Goal: Browse casually: Explore the website without a specific task or goal

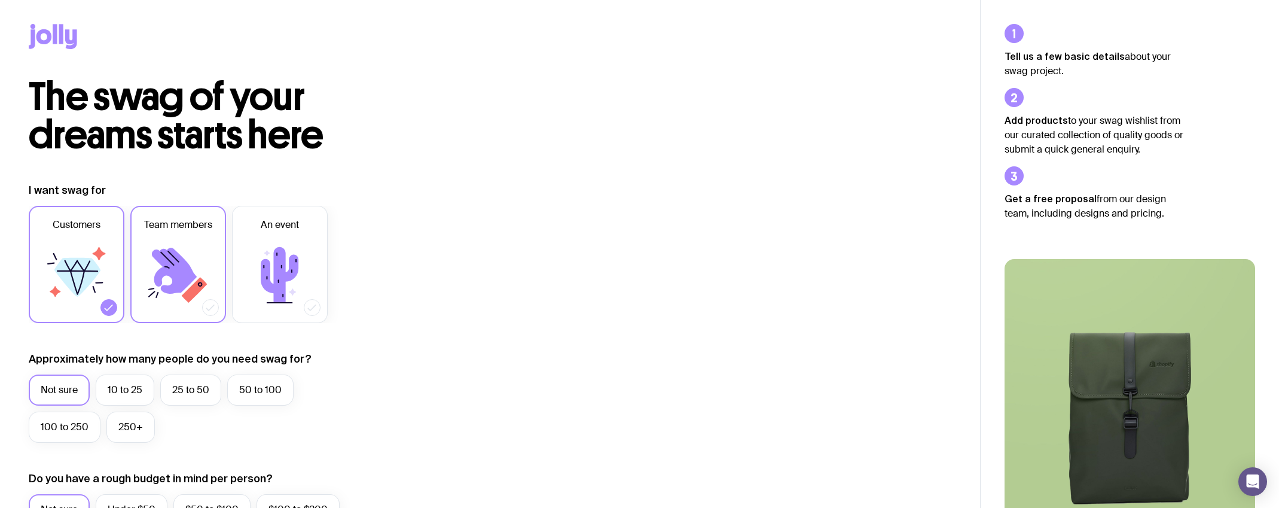
click at [157, 261] on icon at bounding box center [178, 275] width 72 height 72
click at [0, 0] on input "Team members" at bounding box center [0, 0] width 0 height 0
click at [106, 301] on div at bounding box center [108, 307] width 17 height 17
click at [0, 0] on input "Customers" at bounding box center [0, 0] width 0 height 0
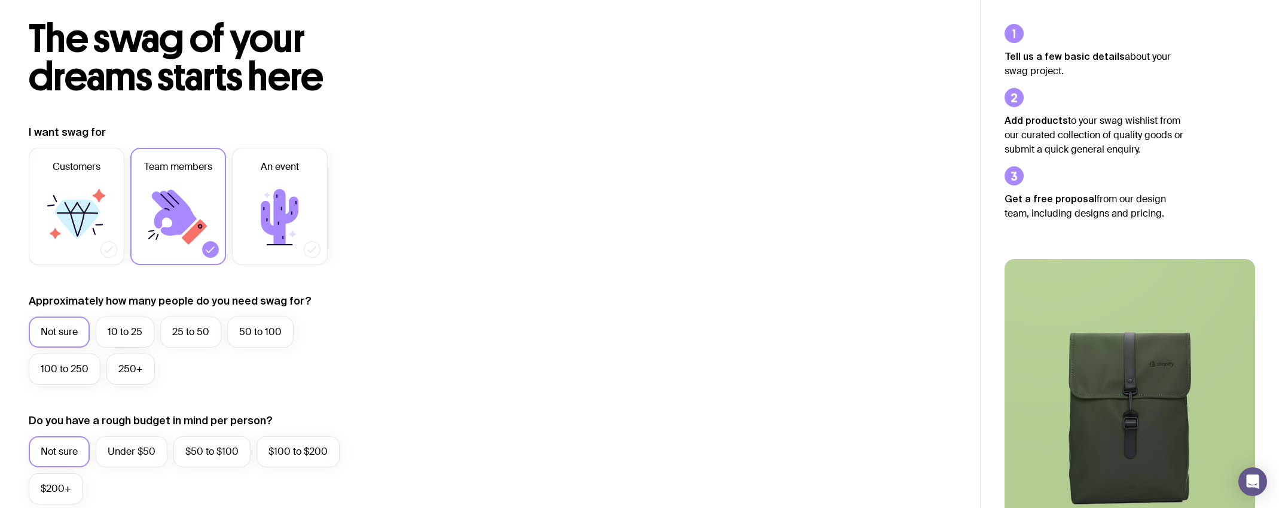
scroll to position [102, 0]
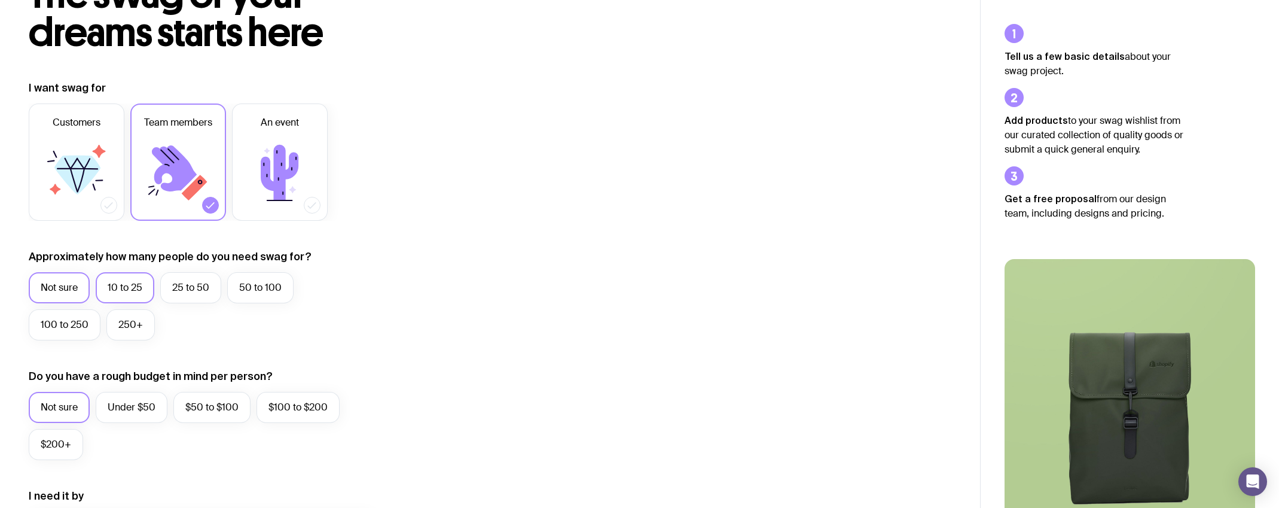
click at [126, 293] on label "10 to 25" at bounding box center [125, 287] width 59 height 31
click at [0, 0] on input "10 to 25" at bounding box center [0, 0] width 0 height 0
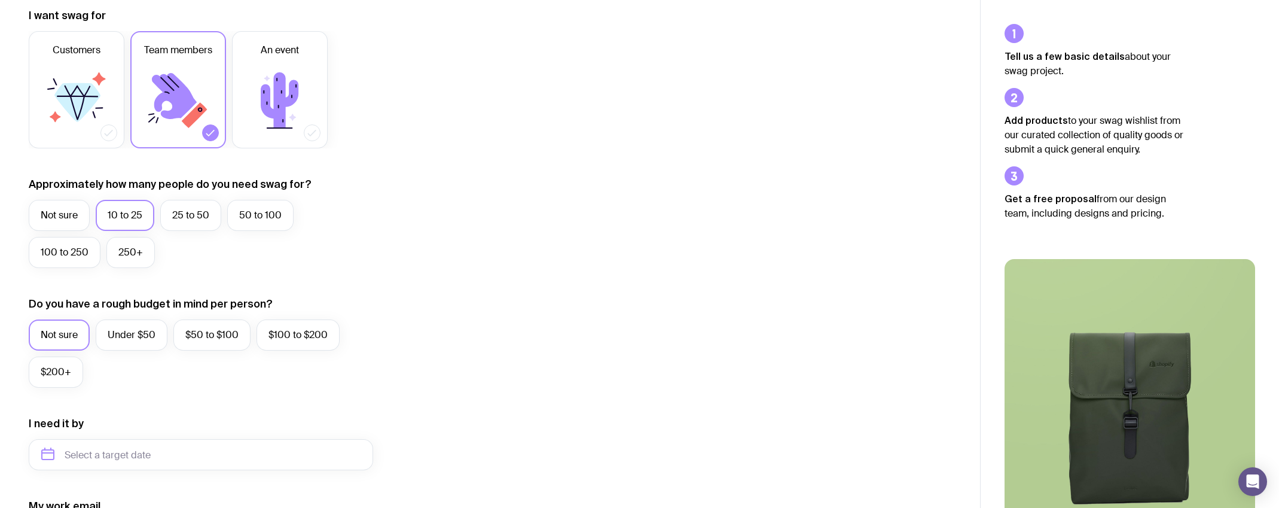
scroll to position [185, 0]
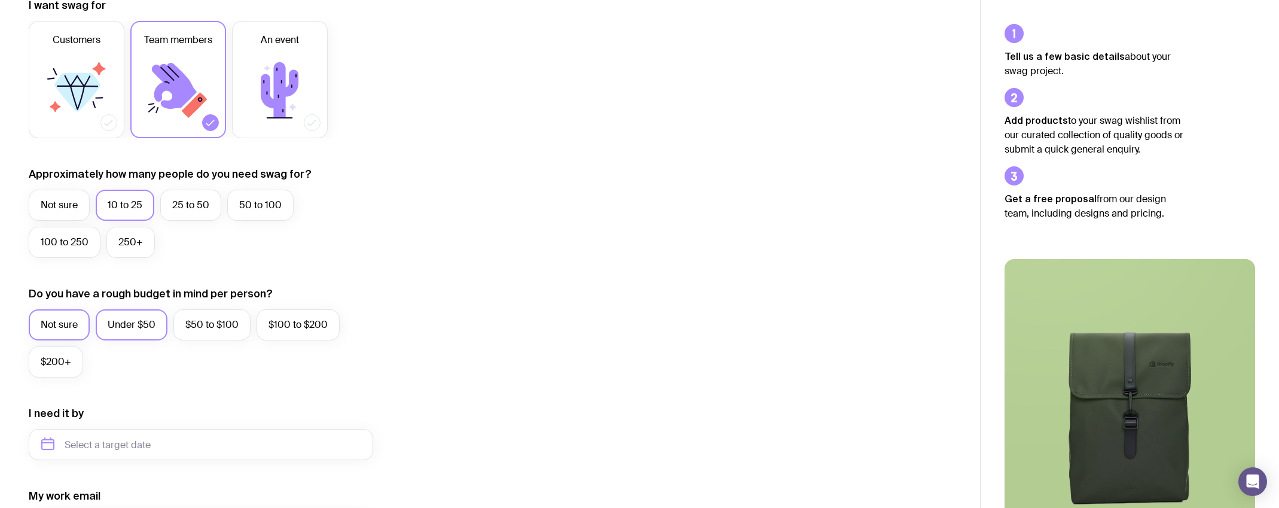
click at [158, 327] on label "Under $50" at bounding box center [132, 324] width 72 height 31
click at [0, 0] on input "Under $50" at bounding box center [0, 0] width 0 height 0
click at [63, 327] on label "Not sure" at bounding box center [59, 324] width 61 height 31
click at [0, 0] on input "Not sure" at bounding box center [0, 0] width 0 height 0
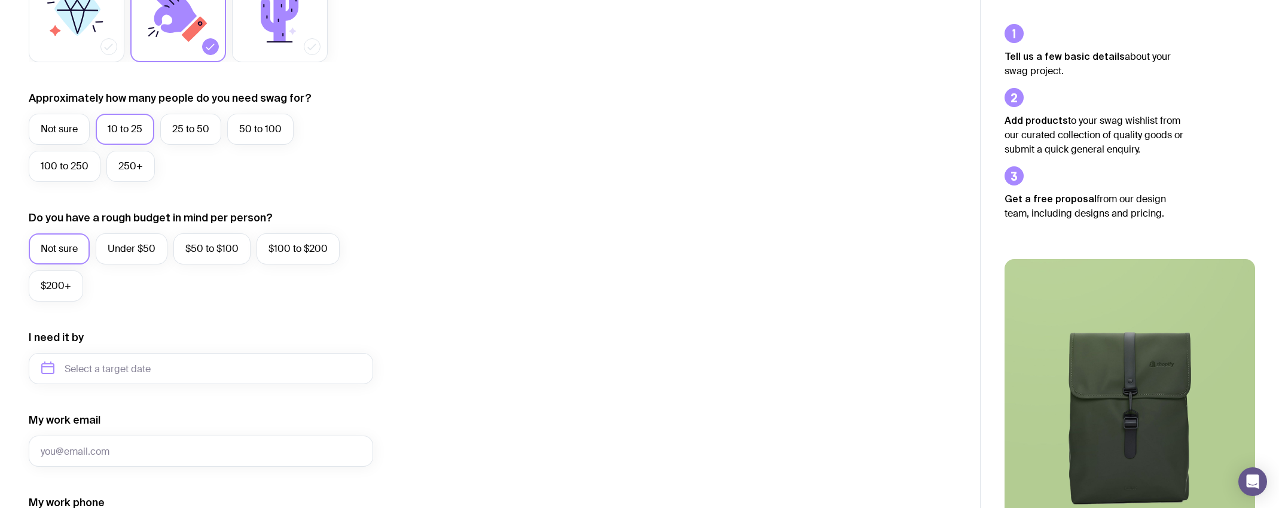
scroll to position [276, 0]
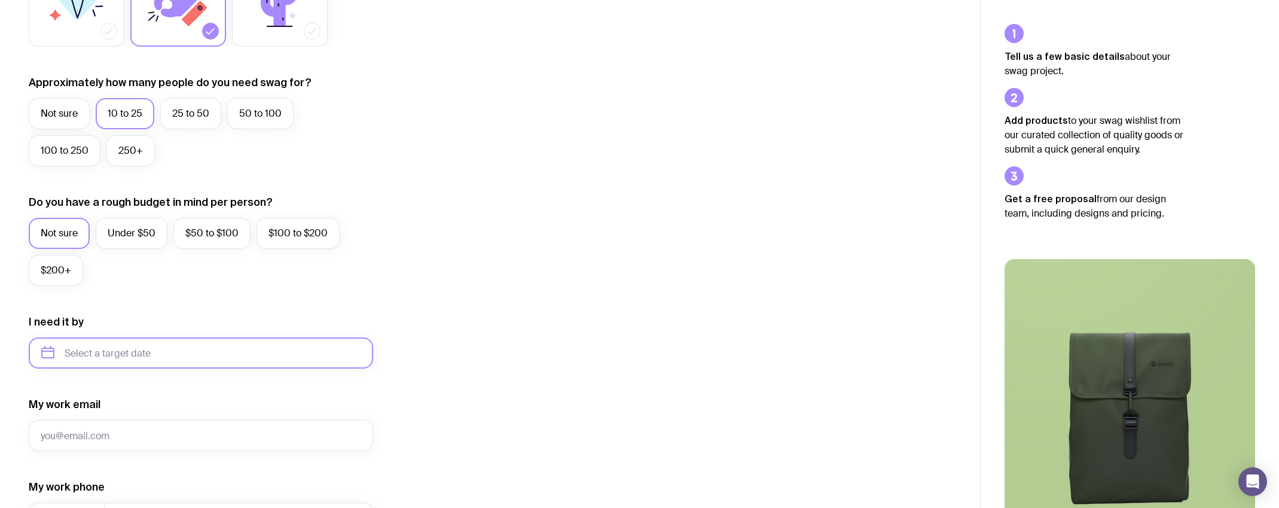
click at [130, 355] on input "text" at bounding box center [201, 352] width 345 height 31
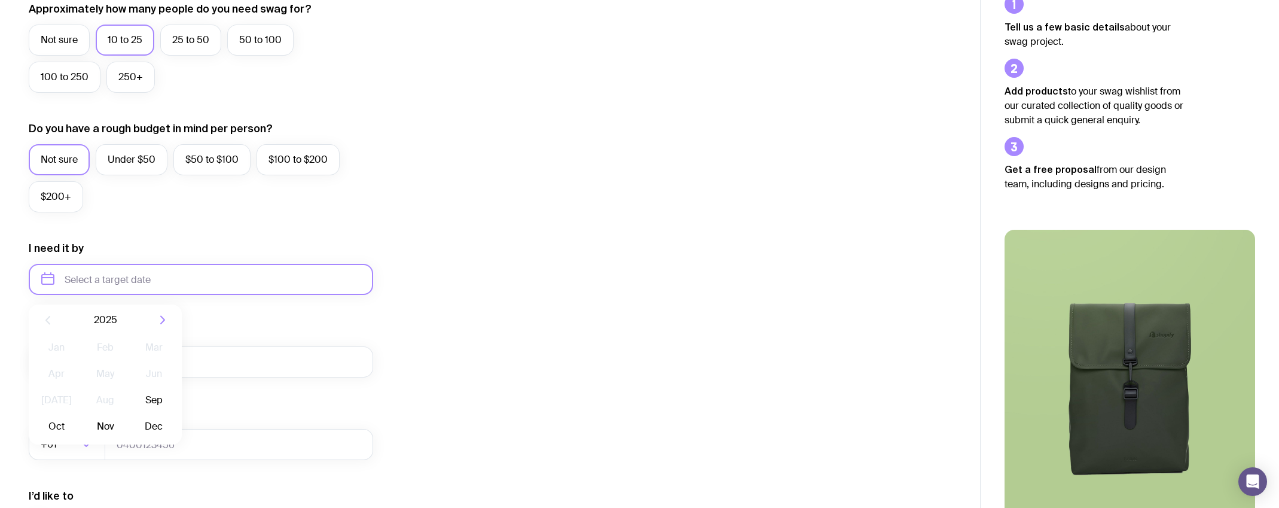
scroll to position [351, 0]
click at [78, 414] on button "Sep" at bounding box center [57, 426] width 44 height 24
type input "[DATE]"
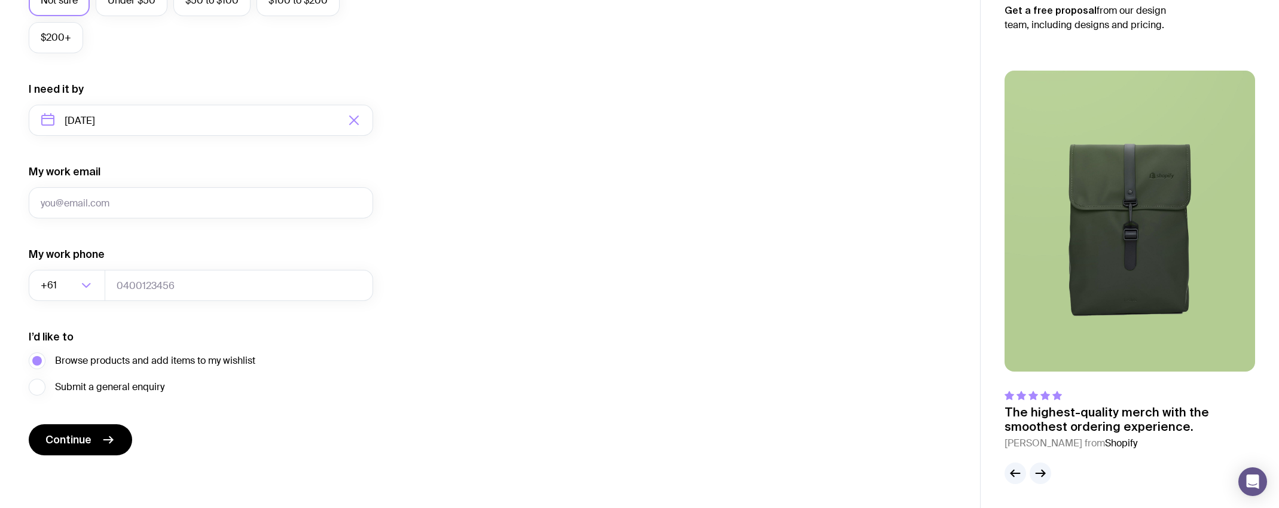
scroll to position [0, 0]
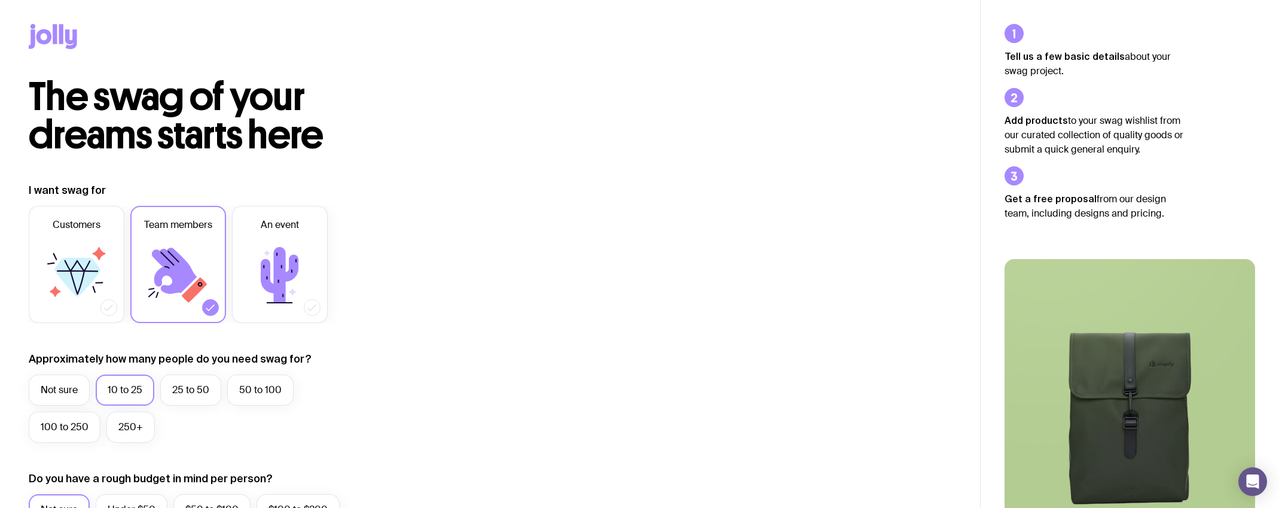
click at [71, 36] on icon at bounding box center [53, 36] width 48 height 25
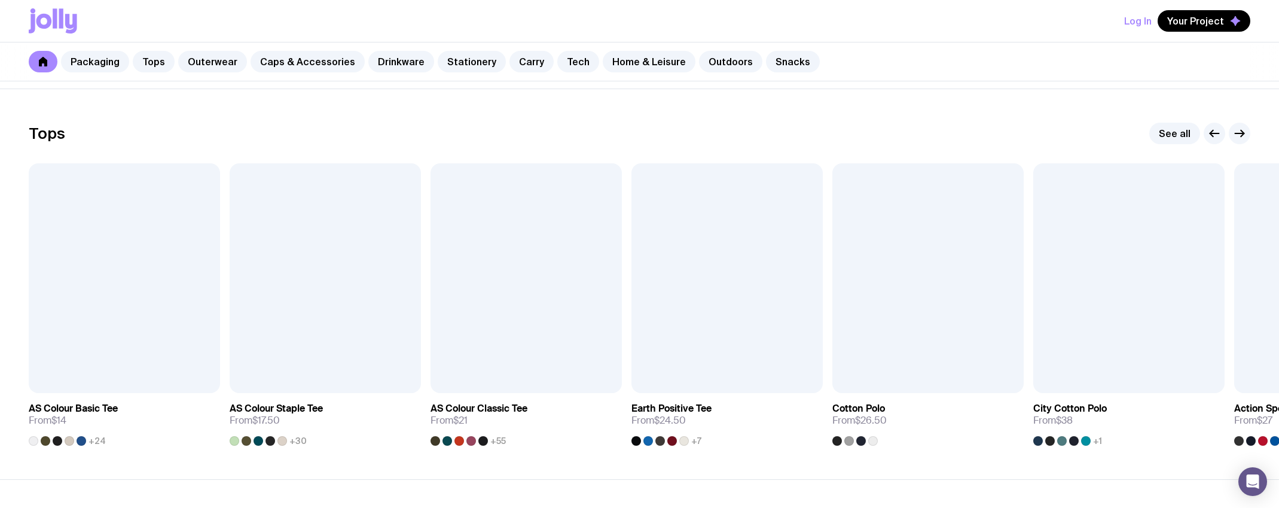
scroll to position [550, 0]
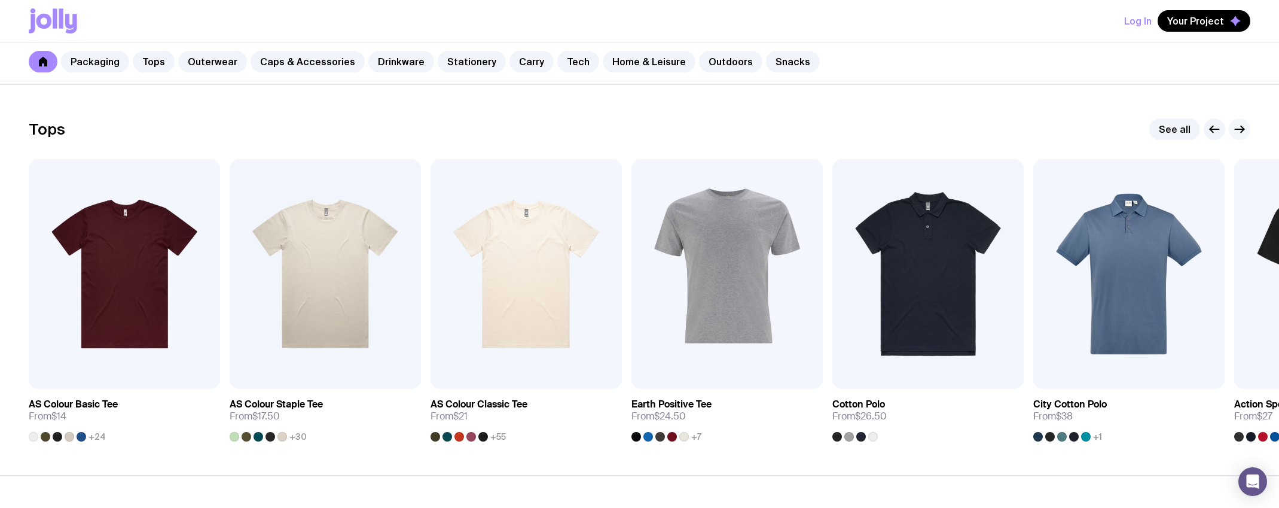
click at [1244, 130] on icon "button" at bounding box center [1240, 129] width 14 height 14
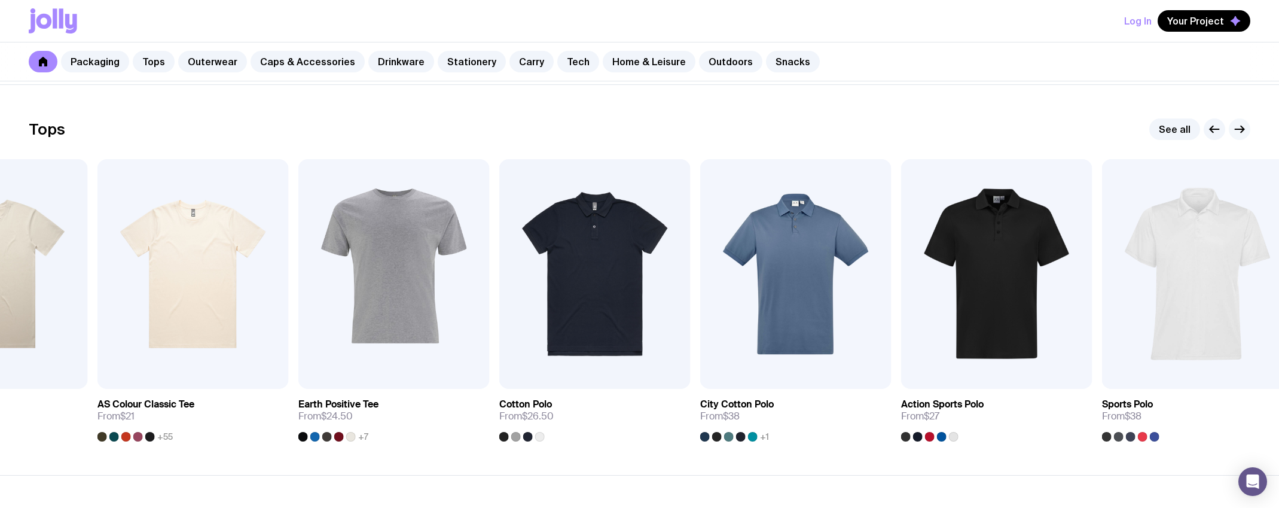
click at [1244, 130] on icon "button" at bounding box center [1240, 129] width 14 height 14
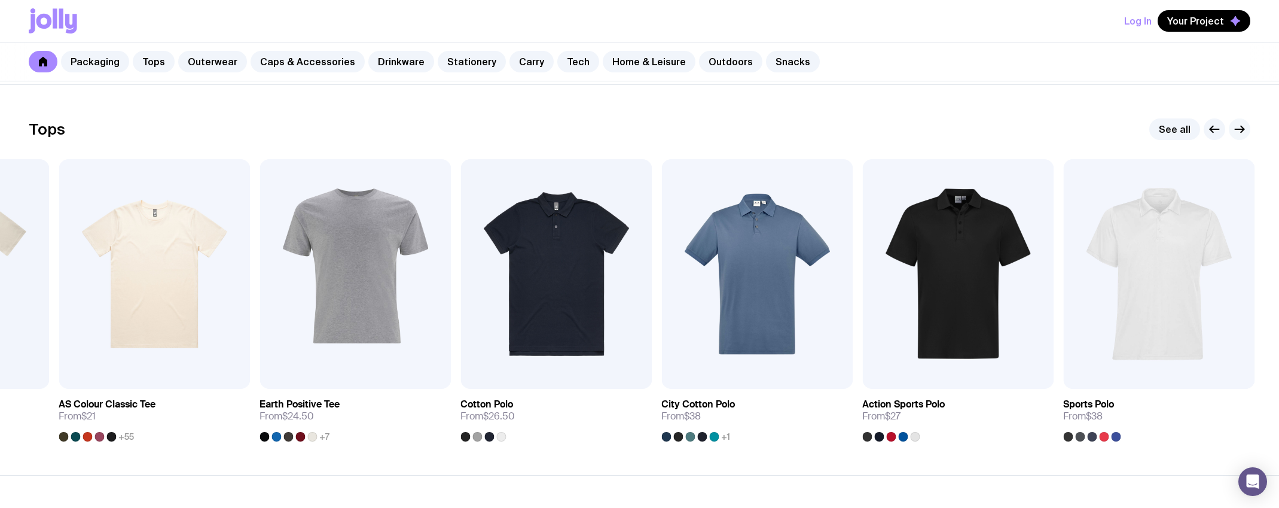
click at [1242, 130] on icon "button" at bounding box center [1242, 129] width 3 height 7
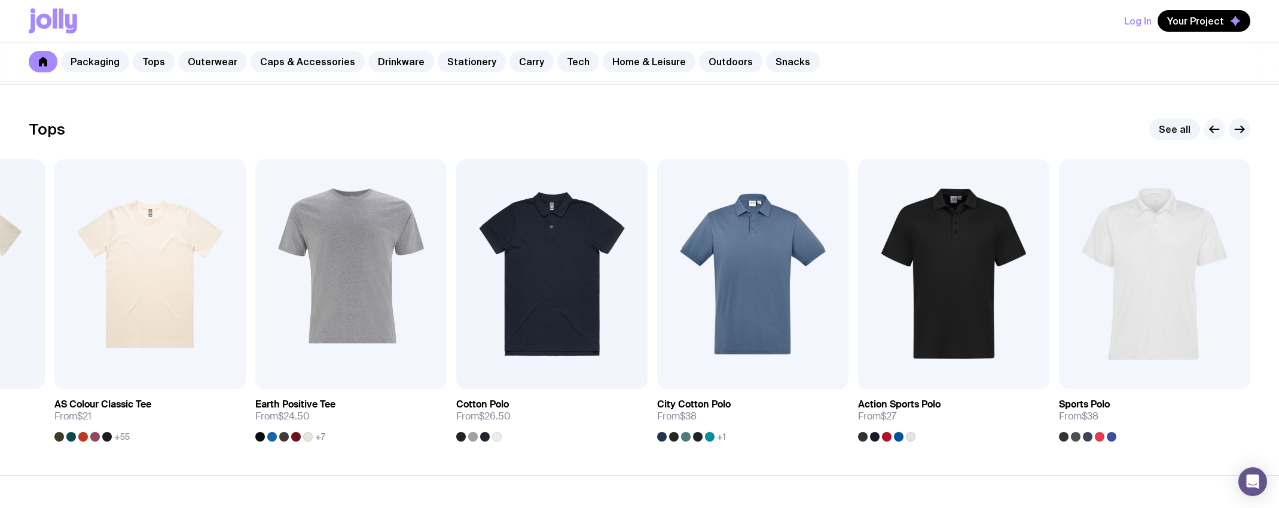
click at [1218, 126] on icon "button" at bounding box center [1215, 129] width 14 height 14
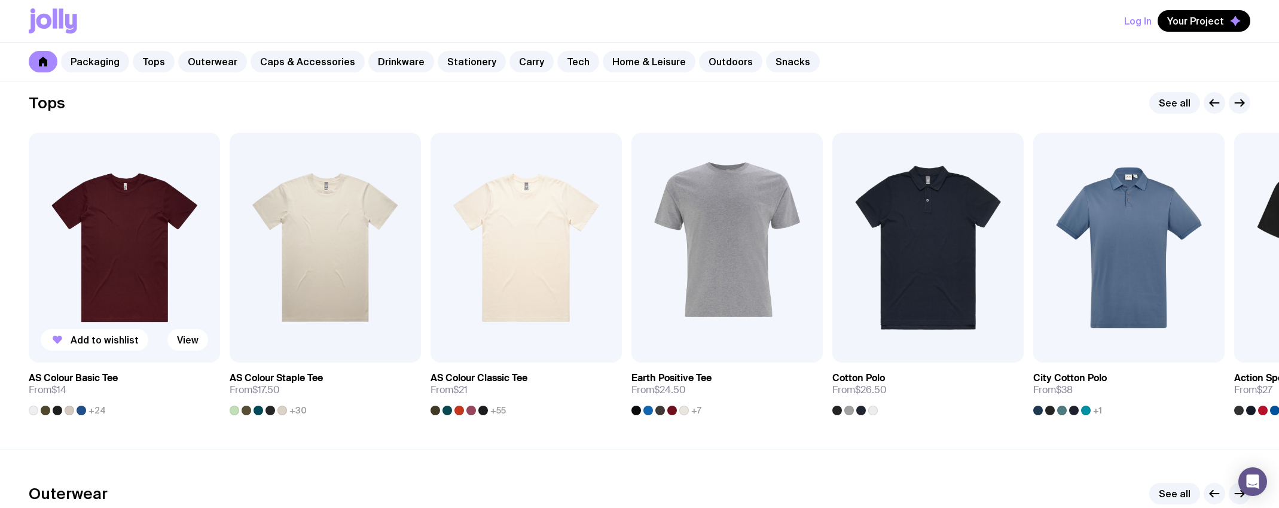
scroll to position [580, 0]
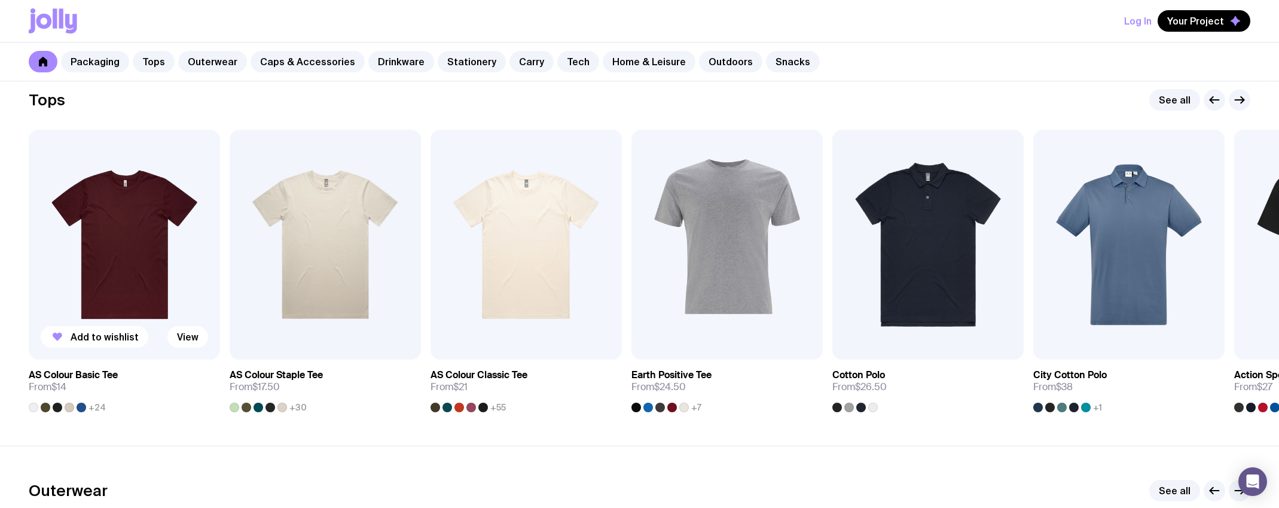
click at [118, 254] on img at bounding box center [124, 245] width 191 height 230
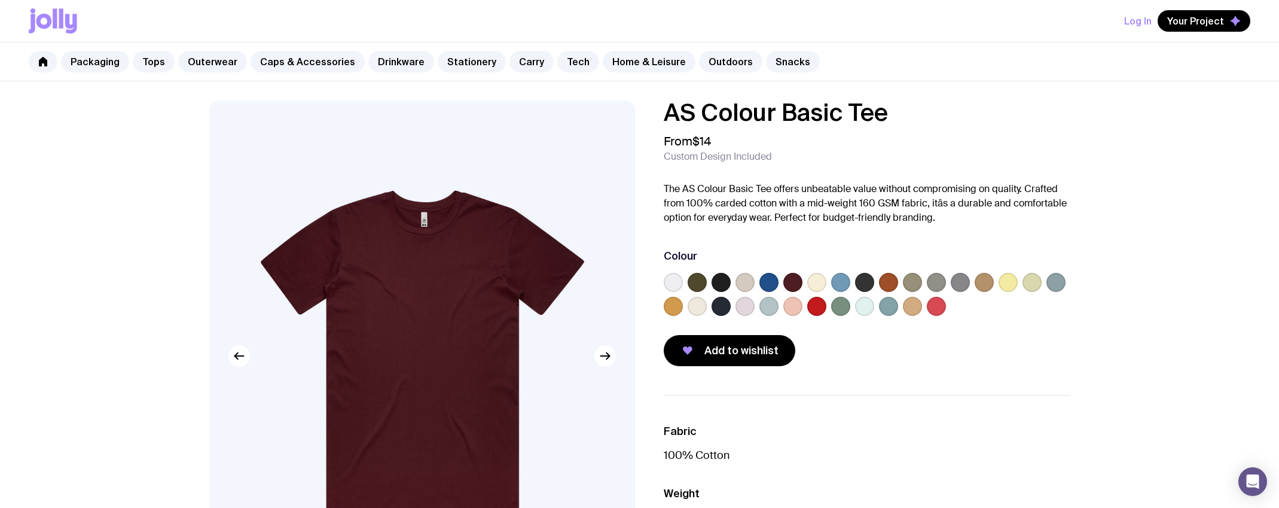
click at [839, 305] on label at bounding box center [840, 306] width 19 height 19
click at [0, 0] on input "radio" at bounding box center [0, 0] width 0 height 0
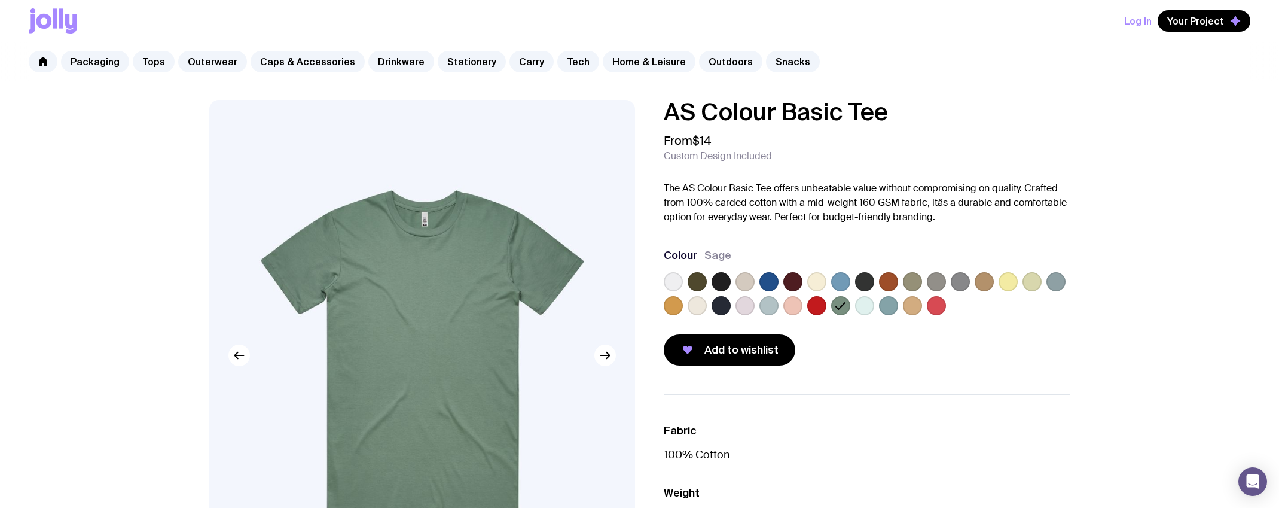
click at [916, 284] on label at bounding box center [912, 281] width 19 height 19
click at [0, 0] on input "radio" at bounding box center [0, 0] width 0 height 0
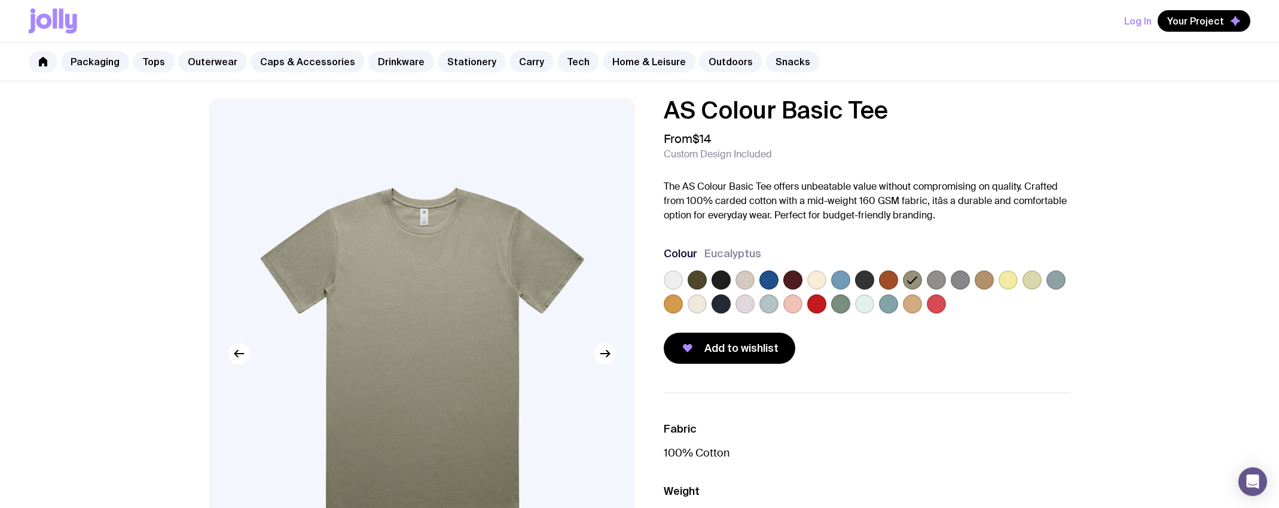
click at [697, 279] on label at bounding box center [697, 279] width 19 height 19
click at [0, 0] on input "radio" at bounding box center [0, 0] width 0 height 0
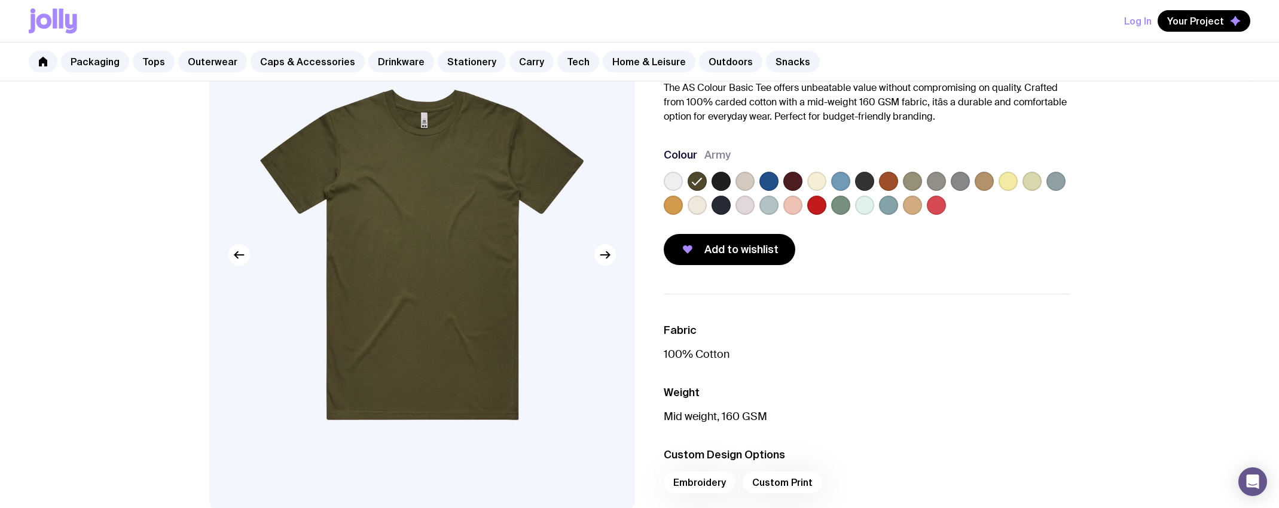
scroll to position [0, 0]
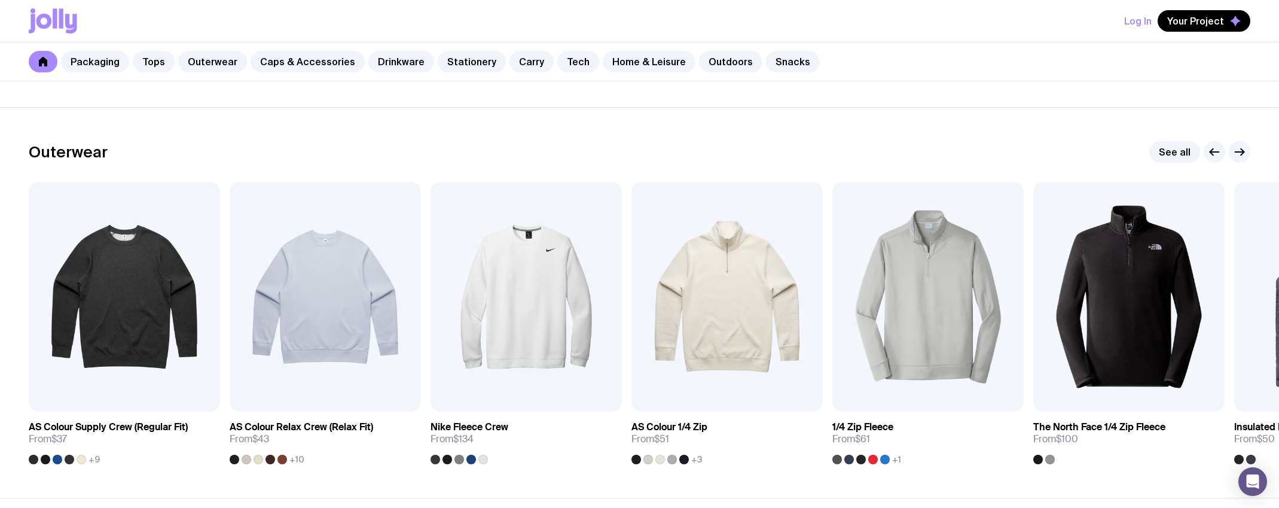
scroll to position [1020, 0]
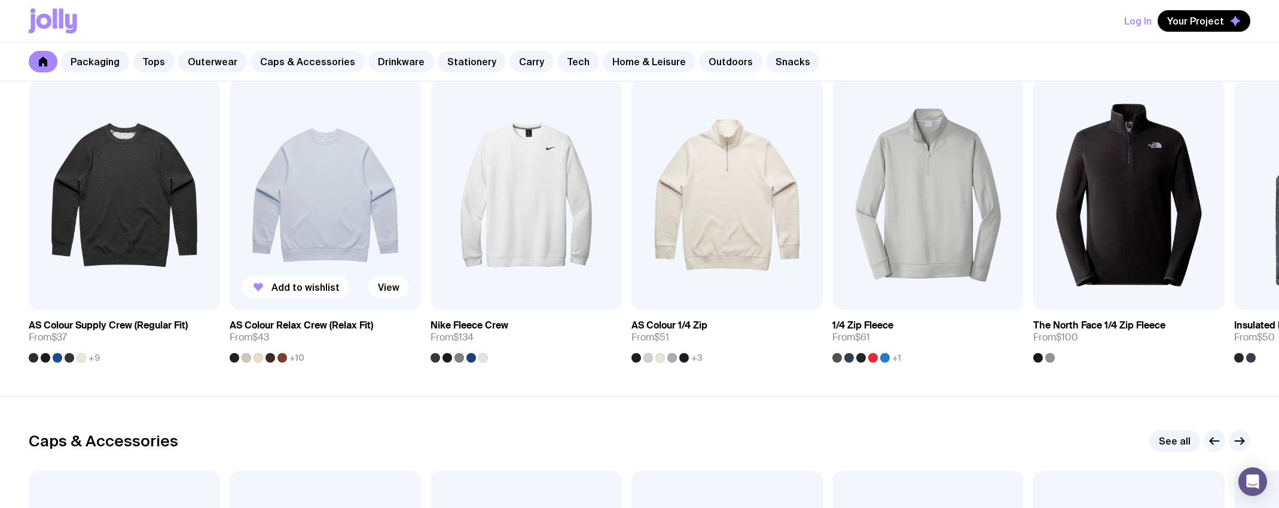
click at [327, 184] on img at bounding box center [325, 195] width 191 height 230
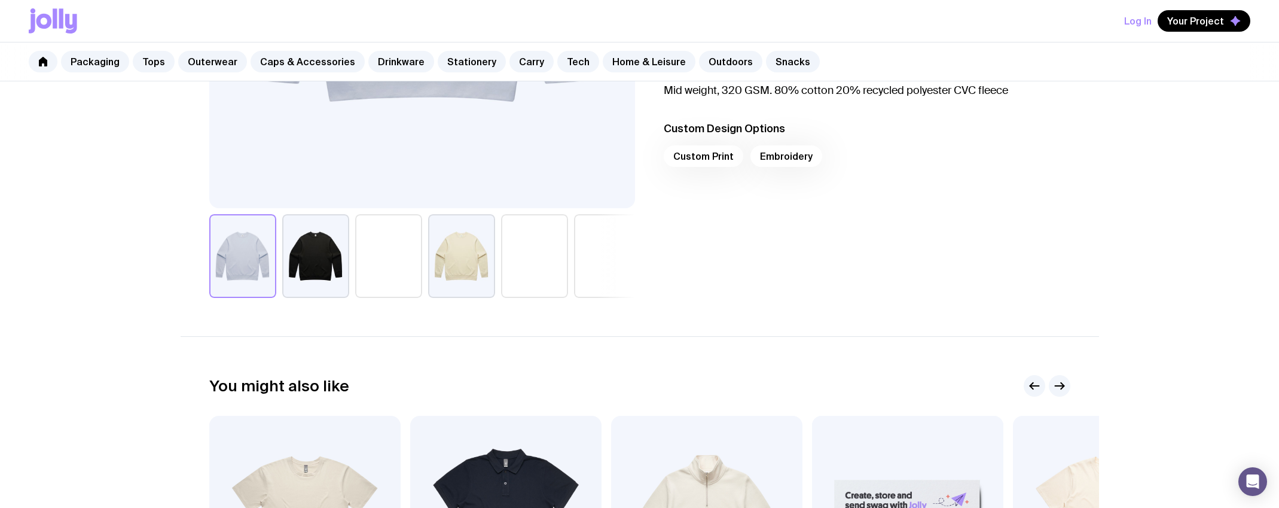
scroll to position [405, 0]
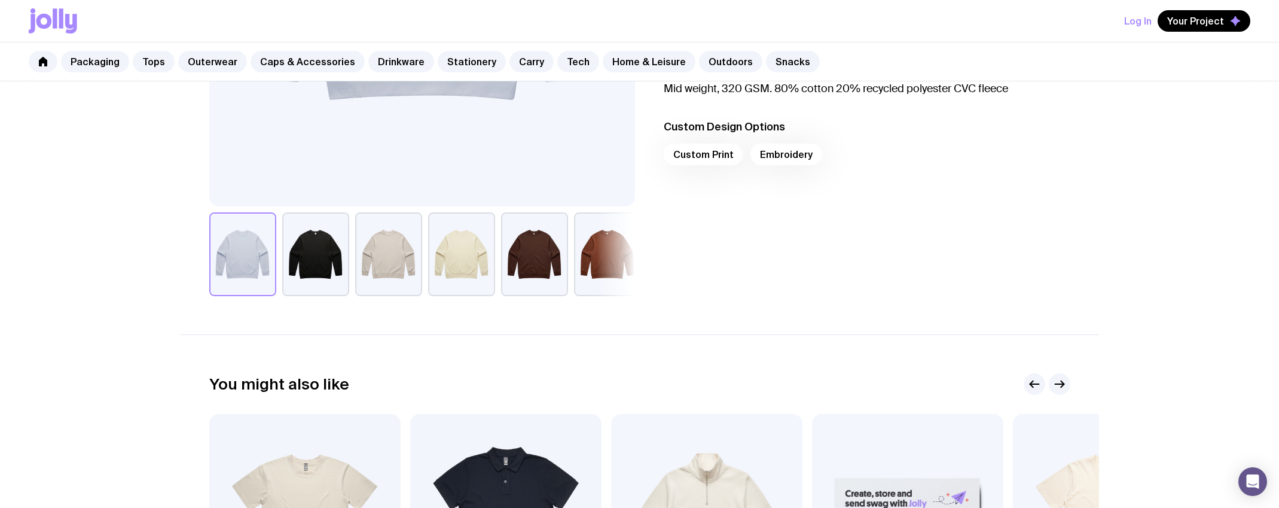
click at [616, 257] on button "button" at bounding box center [607, 254] width 67 height 84
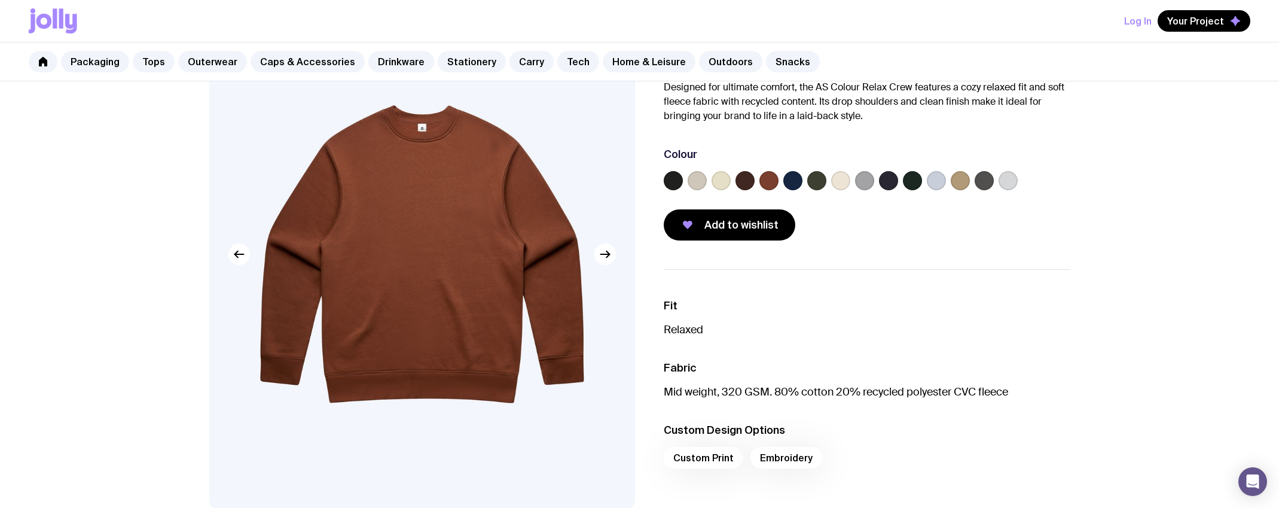
scroll to position [103, 0]
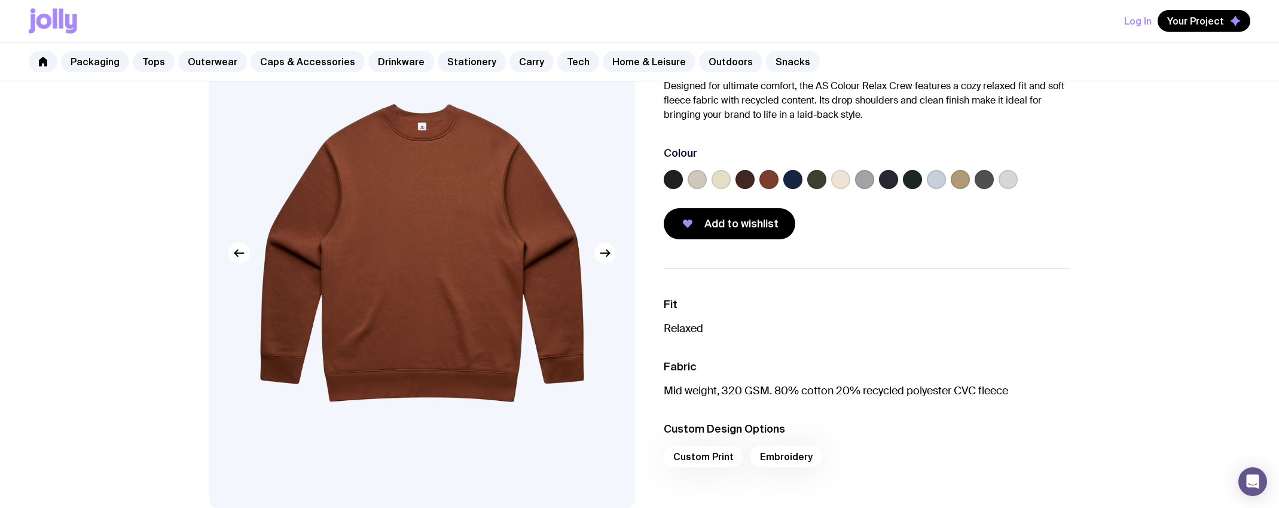
click at [813, 179] on label at bounding box center [816, 179] width 19 height 19
click at [0, 0] on input "radio" at bounding box center [0, 0] width 0 height 0
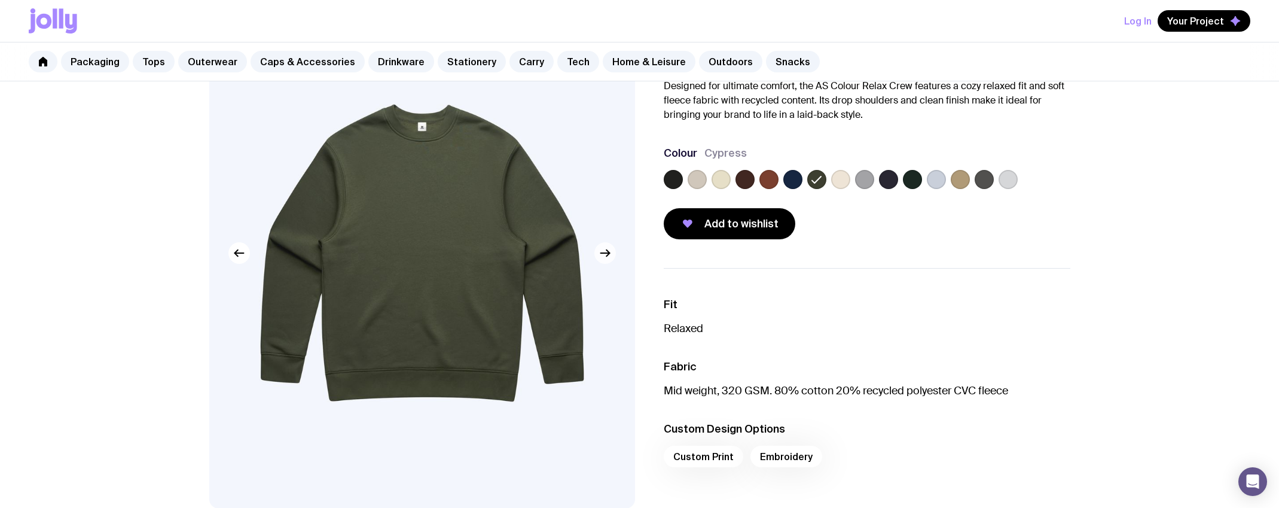
click at [605, 255] on icon "button" at bounding box center [605, 253] width 14 height 14
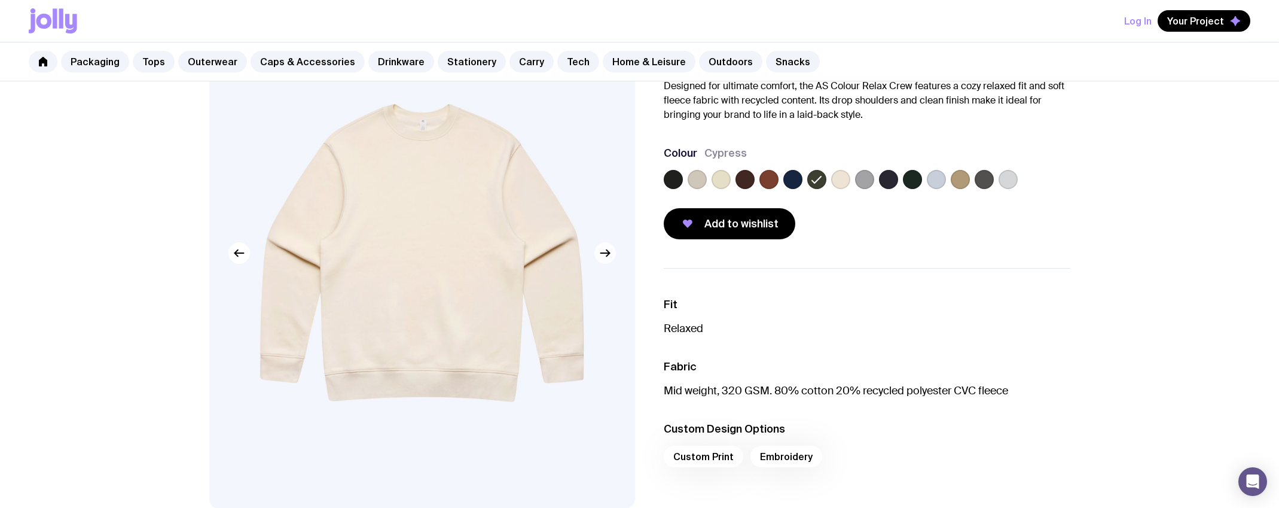
click at [605, 255] on icon "button" at bounding box center [605, 253] width 14 height 14
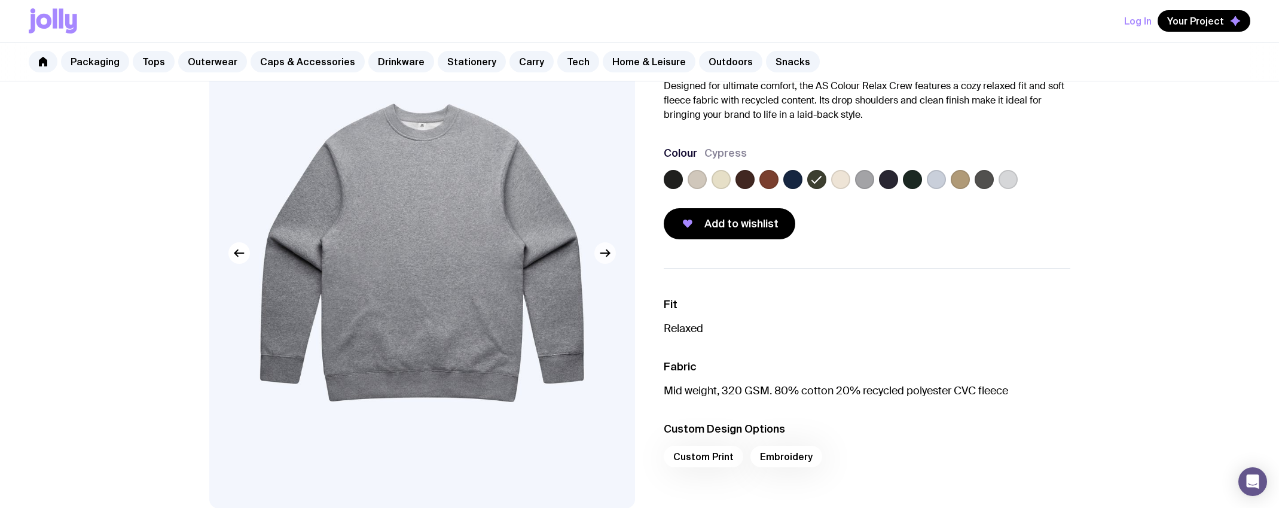
click at [605, 255] on icon "button" at bounding box center [605, 253] width 14 height 14
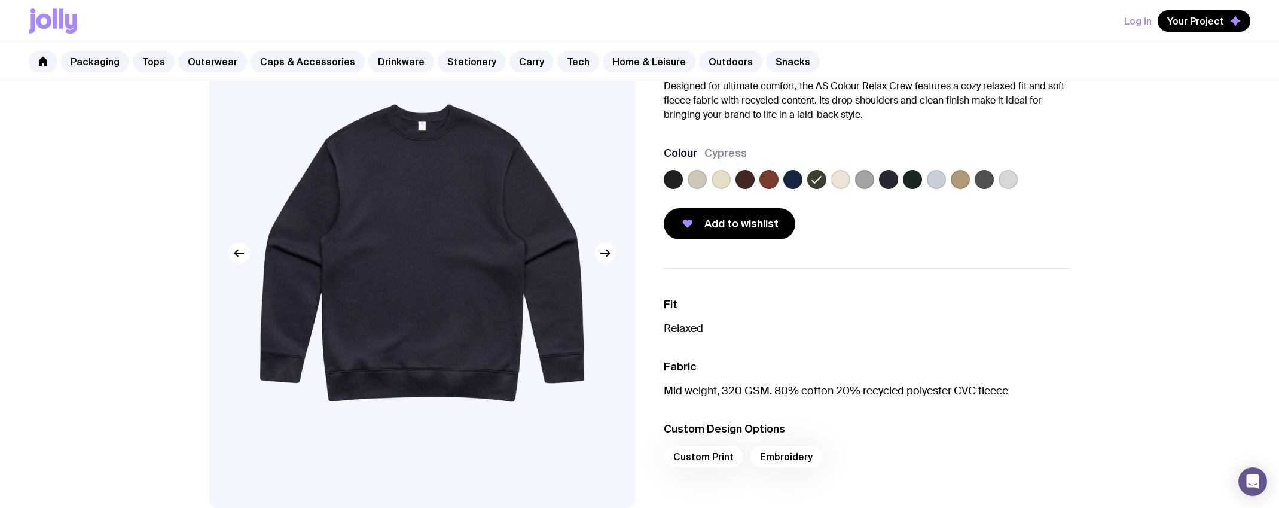
click at [605, 255] on icon "button" at bounding box center [605, 253] width 14 height 14
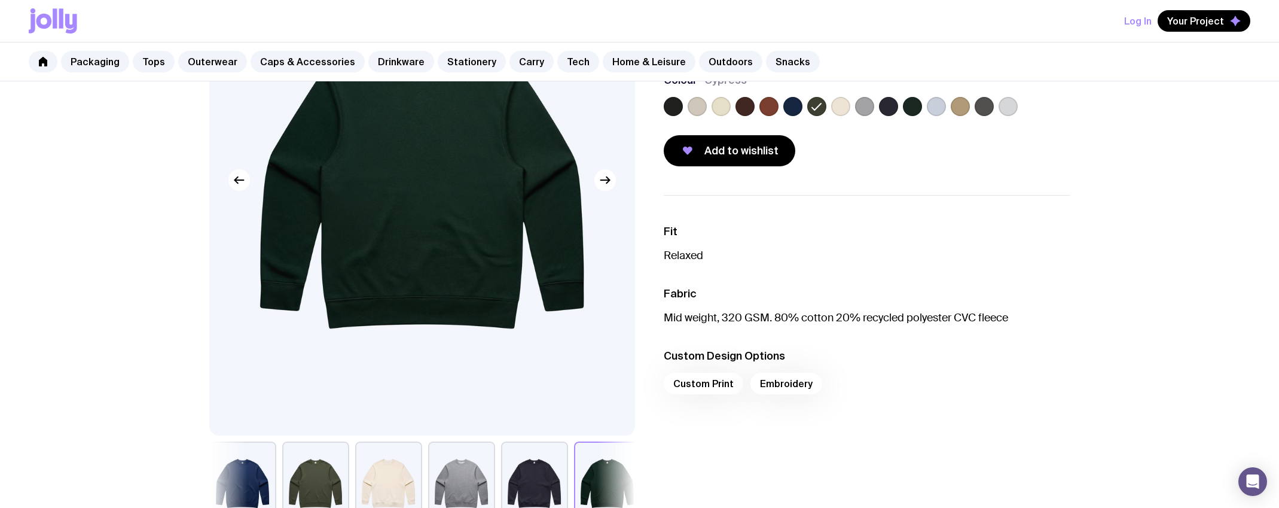
scroll to position [0, 0]
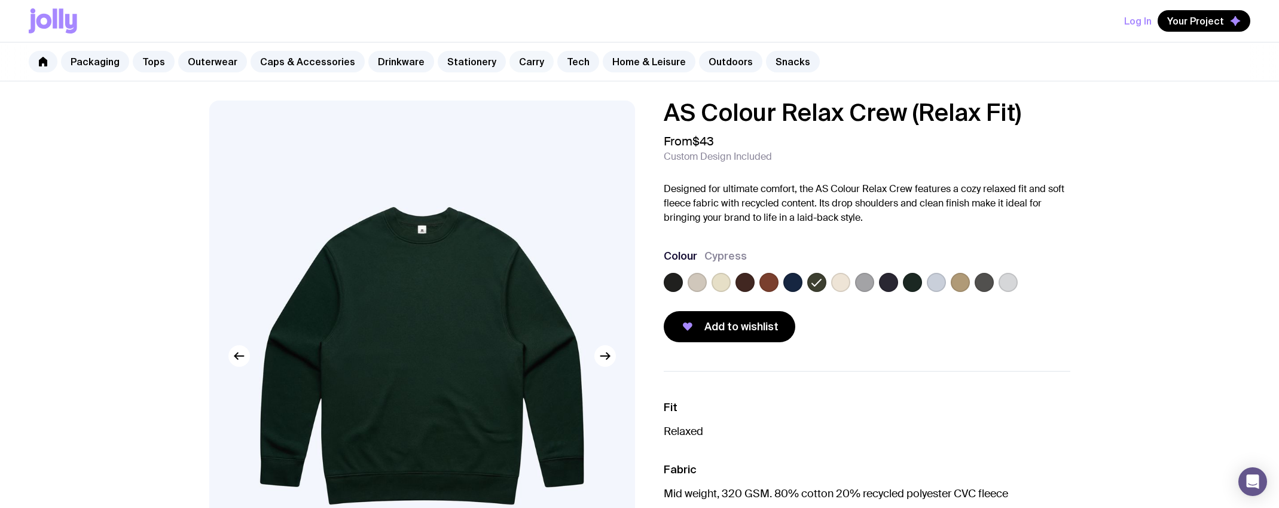
click at [520, 62] on link "Carry" at bounding box center [532, 62] width 44 height 22
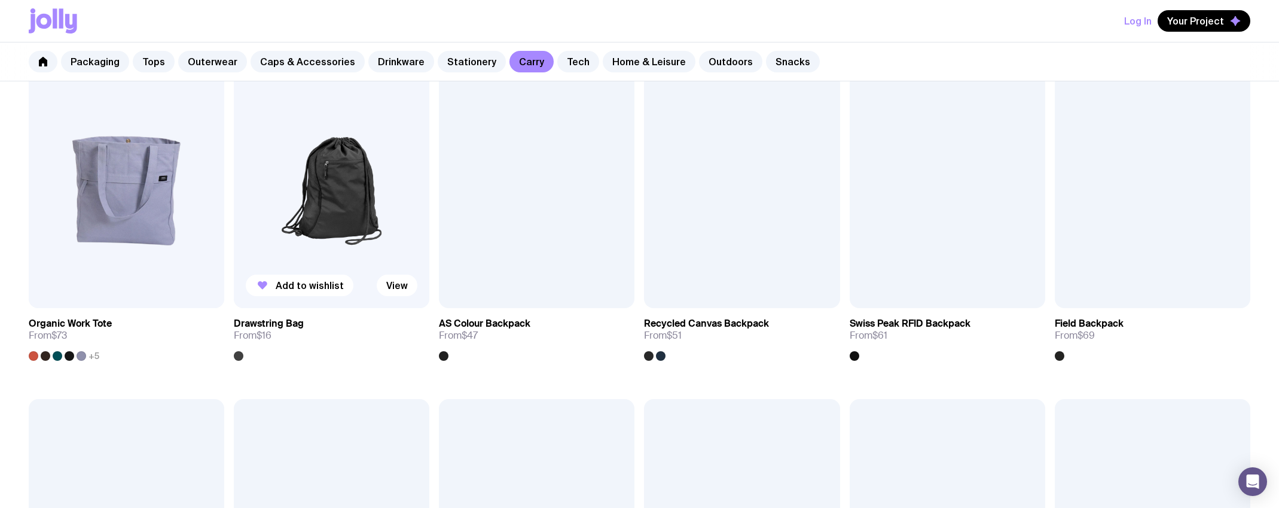
scroll to position [569, 0]
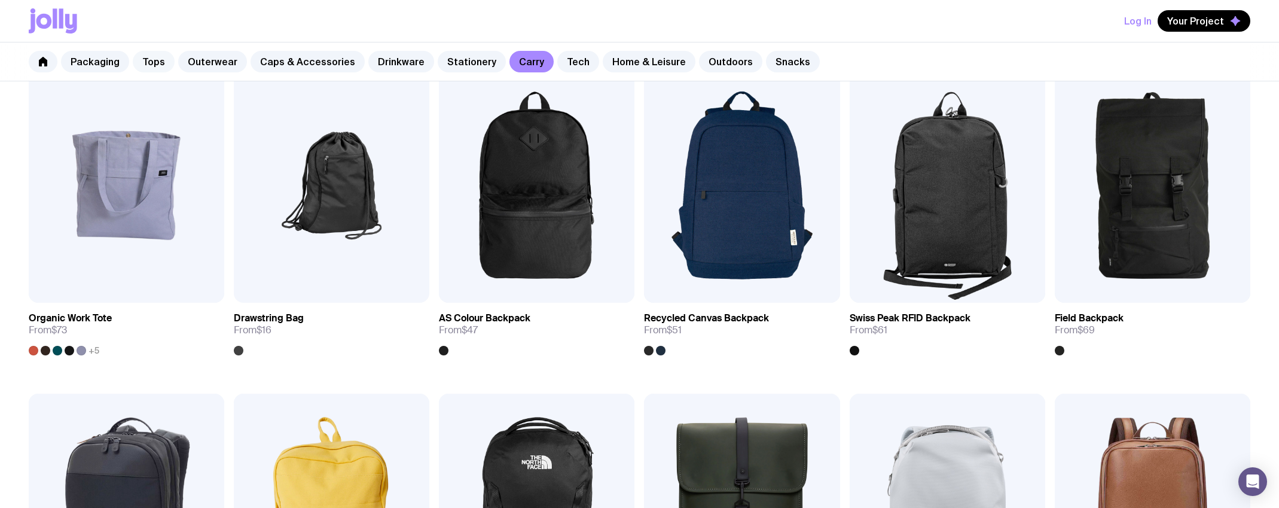
click at [150, 62] on link "Tops" at bounding box center [154, 62] width 42 height 22
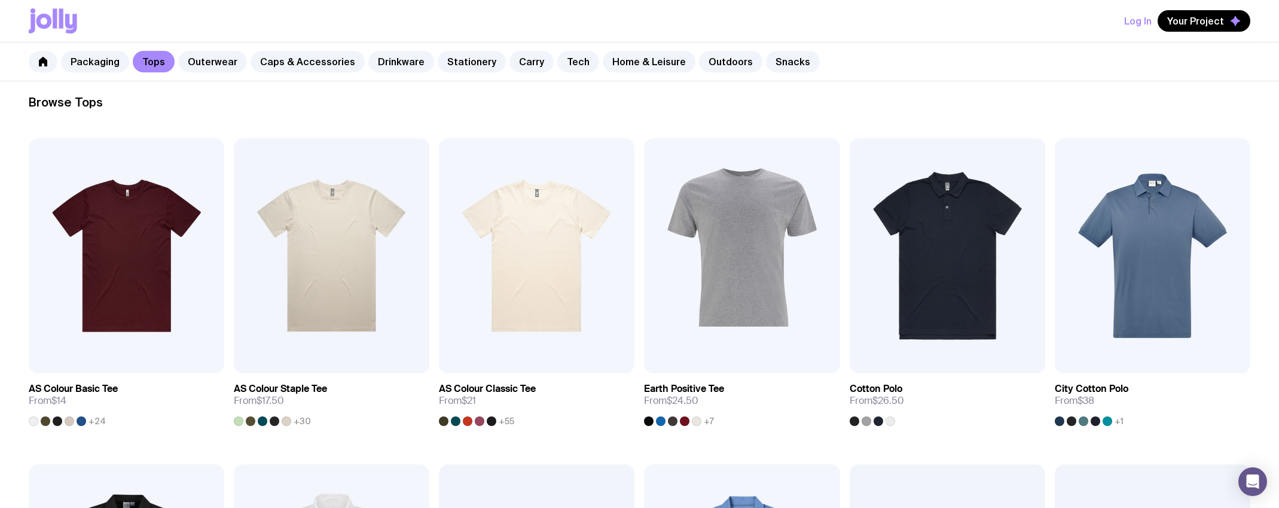
scroll to position [173, 0]
click at [495, 263] on img at bounding box center [537, 256] width 196 height 235
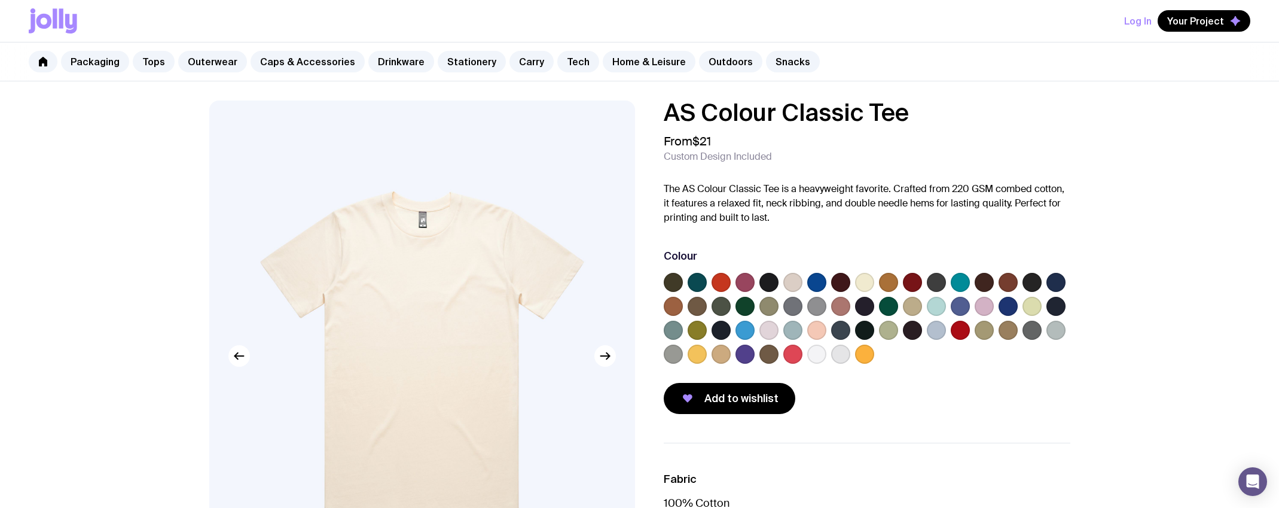
click at [770, 302] on label at bounding box center [769, 306] width 19 height 19
click at [0, 0] on input "radio" at bounding box center [0, 0] width 0 height 0
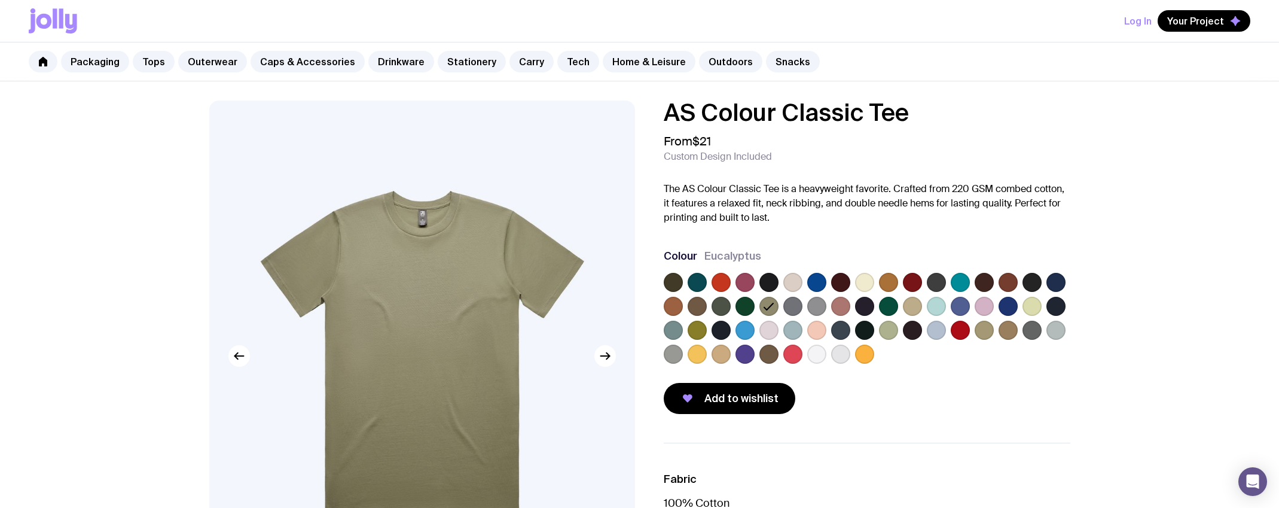
click at [746, 304] on label at bounding box center [745, 306] width 19 height 19
click at [0, 0] on input "radio" at bounding box center [0, 0] width 0 height 0
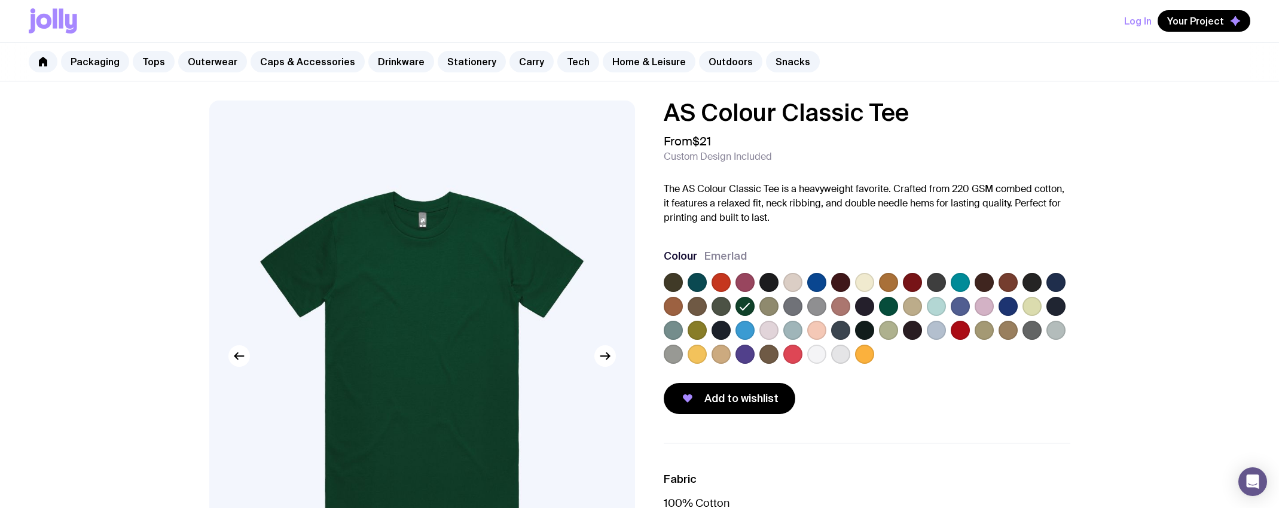
click at [891, 308] on label at bounding box center [888, 306] width 19 height 19
click at [0, 0] on input "radio" at bounding box center [0, 0] width 0 height 0
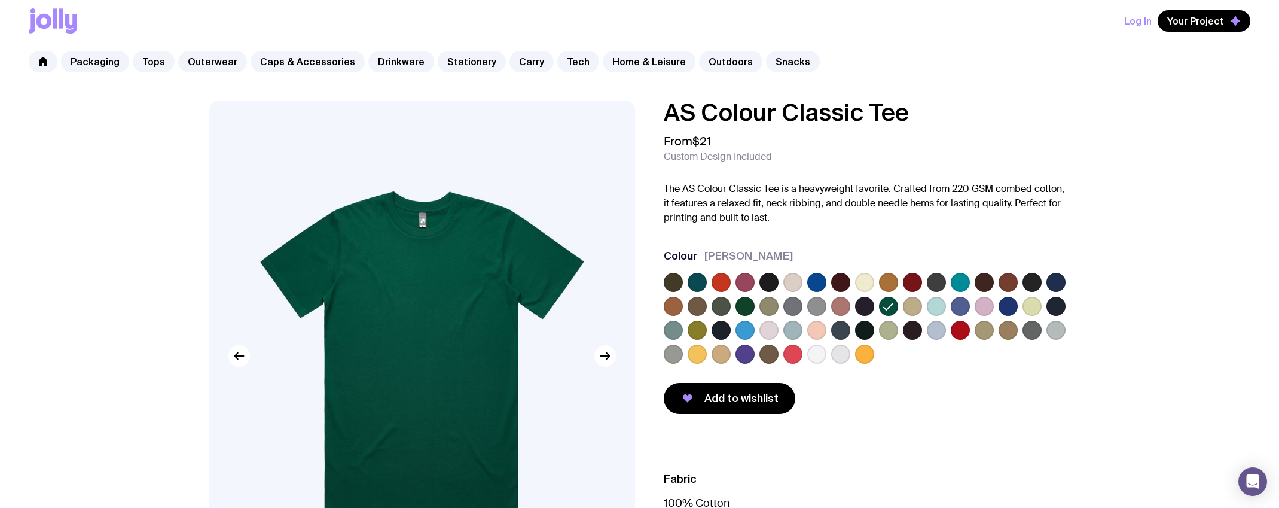
click at [696, 329] on label at bounding box center [697, 330] width 19 height 19
click at [0, 0] on input "radio" at bounding box center [0, 0] width 0 height 0
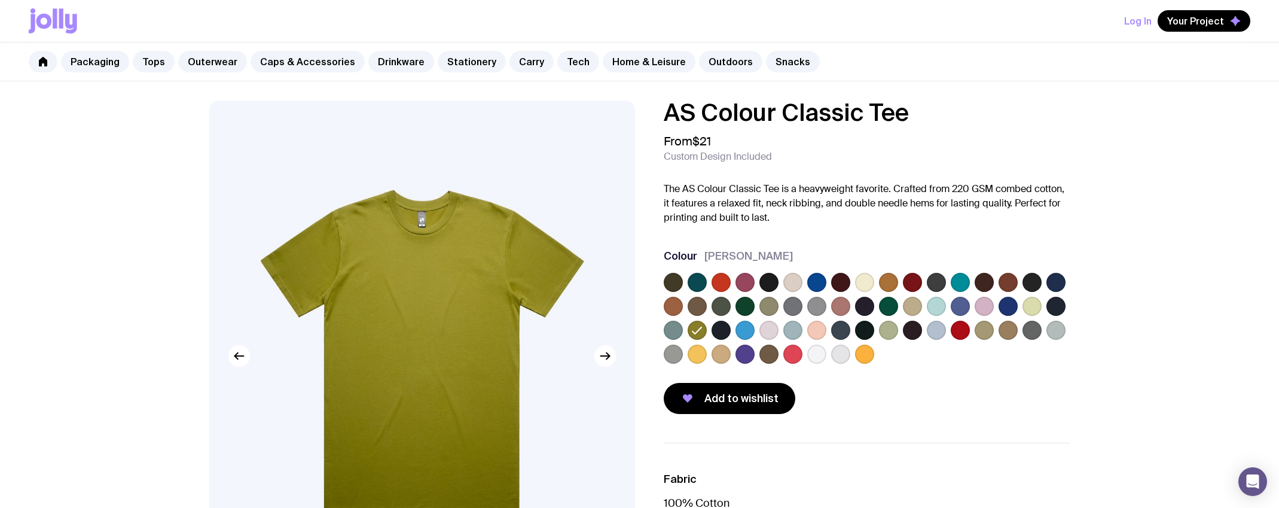
drag, startPoint x: 888, startPoint y: 306, endPoint x: 911, endPoint y: 285, distance: 31.3
click at [888, 305] on label at bounding box center [888, 306] width 19 height 19
click at [0, 0] on input "radio" at bounding box center [0, 0] width 0 height 0
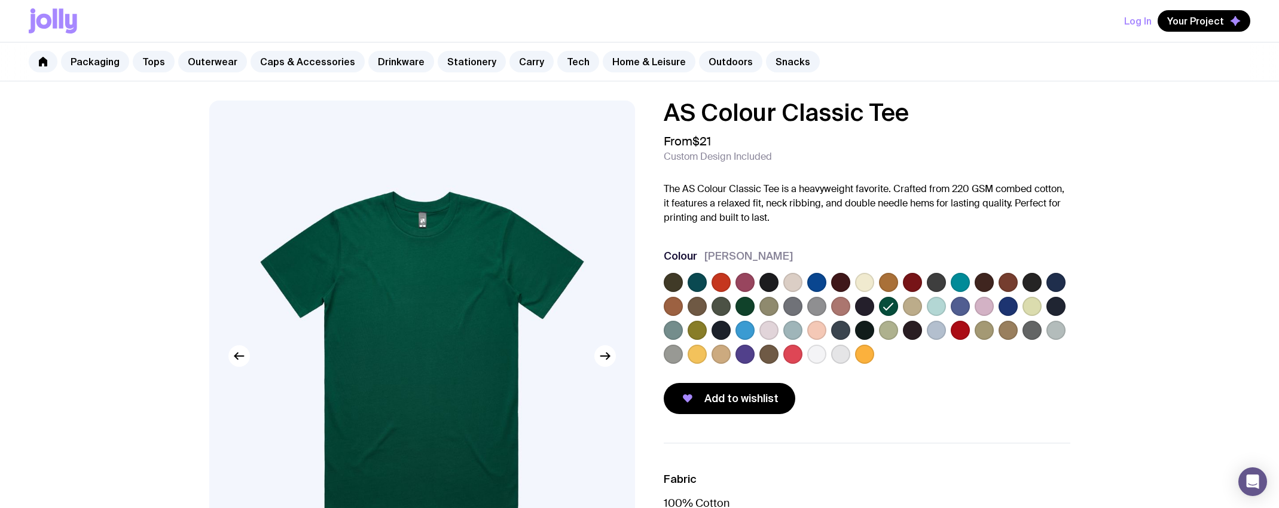
click at [935, 284] on label at bounding box center [936, 282] width 19 height 19
click at [0, 0] on input "radio" at bounding box center [0, 0] width 0 height 0
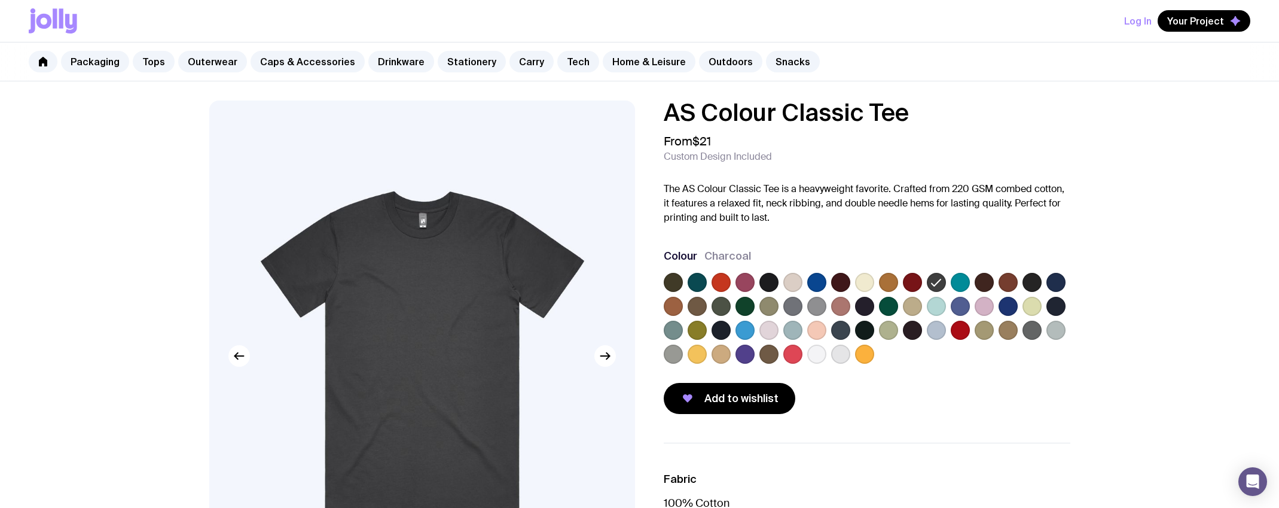
click at [749, 304] on label at bounding box center [745, 306] width 19 height 19
click at [0, 0] on input "radio" at bounding box center [0, 0] width 0 height 0
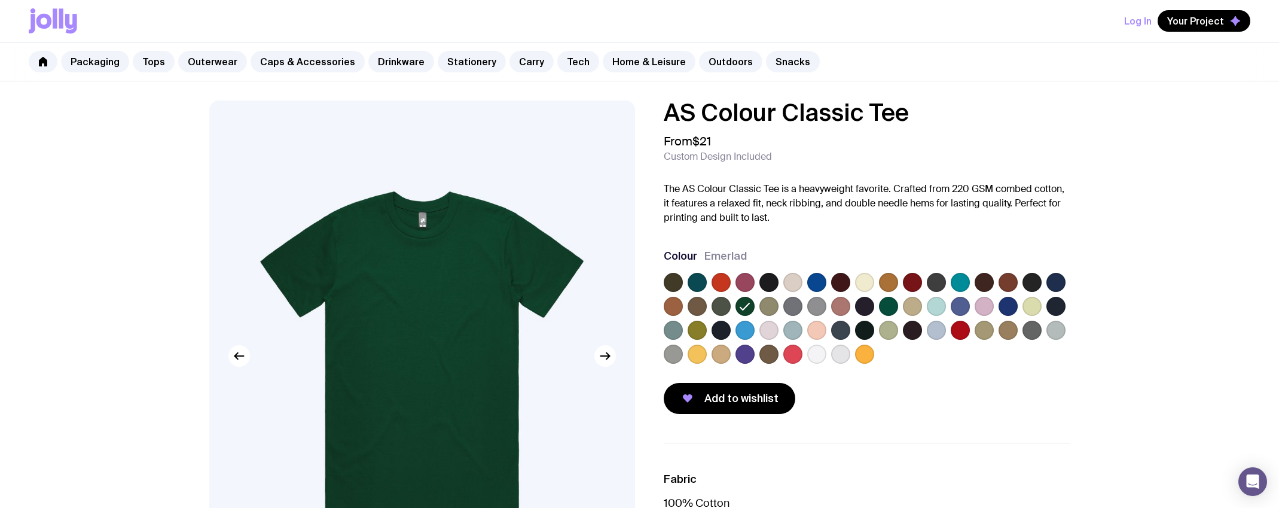
click at [722, 309] on label at bounding box center [721, 306] width 19 height 19
click at [0, 0] on input "radio" at bounding box center [0, 0] width 0 height 0
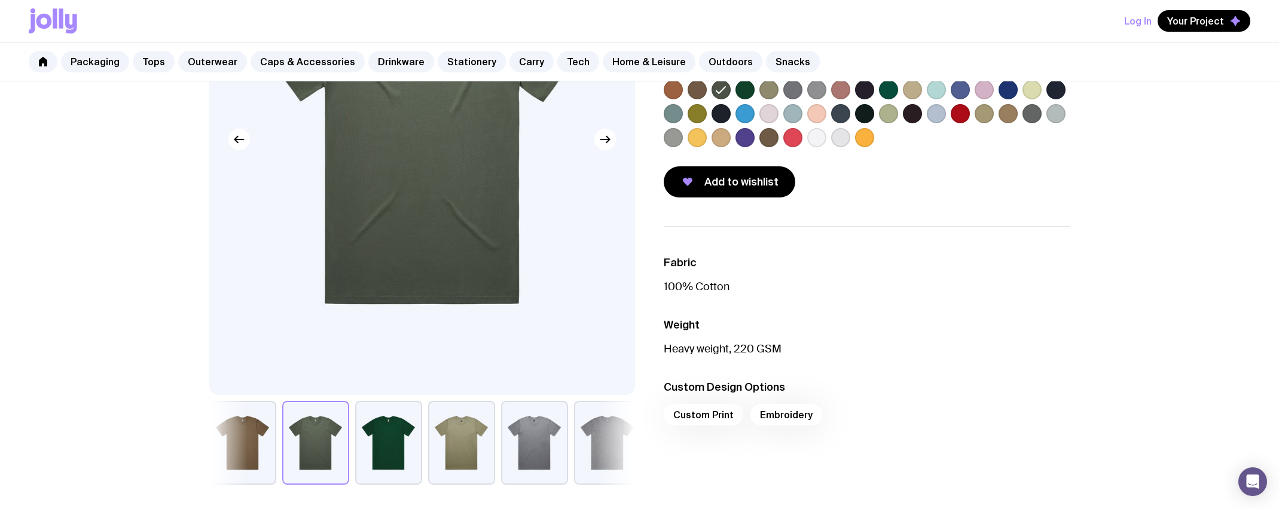
scroll to position [218, 0]
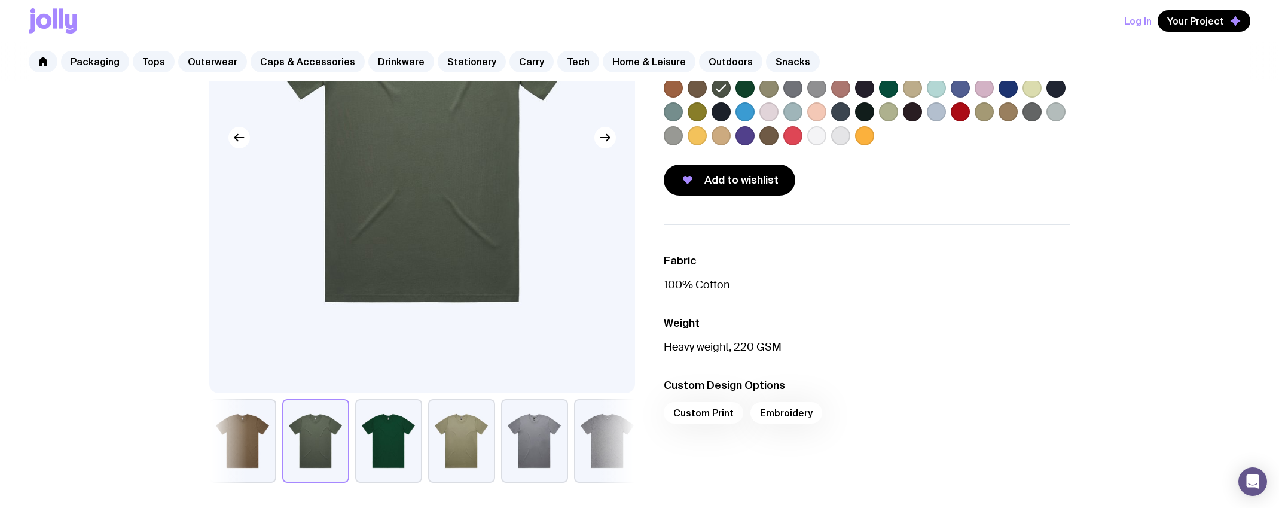
click at [714, 412] on div "Custom Print Embroidery" at bounding box center [867, 416] width 407 height 29
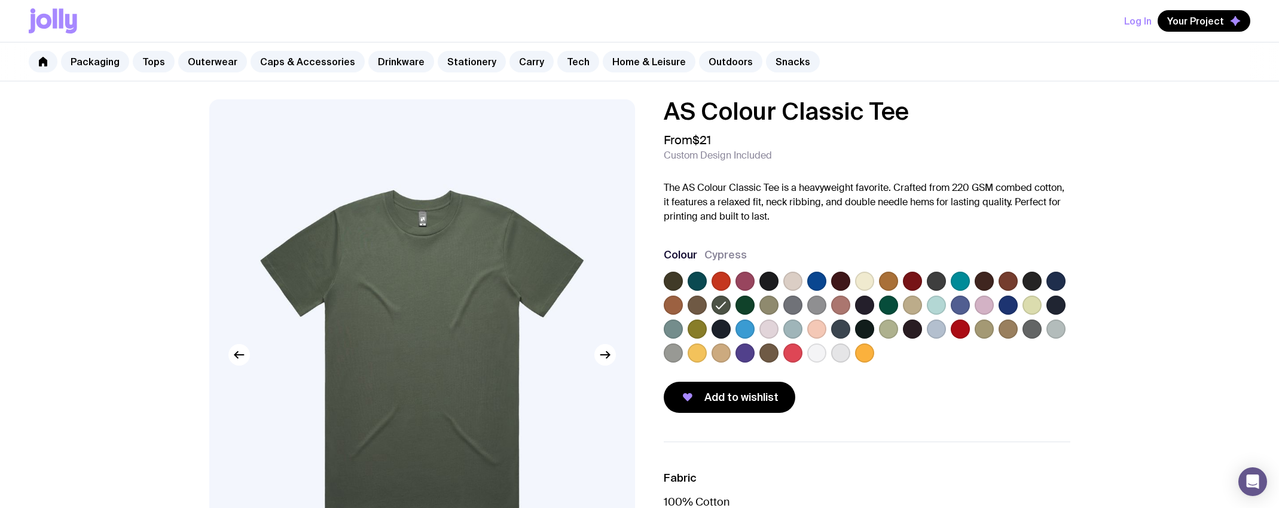
scroll to position [0, 0]
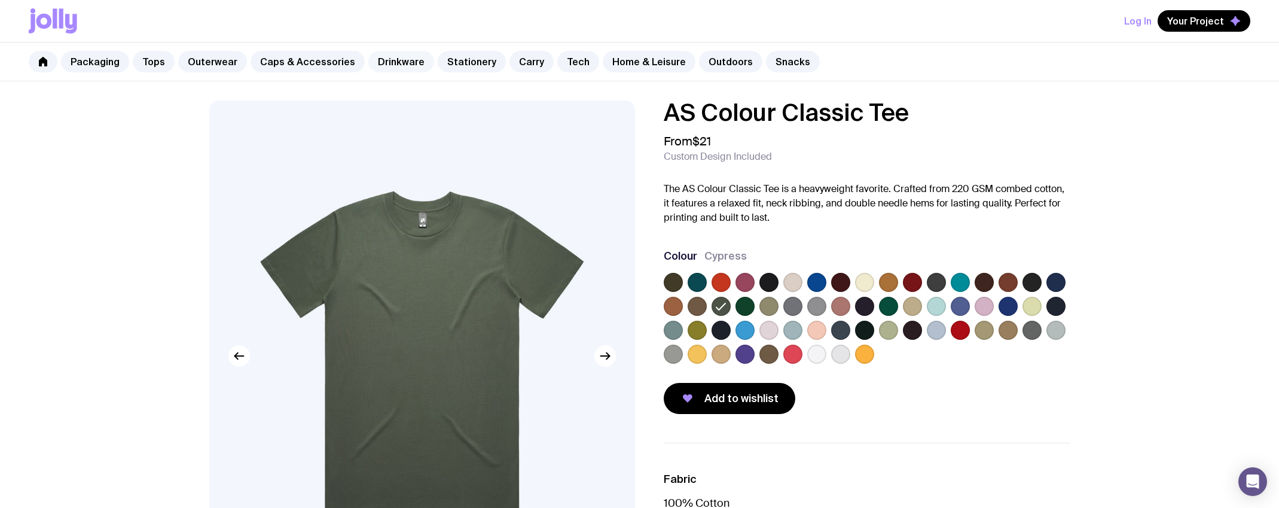
click at [382, 65] on link "Drinkware" at bounding box center [401, 62] width 66 height 22
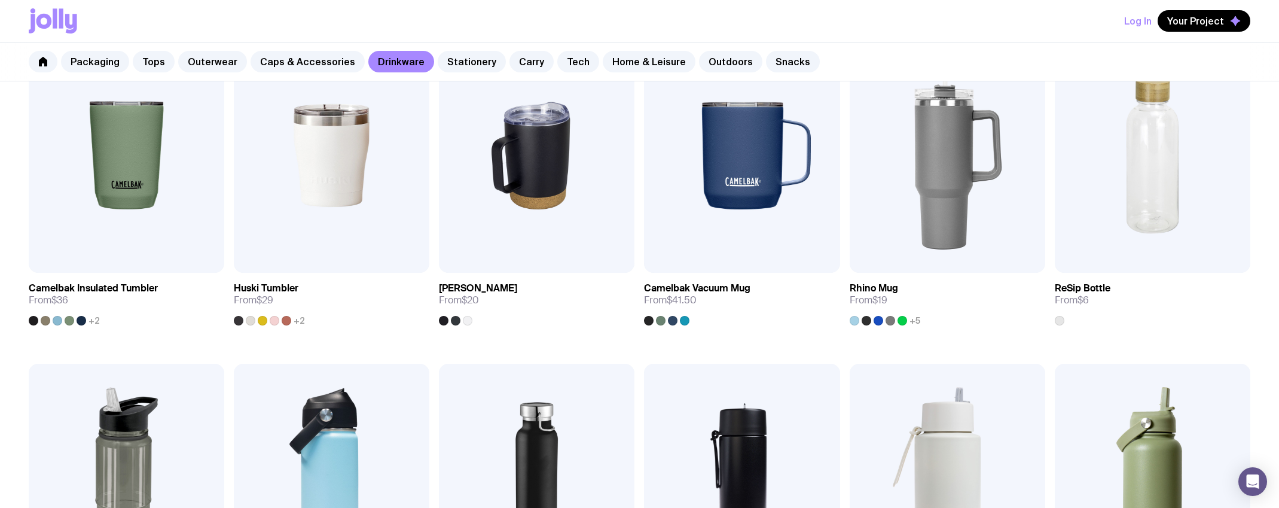
scroll to position [525, 0]
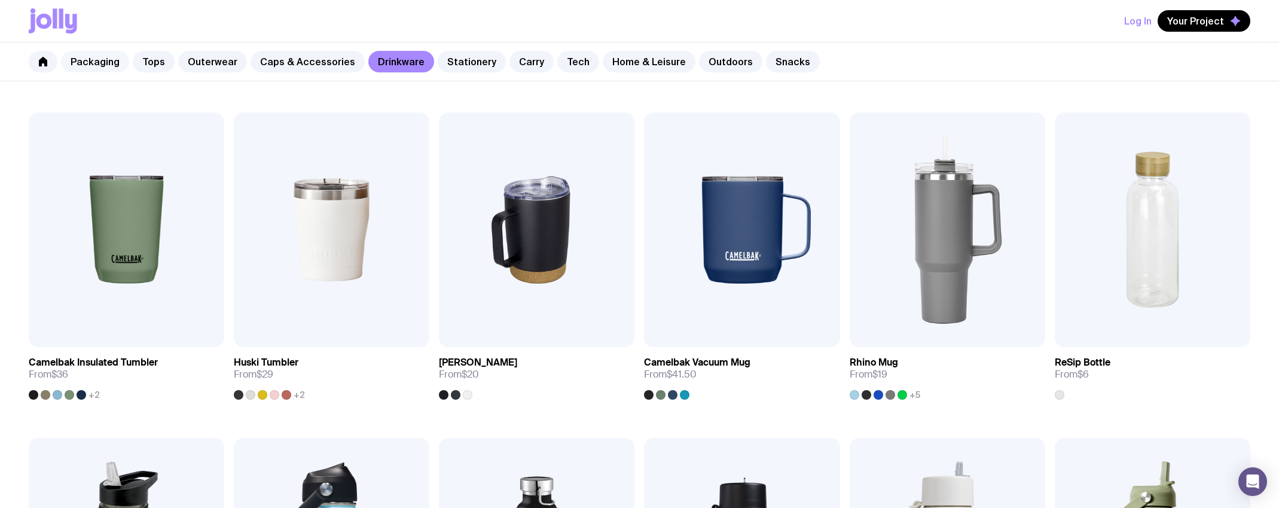
click at [96, 62] on link "Packaging" at bounding box center [95, 62] width 68 height 22
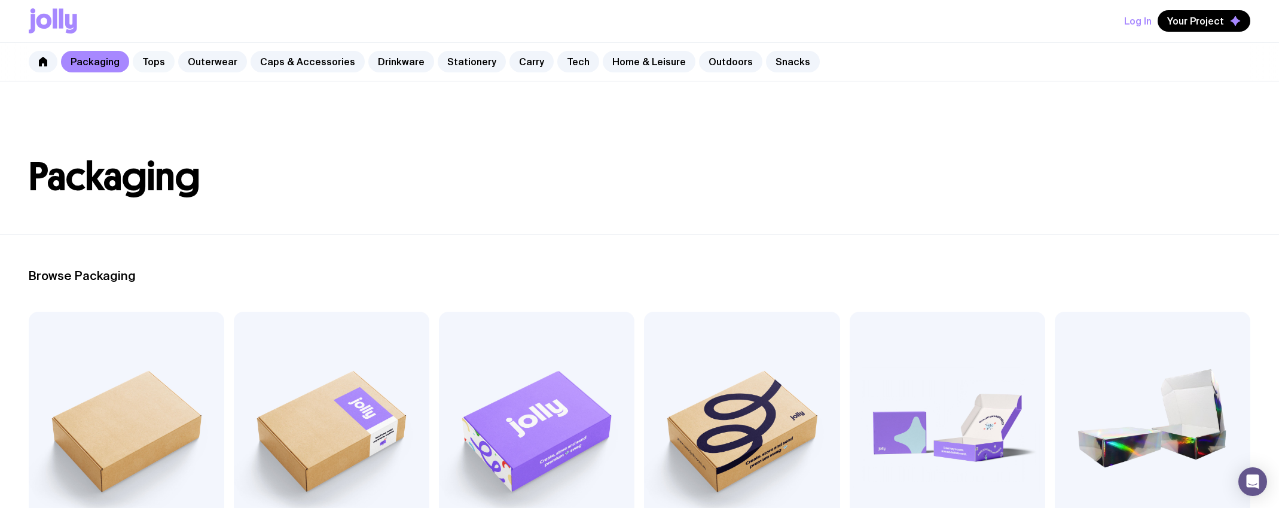
click at [153, 64] on link "Tops" at bounding box center [154, 62] width 42 height 22
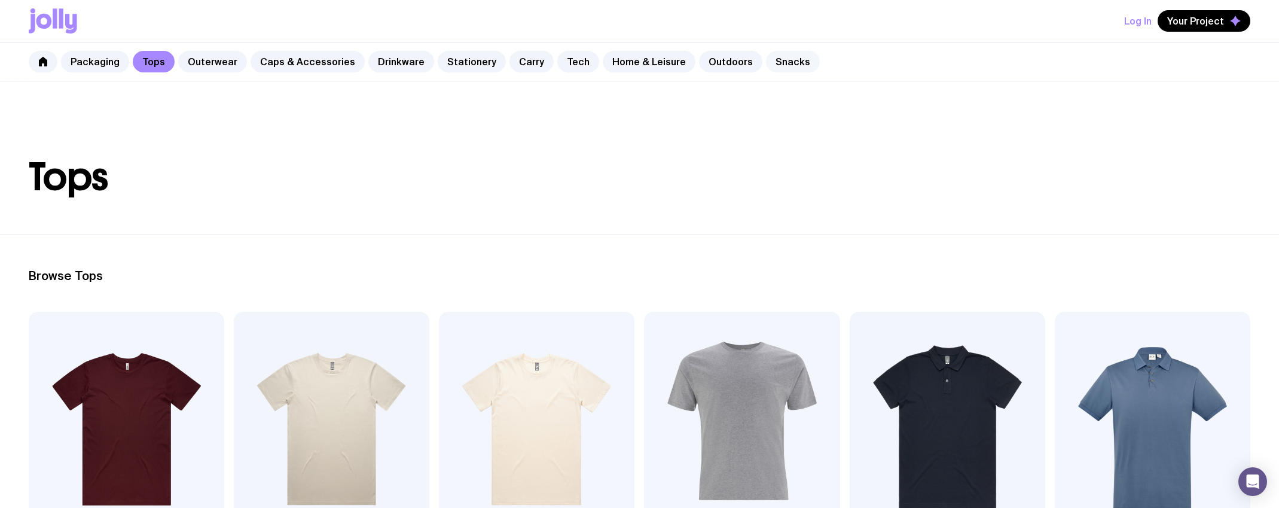
click at [772, 63] on link "Snacks" at bounding box center [793, 62] width 54 height 22
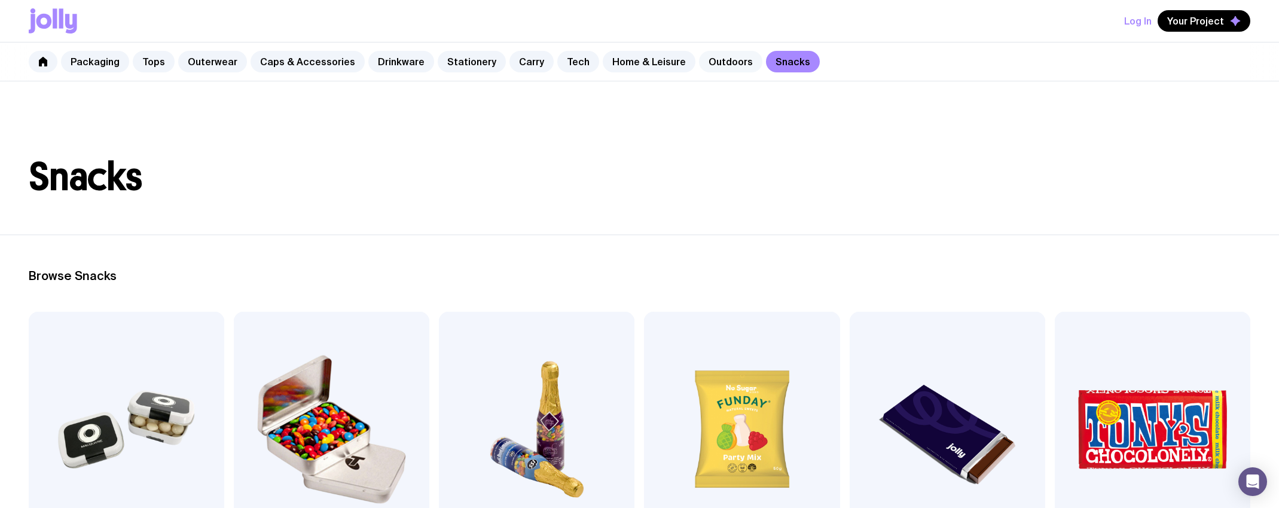
click at [705, 62] on link "Outdoors" at bounding box center [730, 62] width 63 height 22
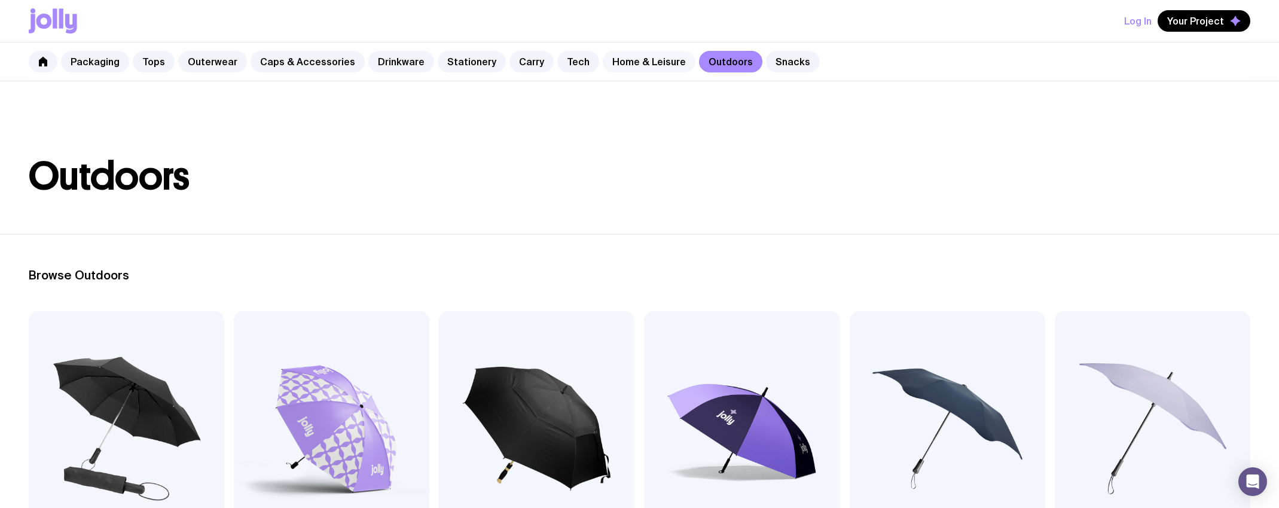
scroll to position [5, 0]
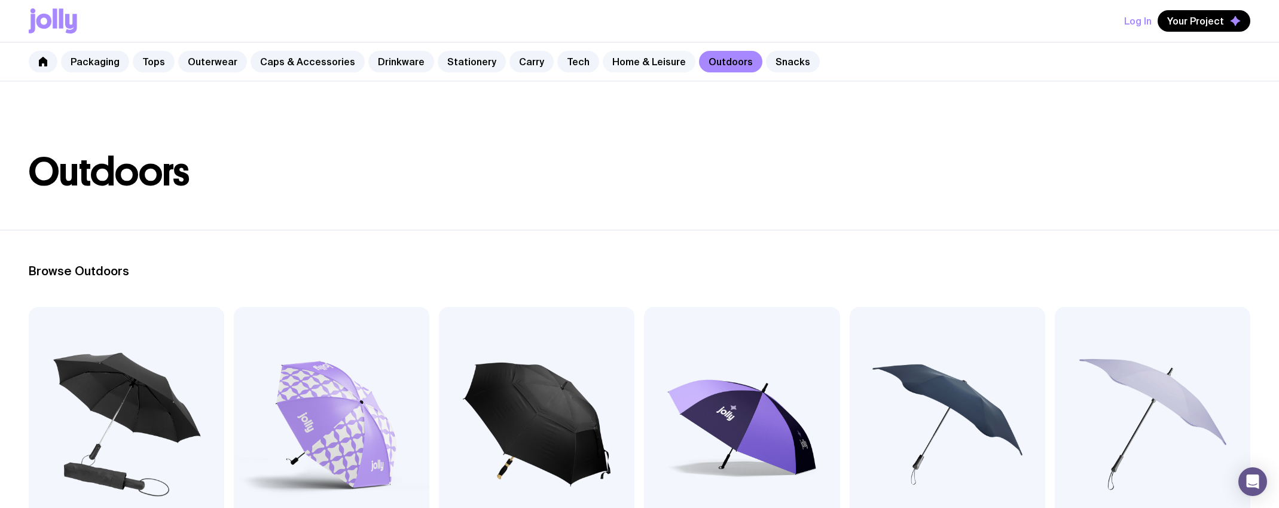
click at [640, 65] on link "Home & Leisure" at bounding box center [649, 62] width 93 height 22
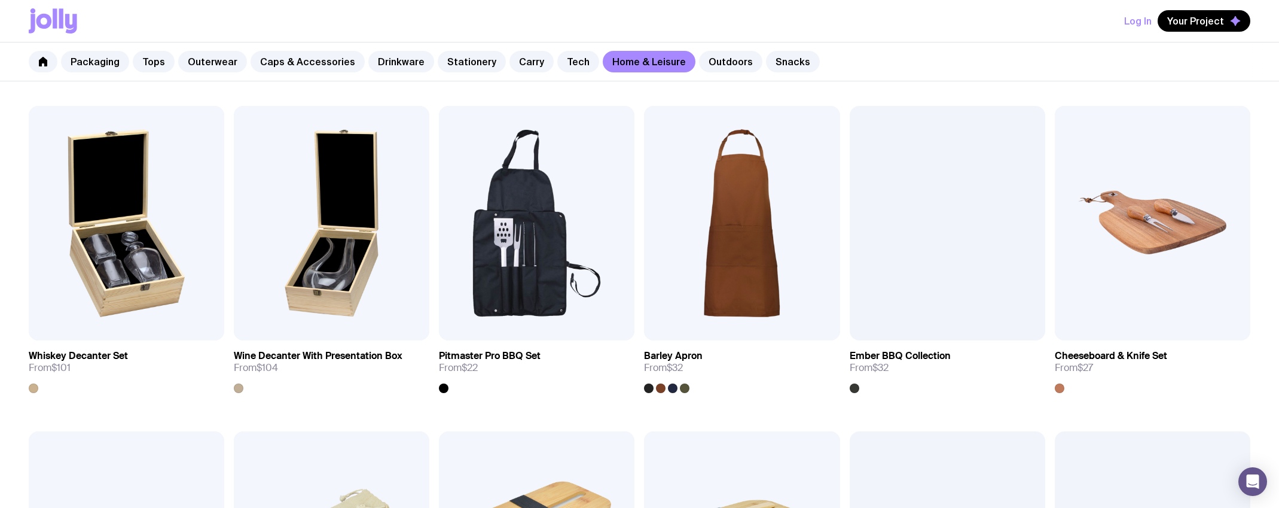
scroll to position [167, 0]
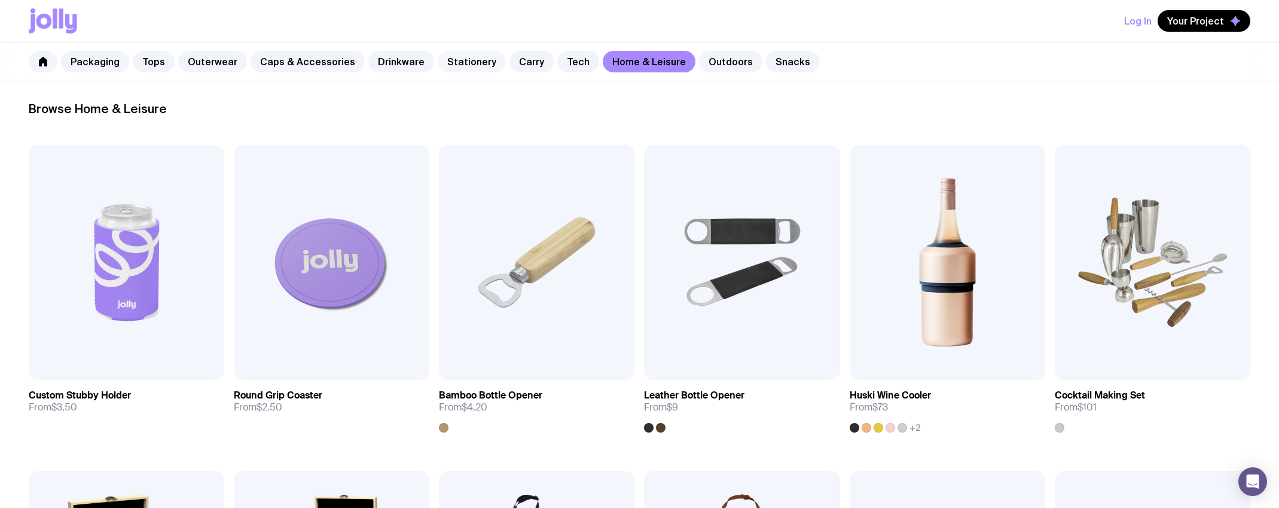
click at [441, 62] on link "Stationery" at bounding box center [472, 62] width 68 height 22
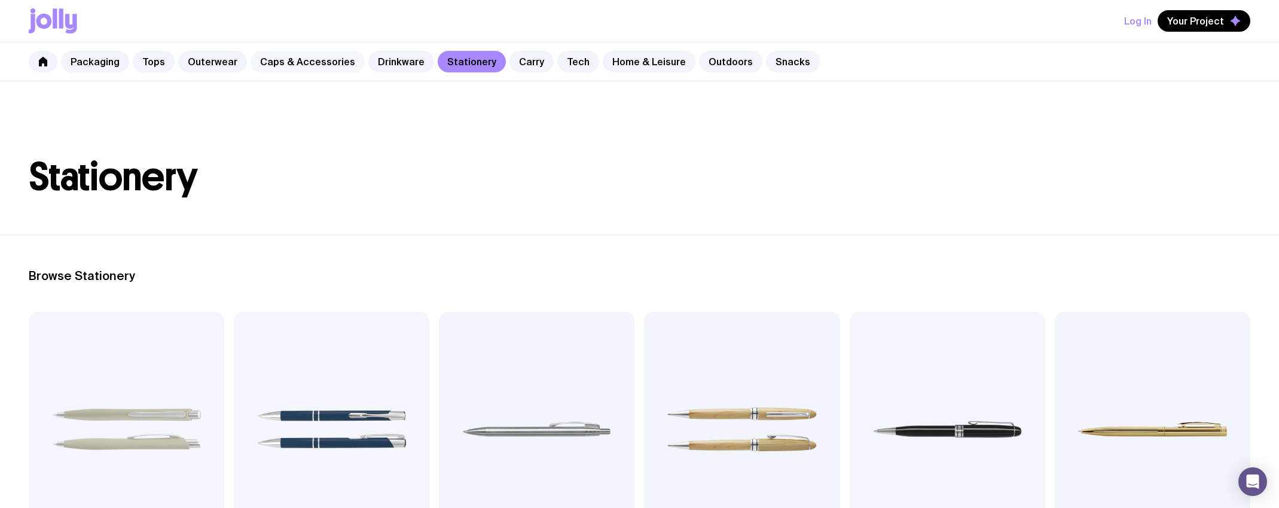
click at [288, 65] on link "Caps & Accessories" at bounding box center [308, 62] width 114 height 22
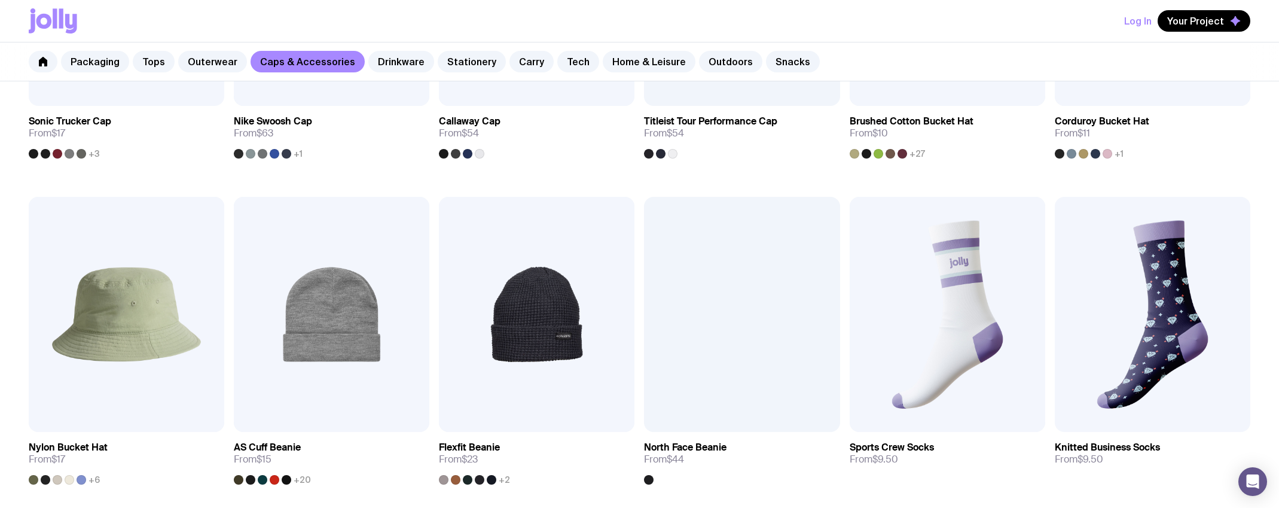
scroll to position [763, 0]
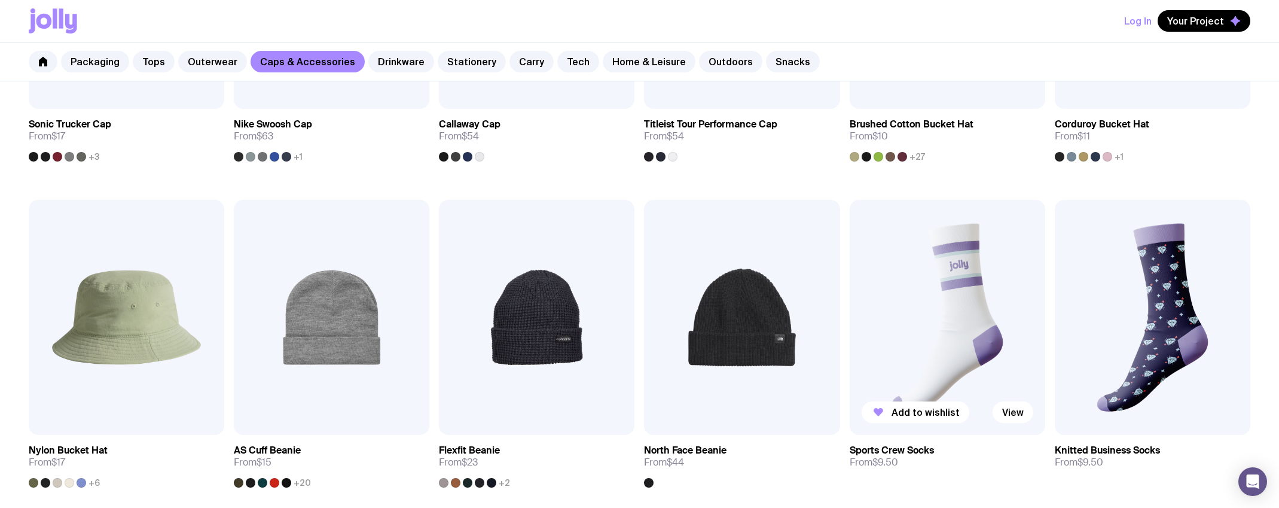
click at [943, 275] on img at bounding box center [948, 317] width 196 height 235
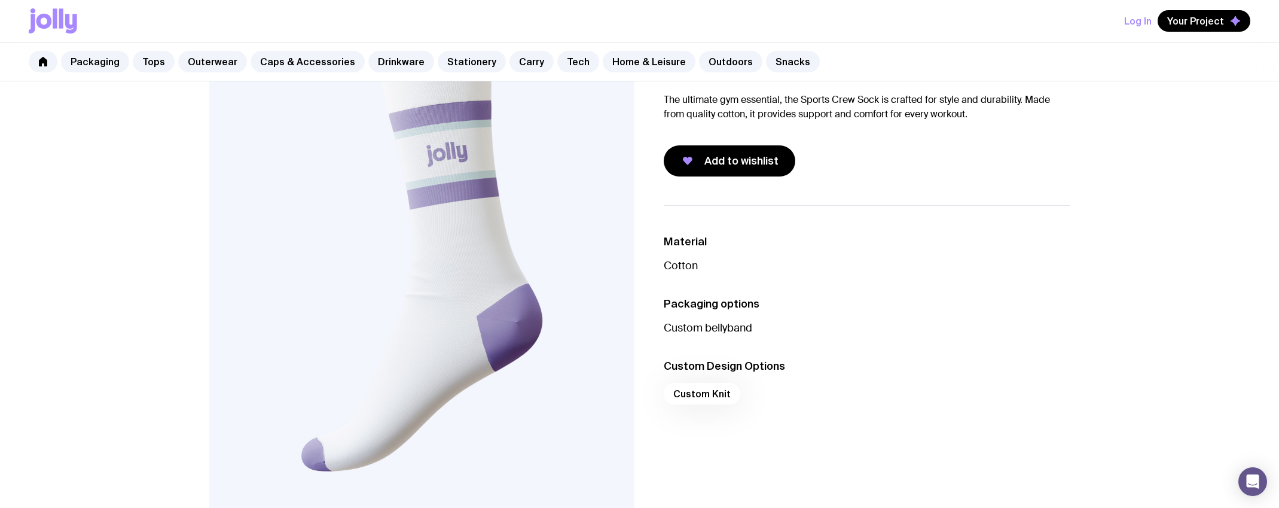
scroll to position [25, 0]
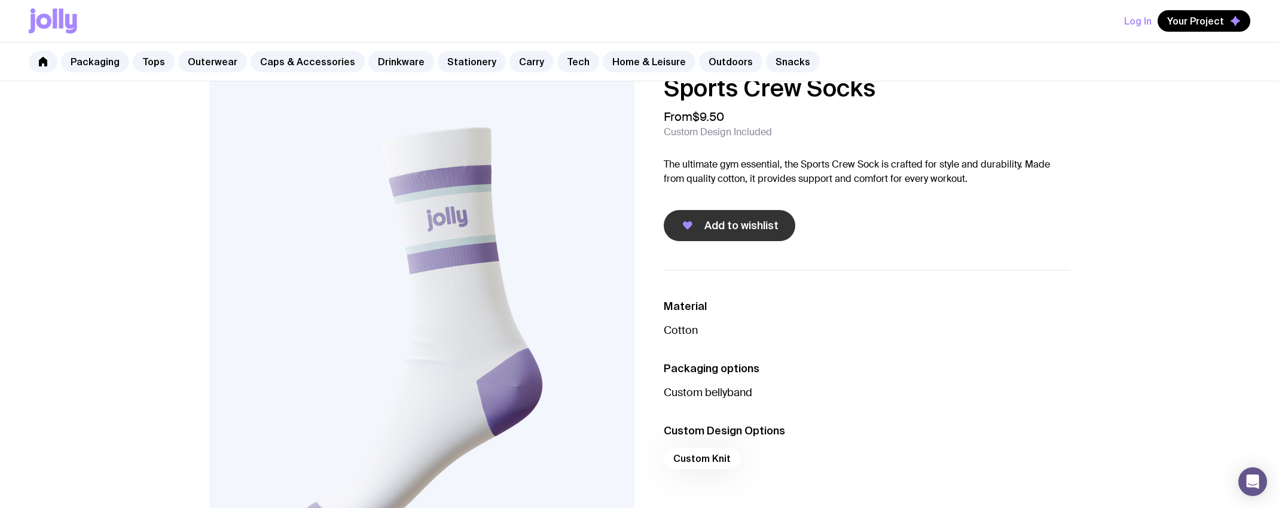
click at [745, 227] on span "Add to wishlist" at bounding box center [742, 225] width 74 height 14
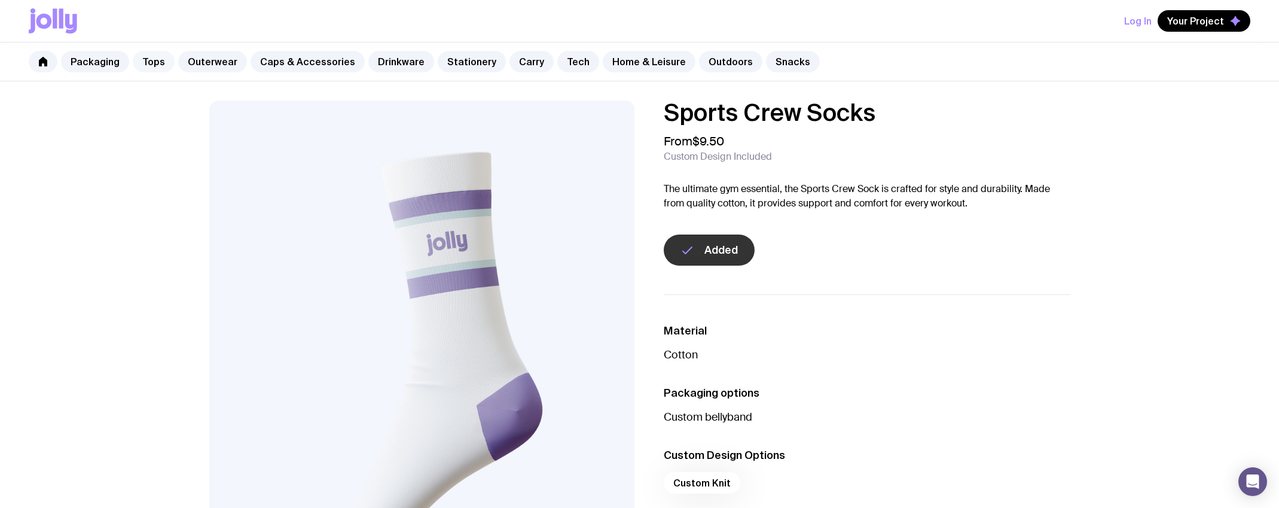
click at [154, 61] on link "Tops" at bounding box center [154, 62] width 42 height 22
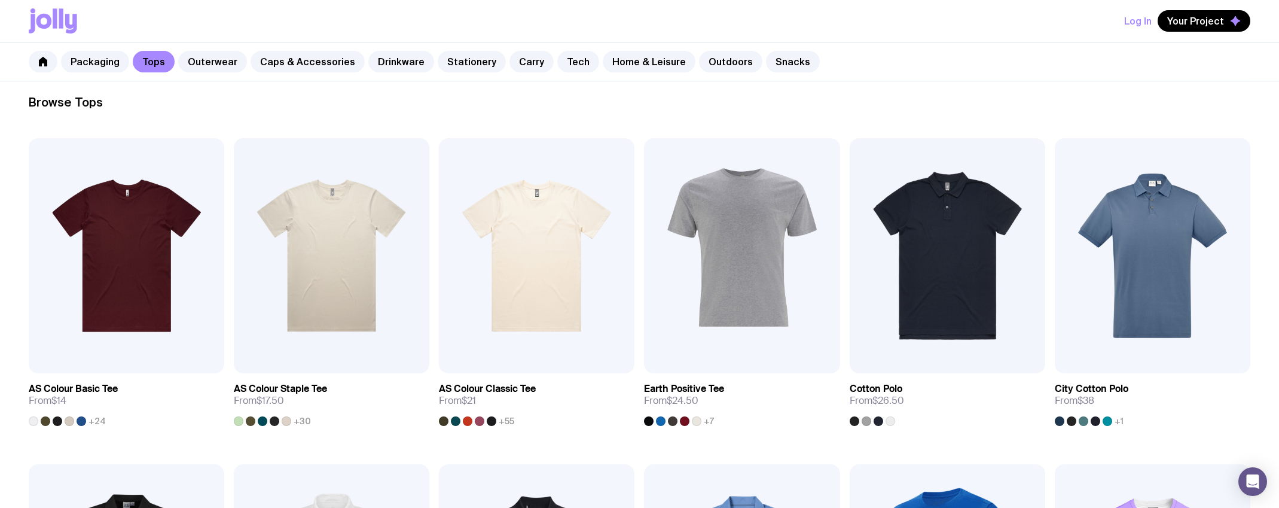
scroll to position [174, 0]
click at [343, 231] on img at bounding box center [332, 255] width 196 height 235
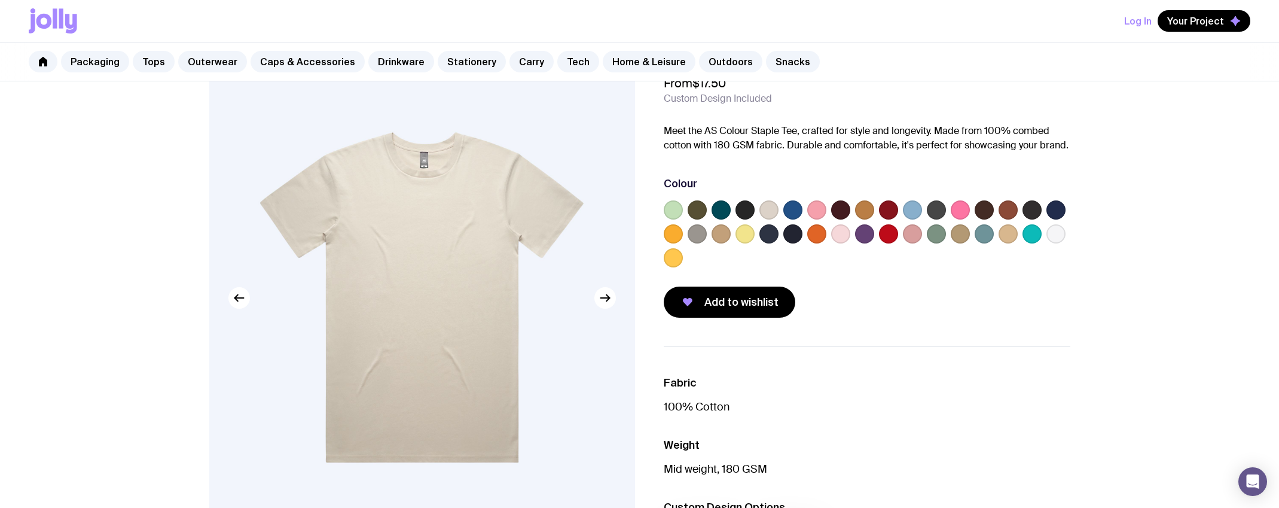
scroll to position [63, 0]
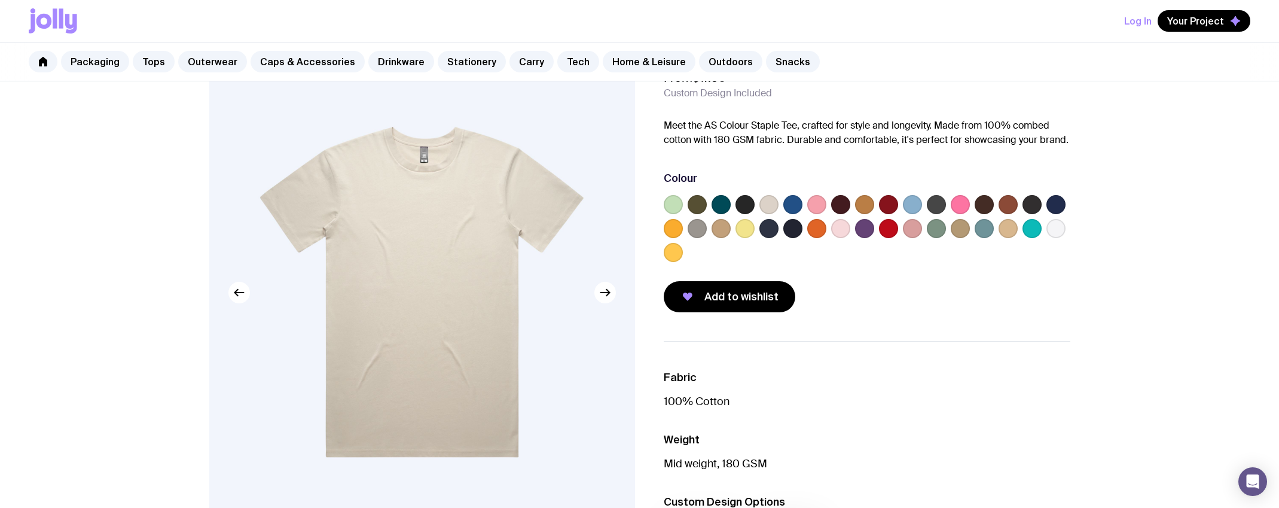
click at [703, 206] on label at bounding box center [697, 204] width 19 height 19
click at [0, 0] on input "radio" at bounding box center [0, 0] width 0 height 0
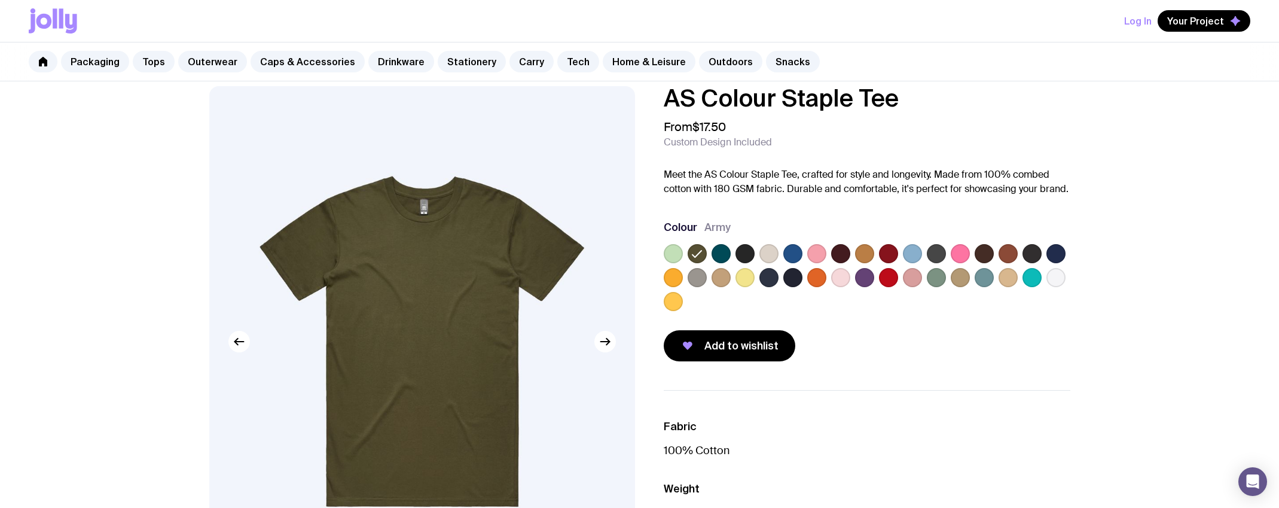
scroll to position [0, 0]
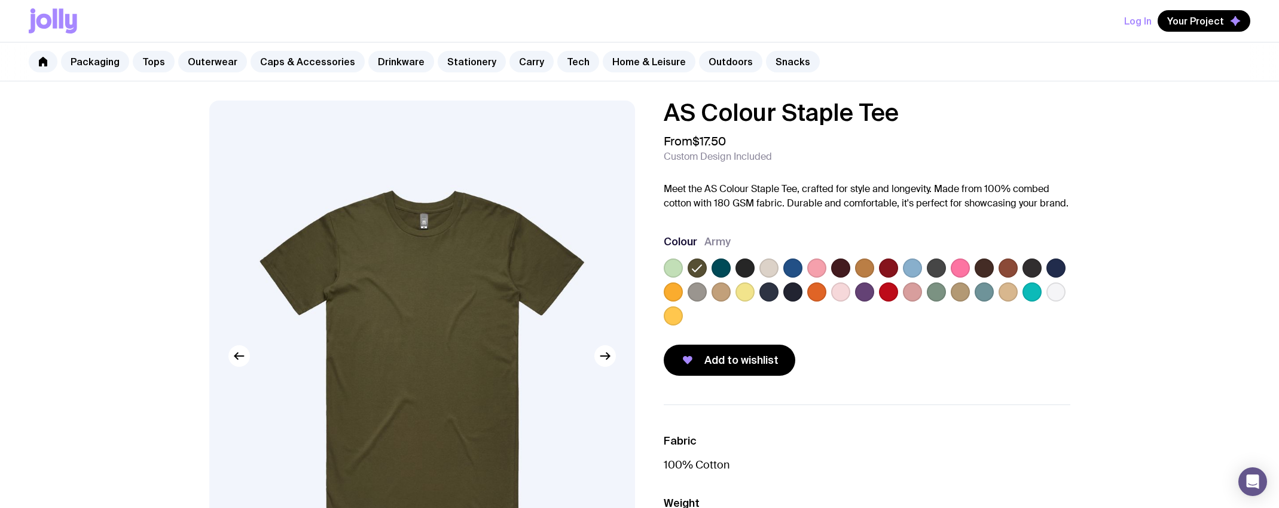
click at [935, 292] on label at bounding box center [936, 291] width 19 height 19
click at [0, 0] on input "radio" at bounding box center [0, 0] width 0 height 0
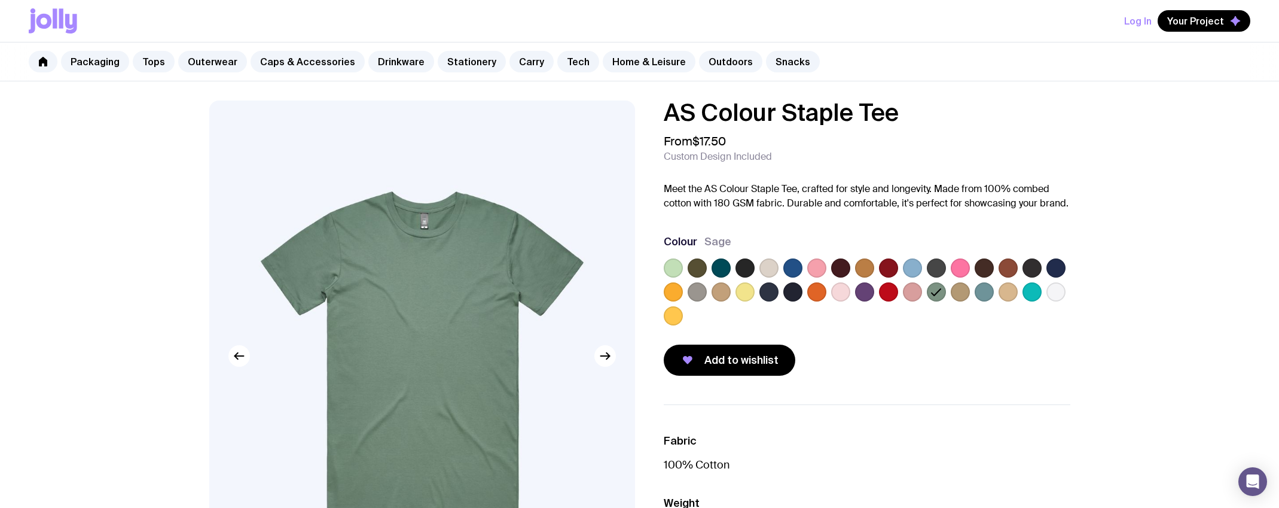
scroll to position [96, 0]
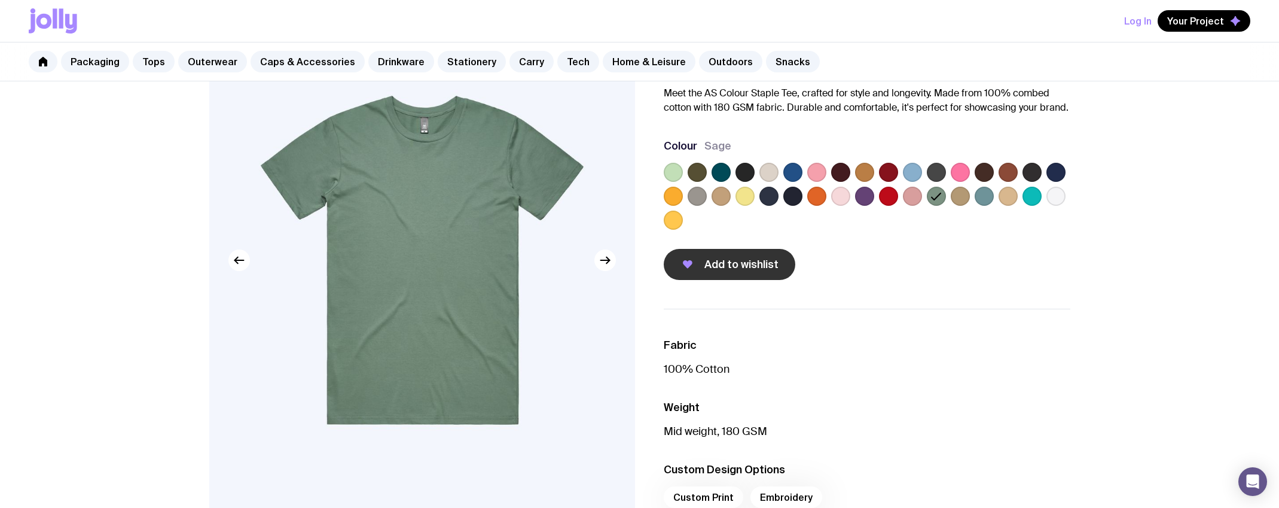
click at [756, 260] on span "Add to wishlist" at bounding box center [742, 264] width 74 height 14
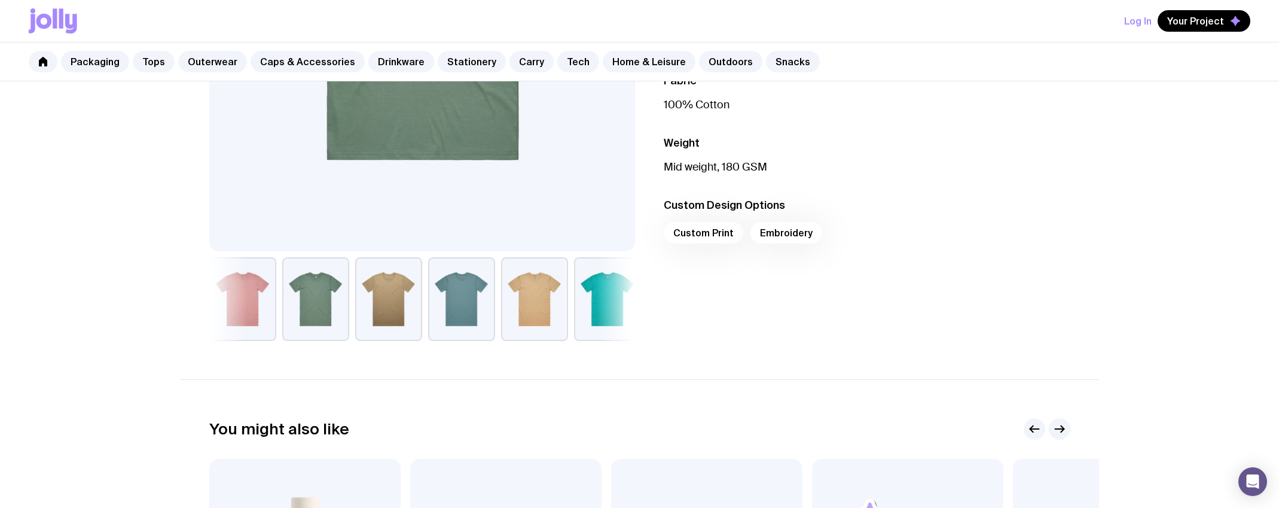
scroll to position [0, 0]
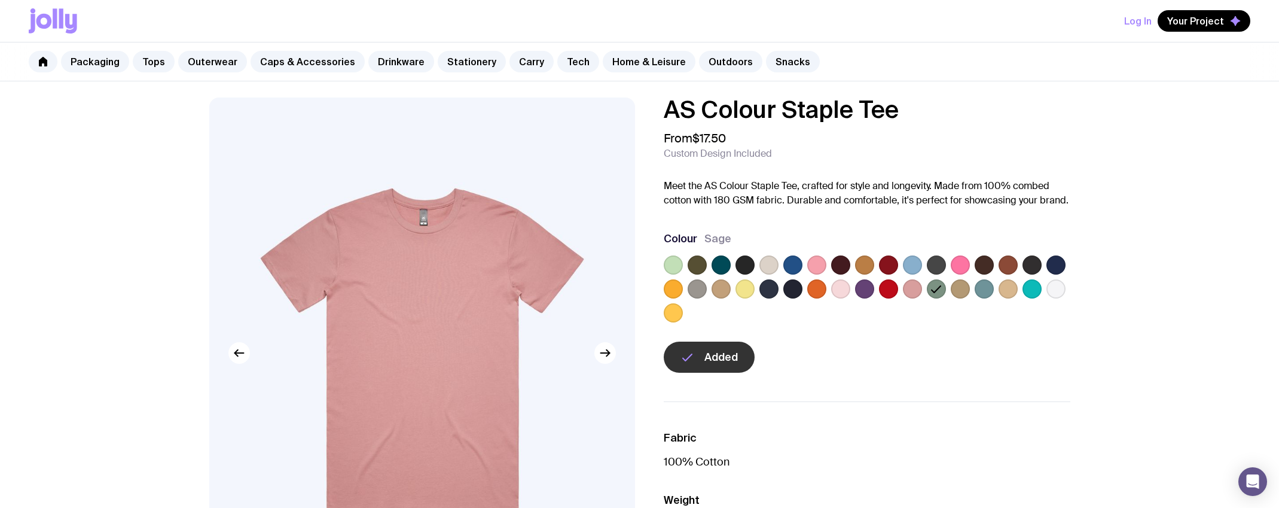
click at [1059, 295] on label at bounding box center [1056, 288] width 19 height 19
click at [0, 0] on input "radio" at bounding box center [0, 0] width 0 height 0
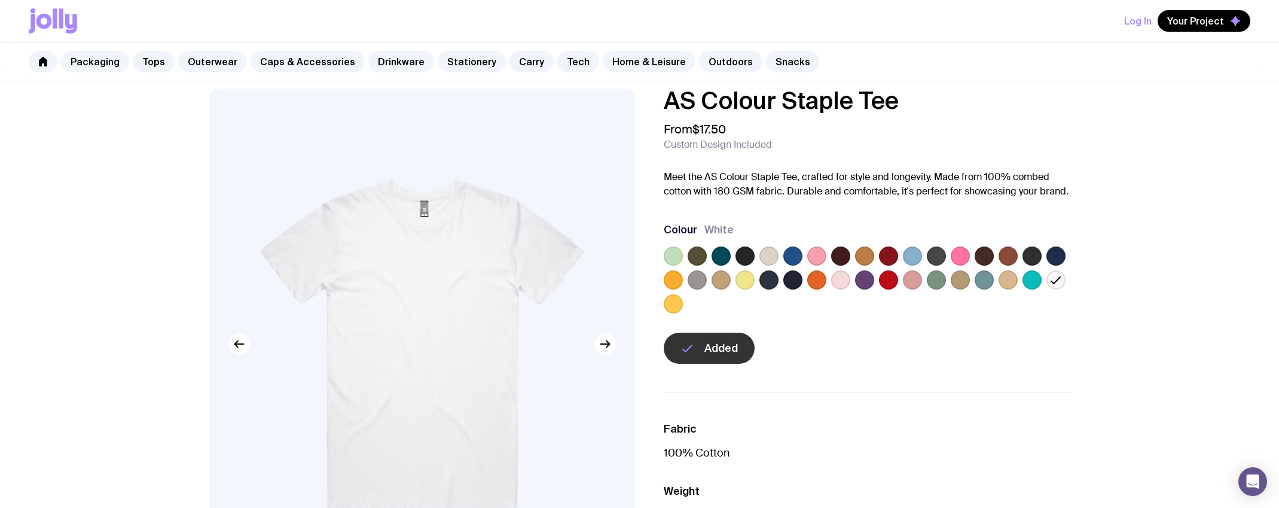
scroll to position [13, 0]
click at [965, 258] on label at bounding box center [960, 255] width 19 height 19
click at [0, 0] on input "radio" at bounding box center [0, 0] width 0 height 0
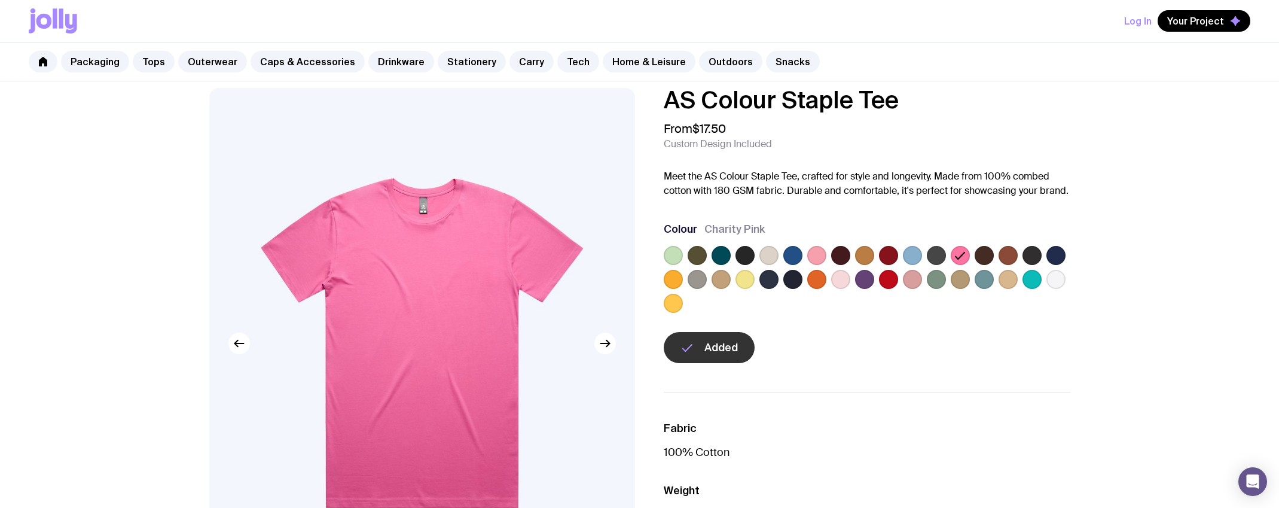
click at [888, 278] on label at bounding box center [888, 279] width 19 height 19
click at [0, 0] on input "radio" at bounding box center [0, 0] width 0 height 0
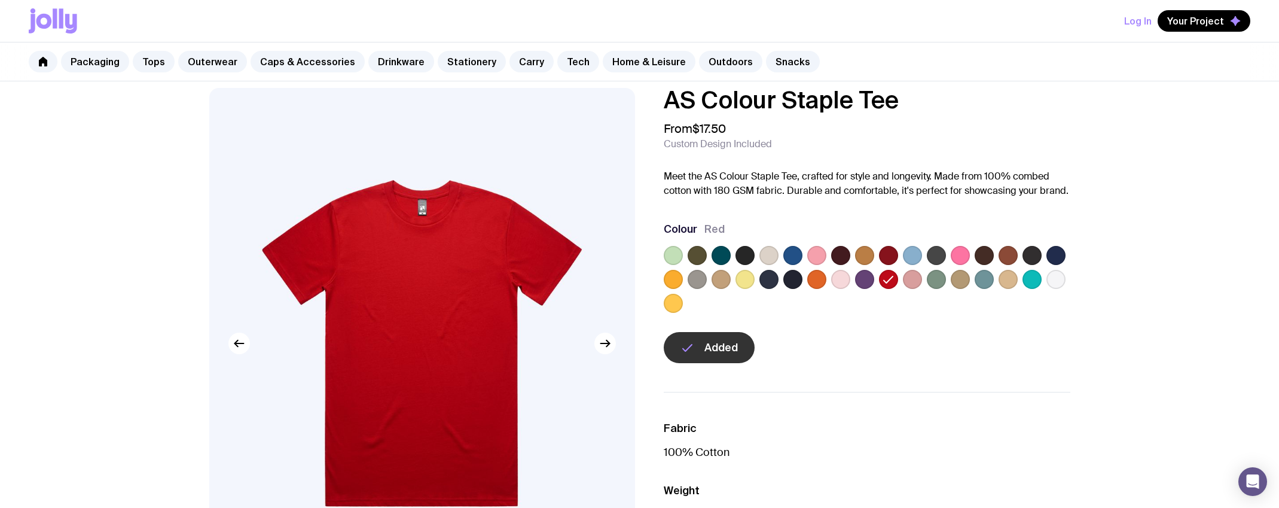
click at [791, 279] on label at bounding box center [793, 279] width 19 height 19
click at [0, 0] on input "radio" at bounding box center [0, 0] width 0 height 0
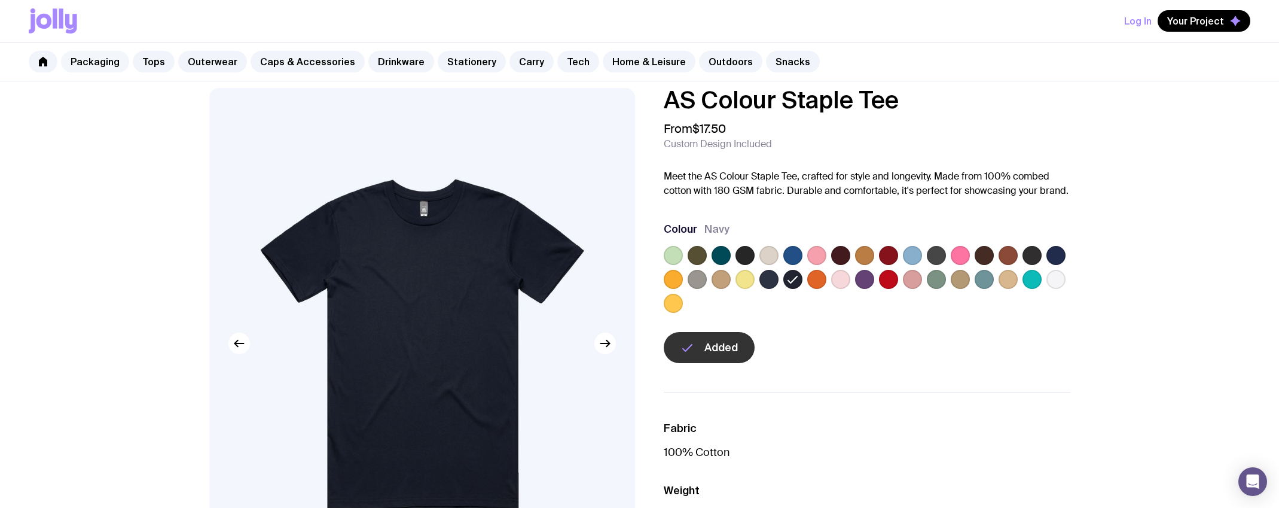
click at [89, 65] on link "Packaging" at bounding box center [95, 62] width 68 height 22
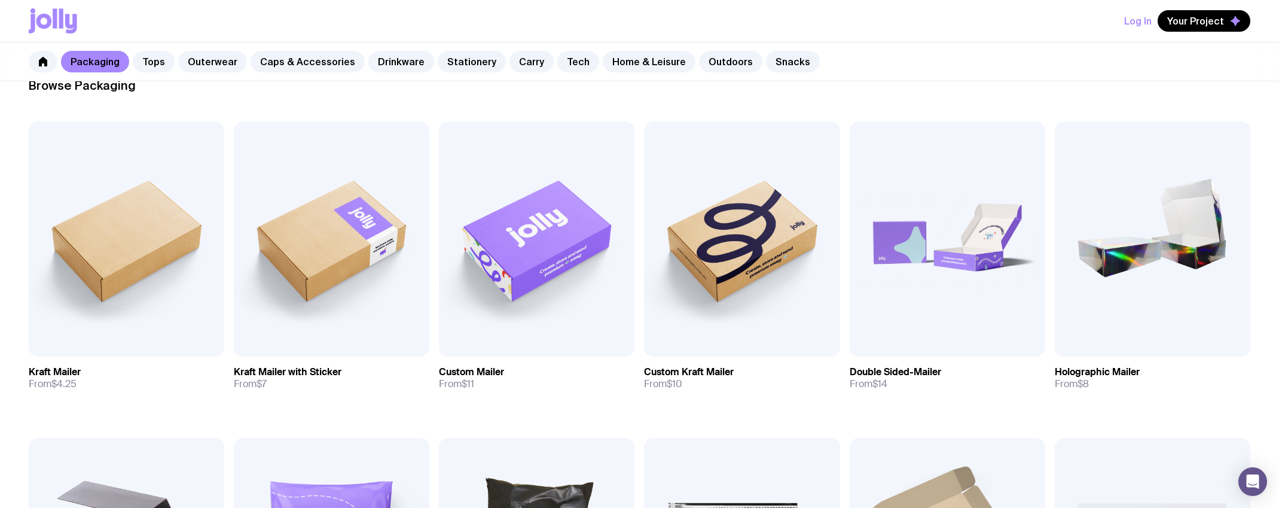
scroll to position [5, 0]
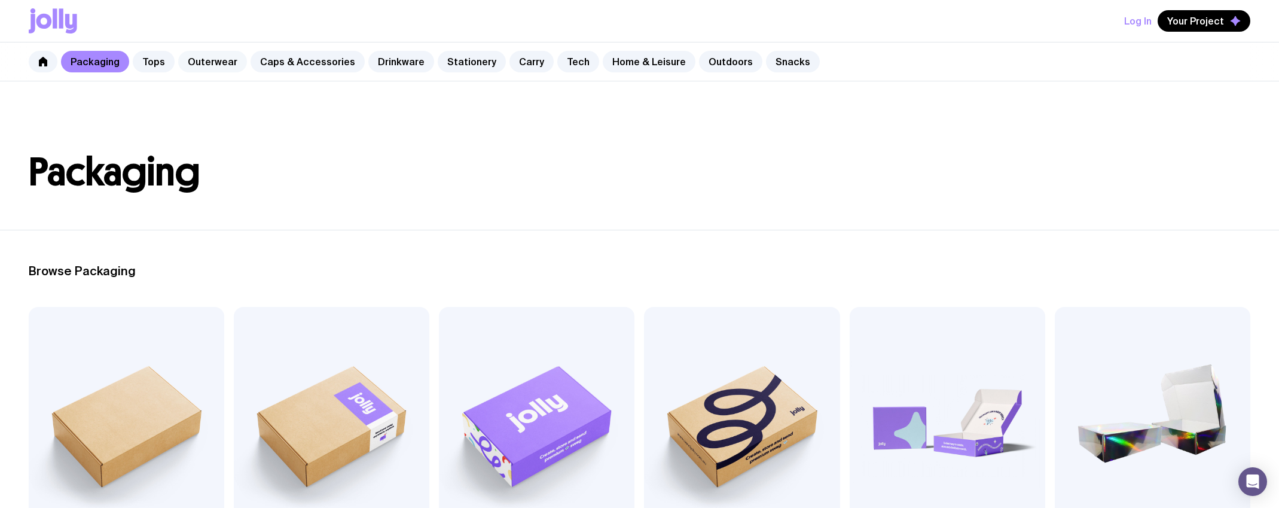
click at [196, 63] on link "Outerwear" at bounding box center [212, 62] width 69 height 22
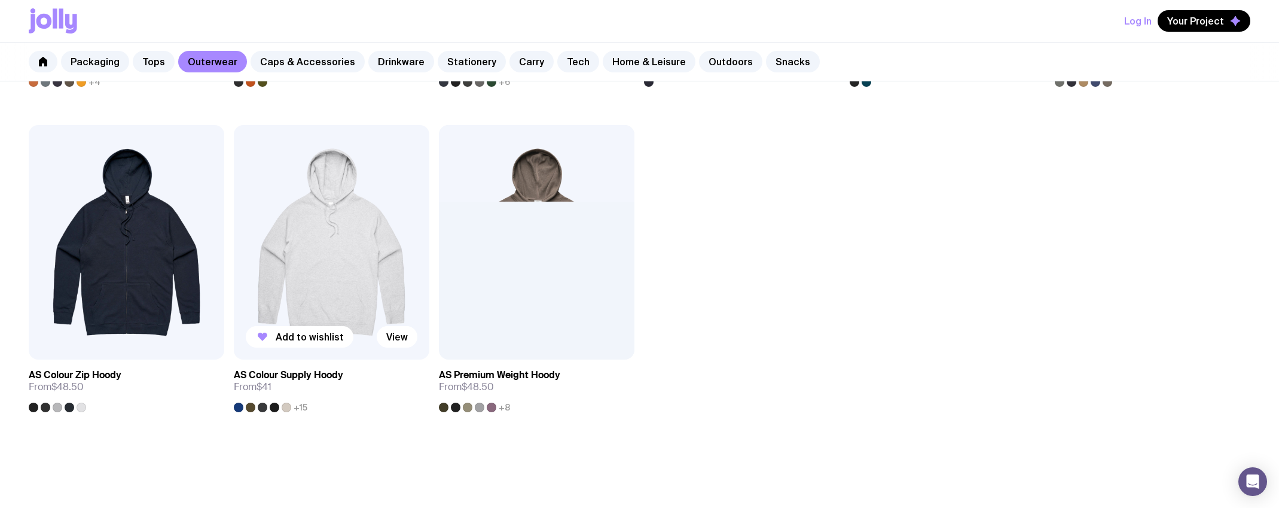
scroll to position [1163, 0]
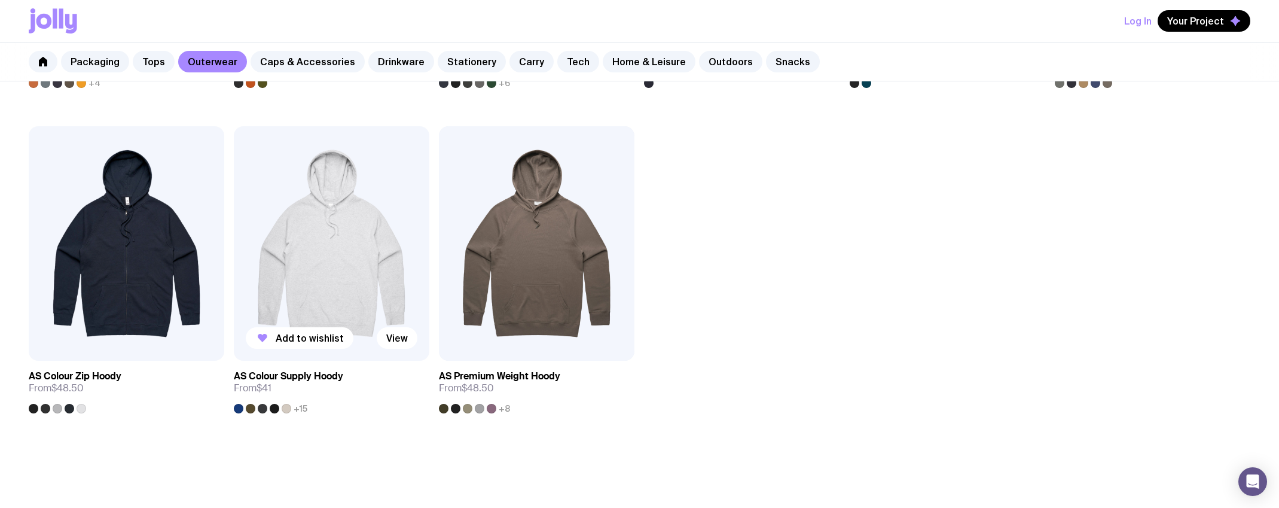
click at [340, 271] on img at bounding box center [332, 243] width 196 height 235
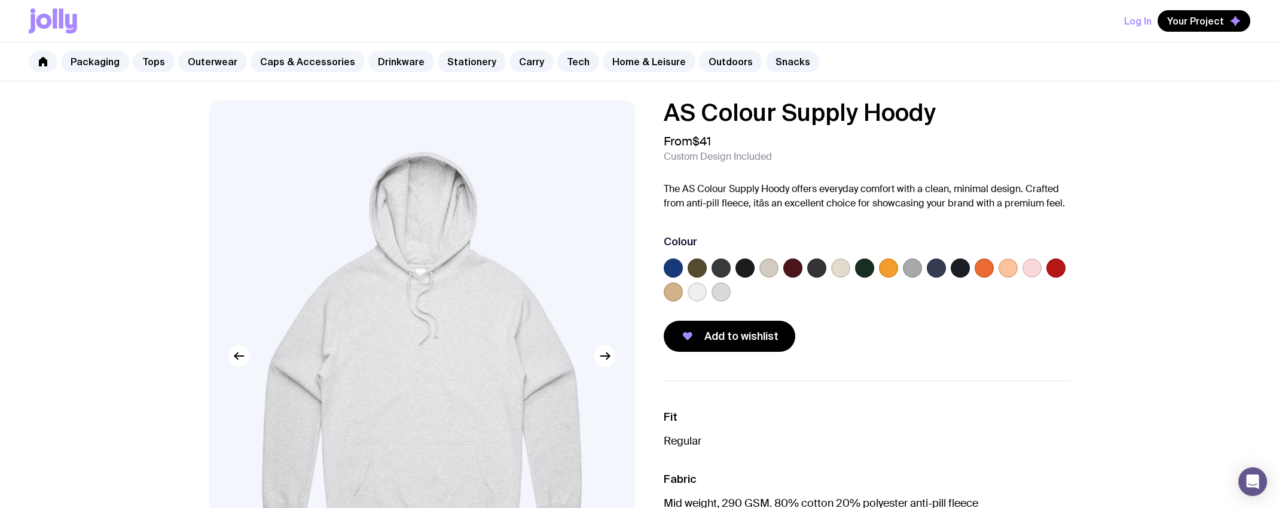
scroll to position [1, 0]
click at [743, 271] on label at bounding box center [745, 267] width 19 height 19
click at [0, 0] on input "radio" at bounding box center [0, 0] width 0 height 0
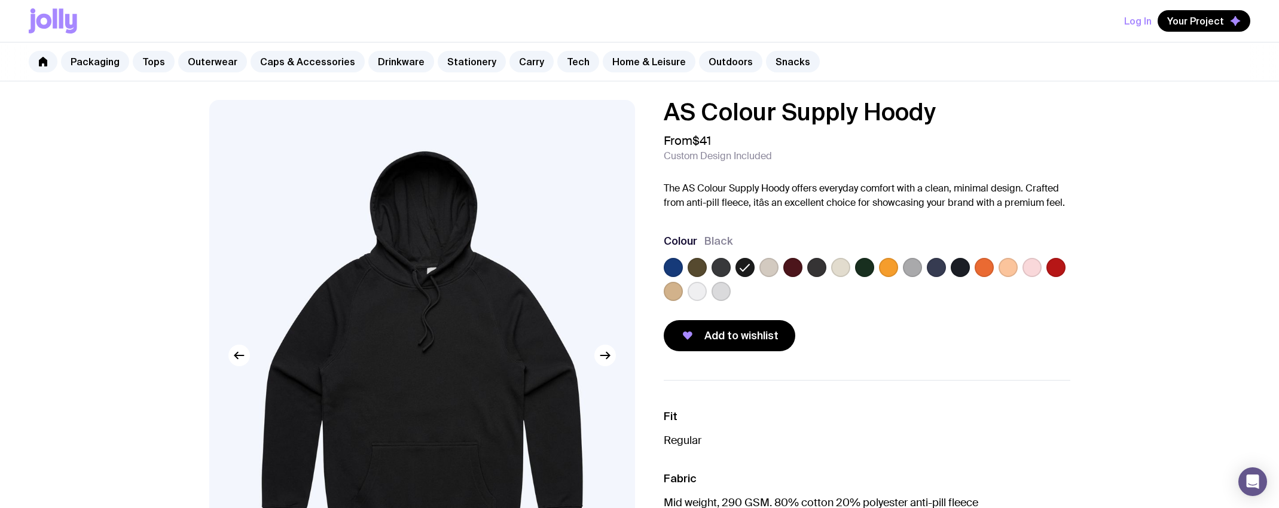
click at [724, 267] on label at bounding box center [721, 267] width 19 height 19
click at [0, 0] on input "radio" at bounding box center [0, 0] width 0 height 0
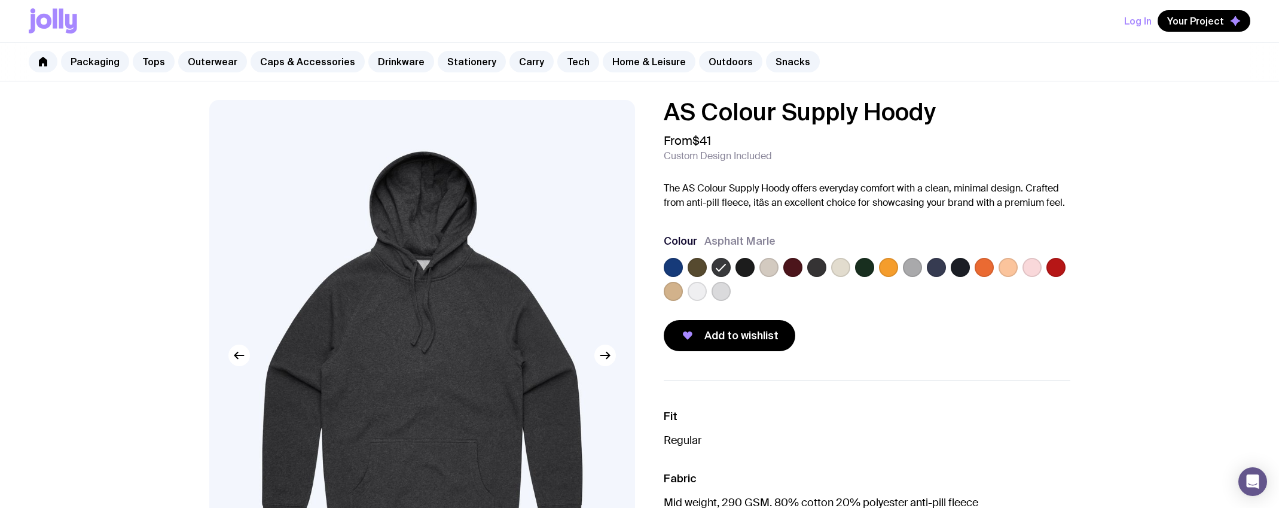
click at [816, 268] on label at bounding box center [816, 267] width 19 height 19
click at [0, 0] on input "radio" at bounding box center [0, 0] width 0 height 0
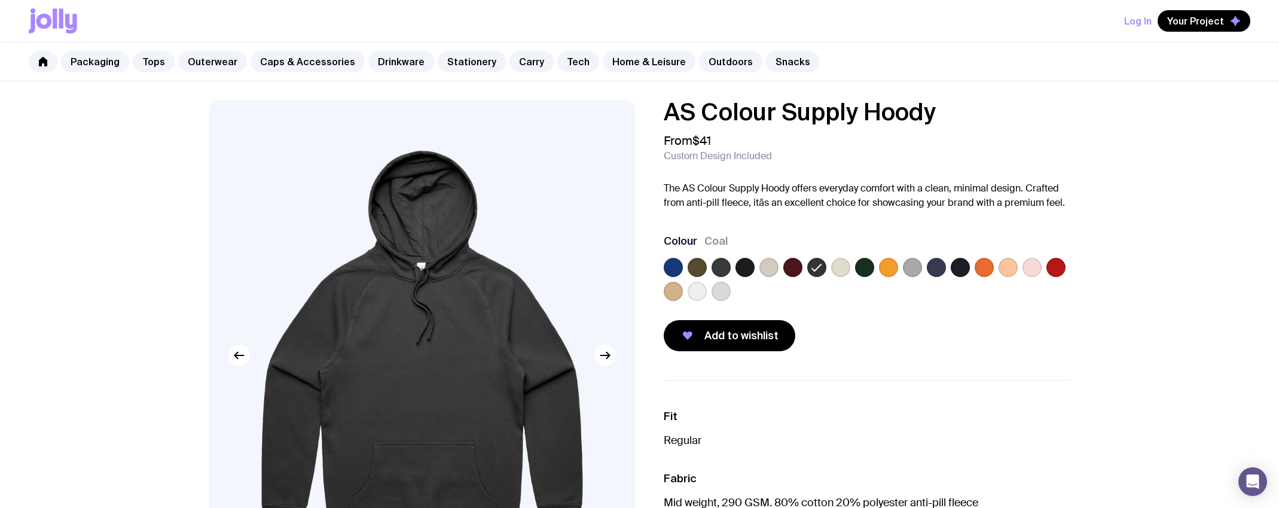
click at [865, 264] on label at bounding box center [864, 267] width 19 height 19
click at [0, 0] on input "radio" at bounding box center [0, 0] width 0 height 0
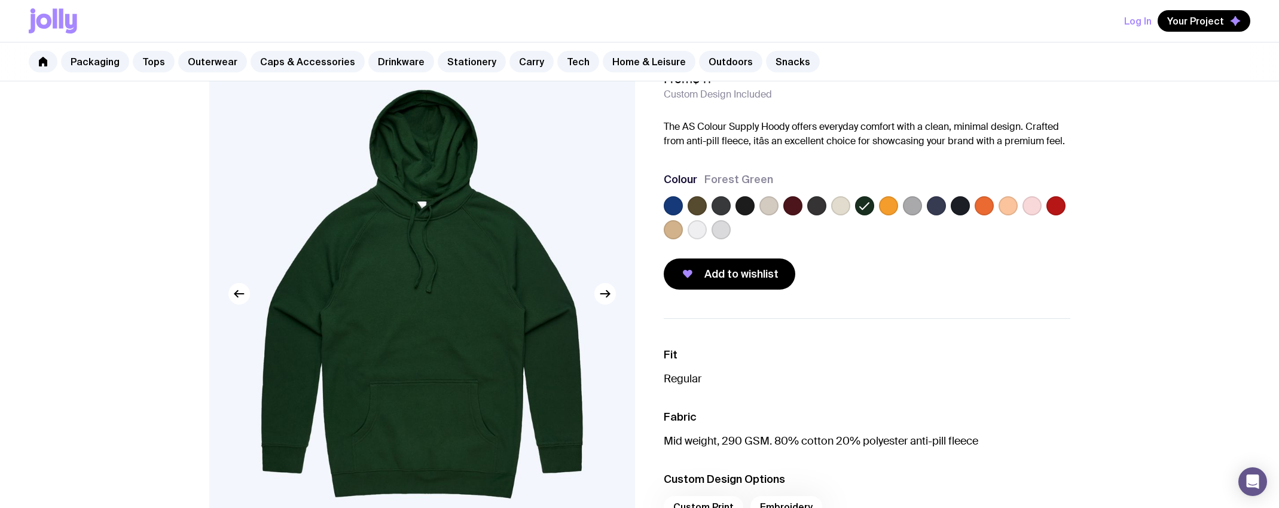
scroll to position [61, 0]
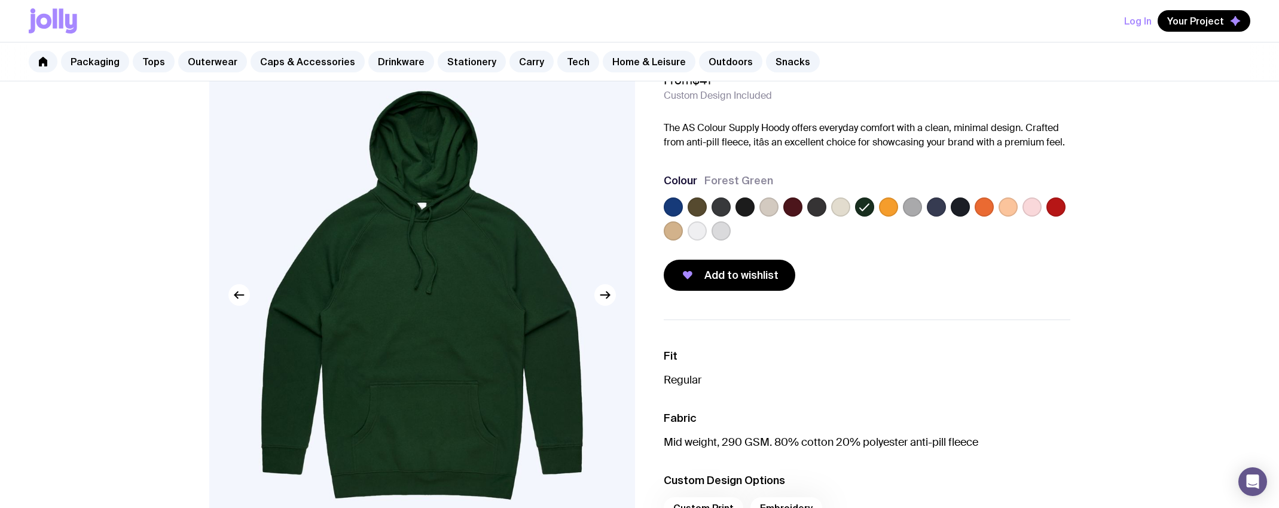
click at [1007, 208] on label at bounding box center [1008, 206] width 19 height 19
click at [0, 0] on input "radio" at bounding box center [0, 0] width 0 height 0
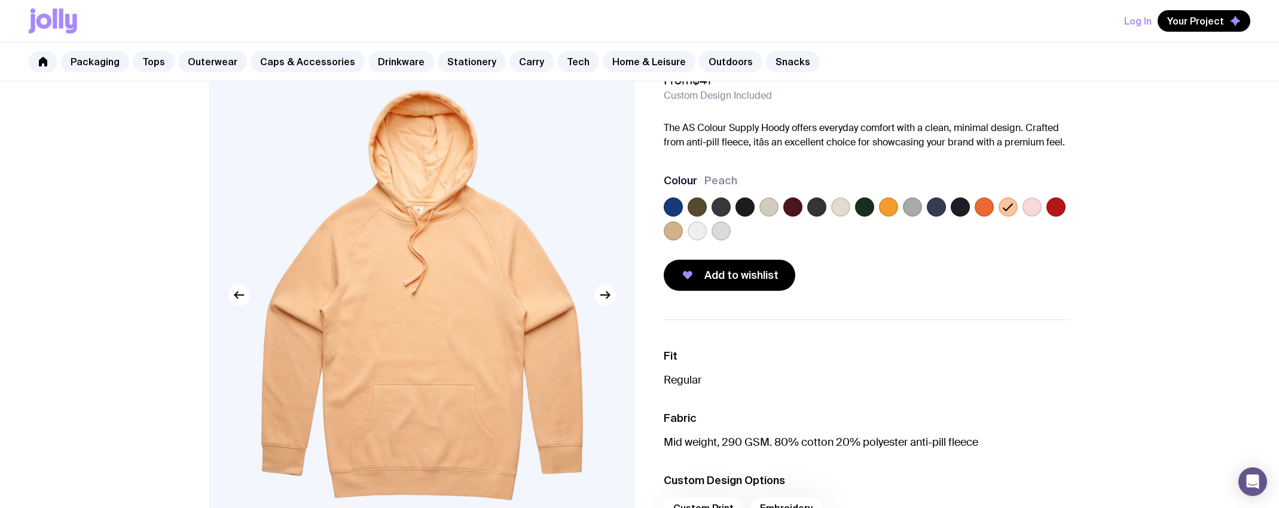
click at [746, 207] on label at bounding box center [745, 206] width 19 height 19
click at [0, 0] on input "radio" at bounding box center [0, 0] width 0 height 0
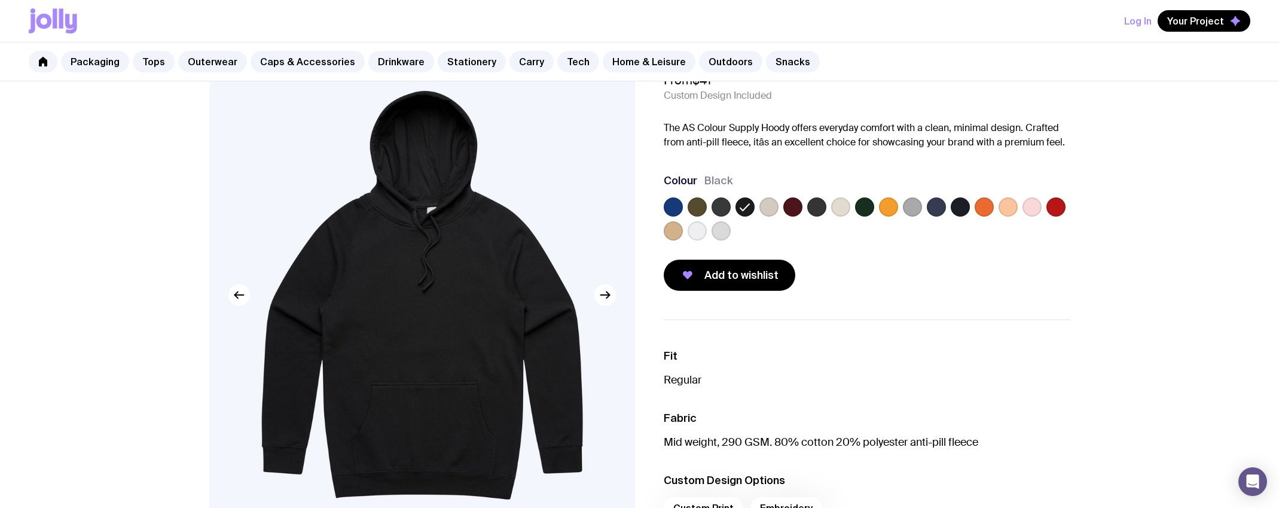
click at [813, 206] on label at bounding box center [816, 206] width 19 height 19
click at [0, 0] on input "radio" at bounding box center [0, 0] width 0 height 0
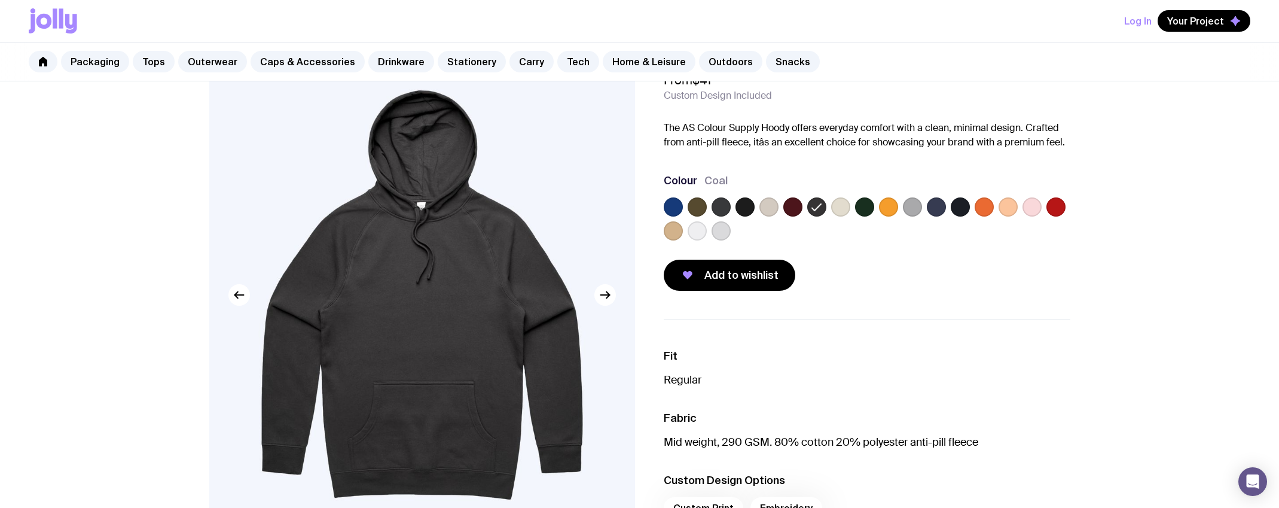
click at [694, 206] on label at bounding box center [697, 206] width 19 height 19
click at [0, 0] on input "radio" at bounding box center [0, 0] width 0 height 0
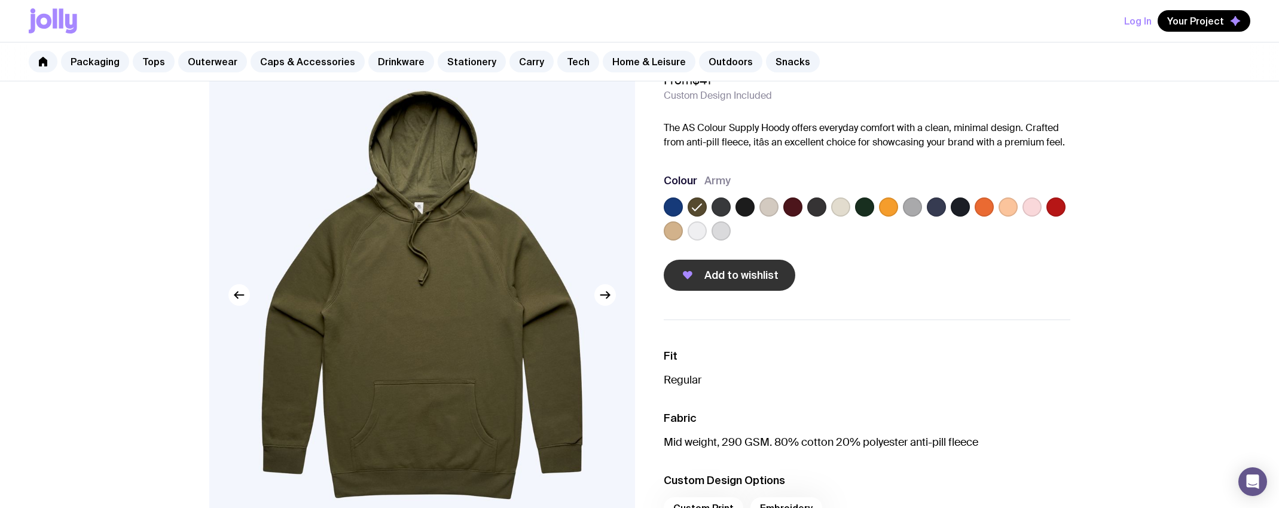
click at [750, 276] on span "Add to wishlist" at bounding box center [742, 275] width 74 height 14
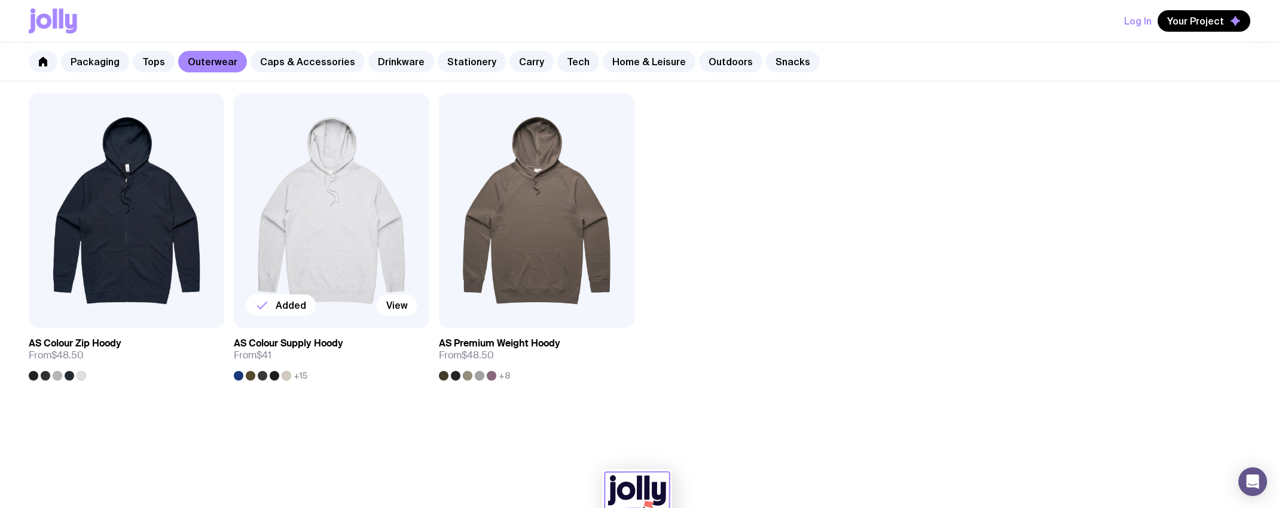
scroll to position [1184, 0]
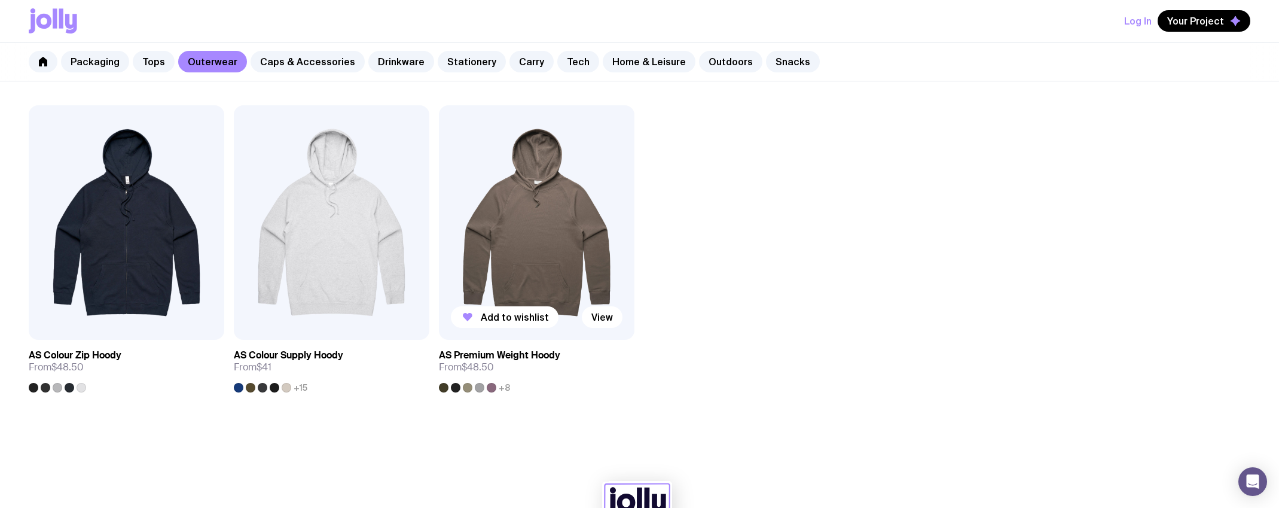
click at [535, 230] on img at bounding box center [537, 222] width 196 height 235
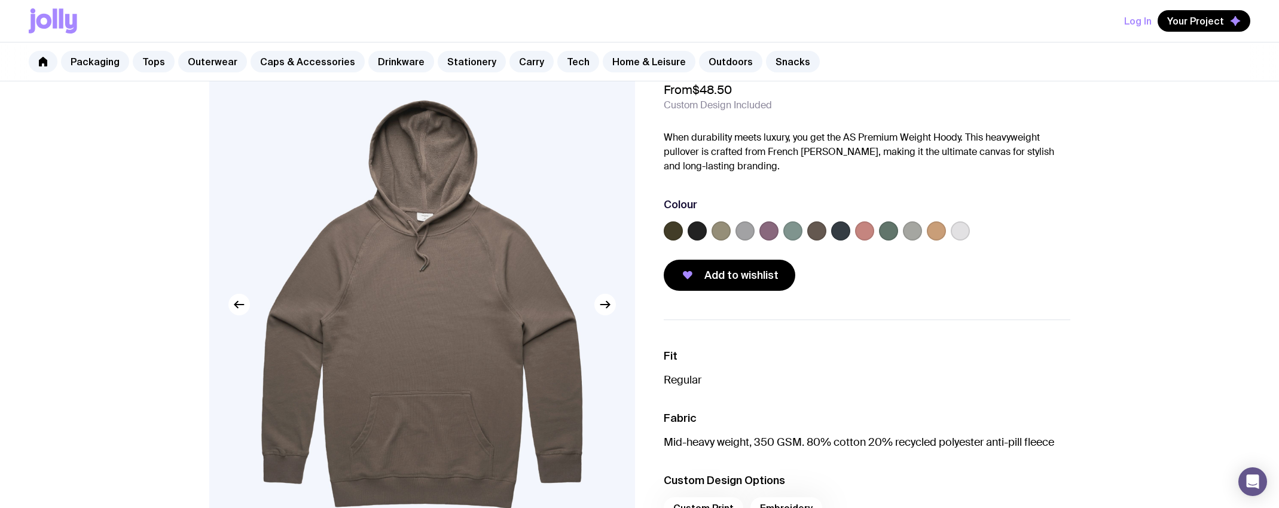
scroll to position [83, 0]
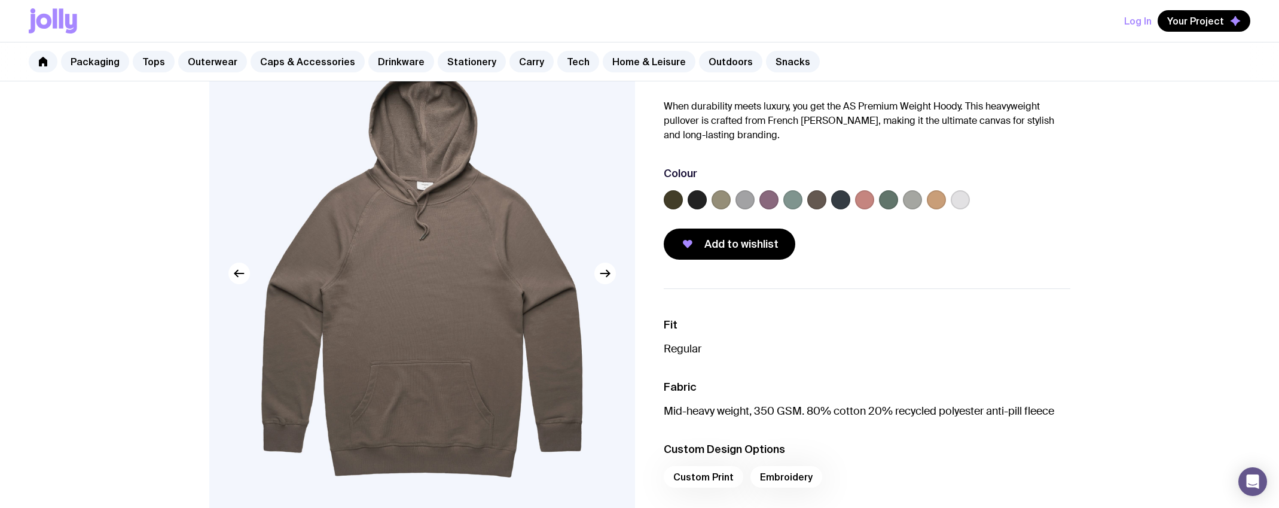
click at [792, 203] on label at bounding box center [793, 199] width 19 height 19
click at [0, 0] on input "radio" at bounding box center [0, 0] width 0 height 0
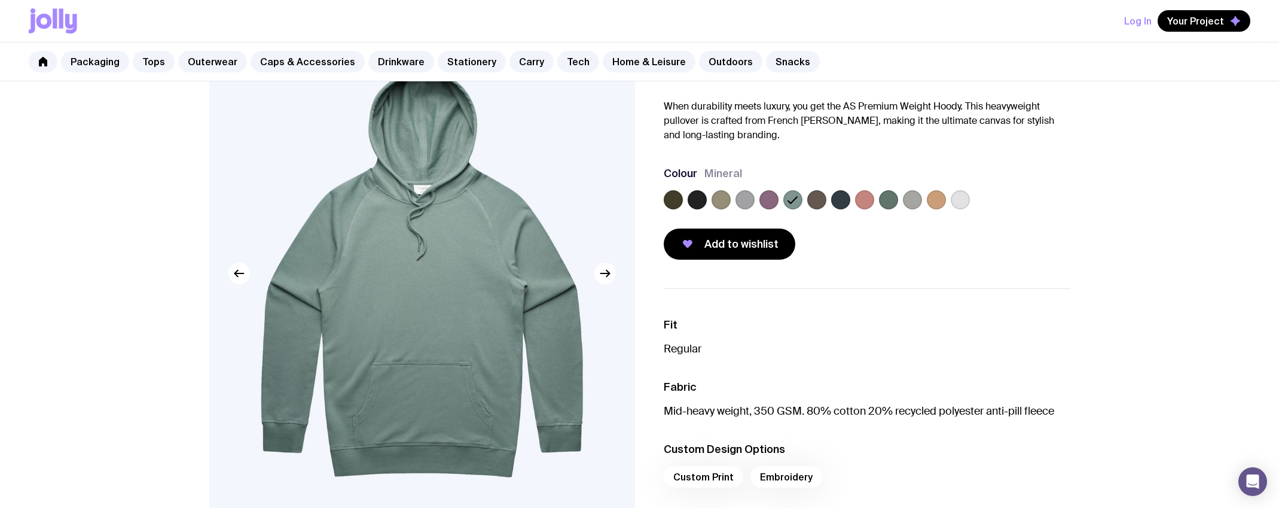
click at [892, 202] on label at bounding box center [888, 199] width 19 height 19
click at [0, 0] on input "radio" at bounding box center [0, 0] width 0 height 0
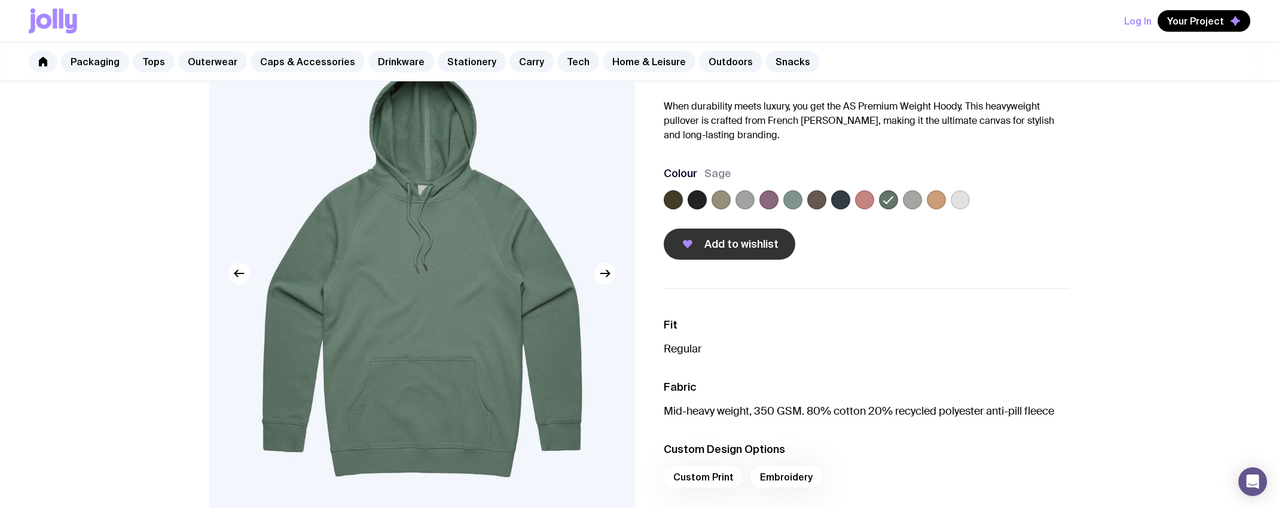
click at [733, 246] on span "Add to wishlist" at bounding box center [742, 244] width 74 height 14
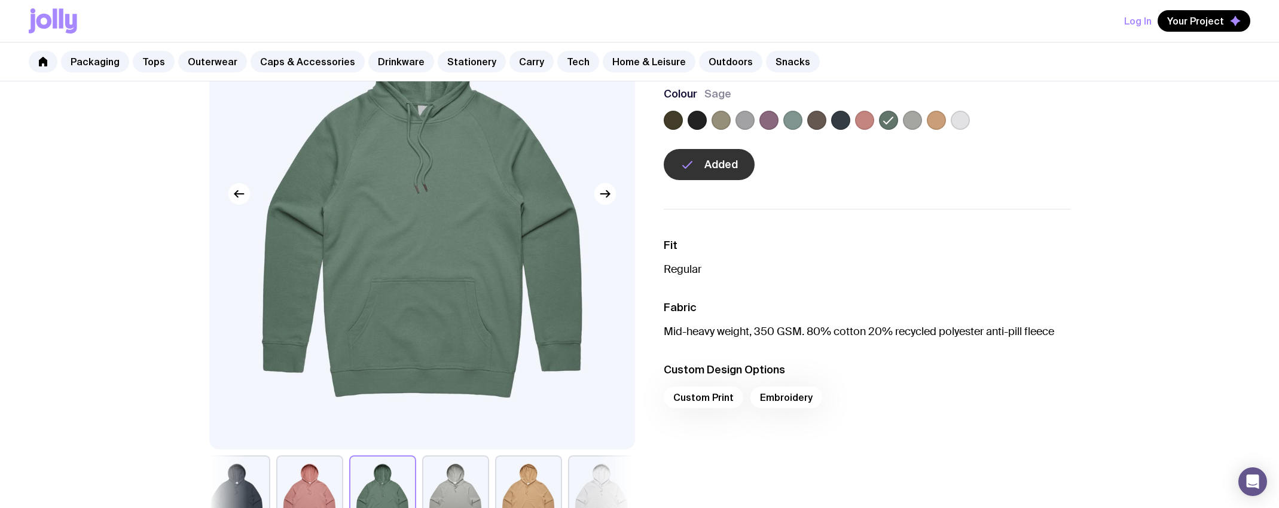
scroll to position [0, 0]
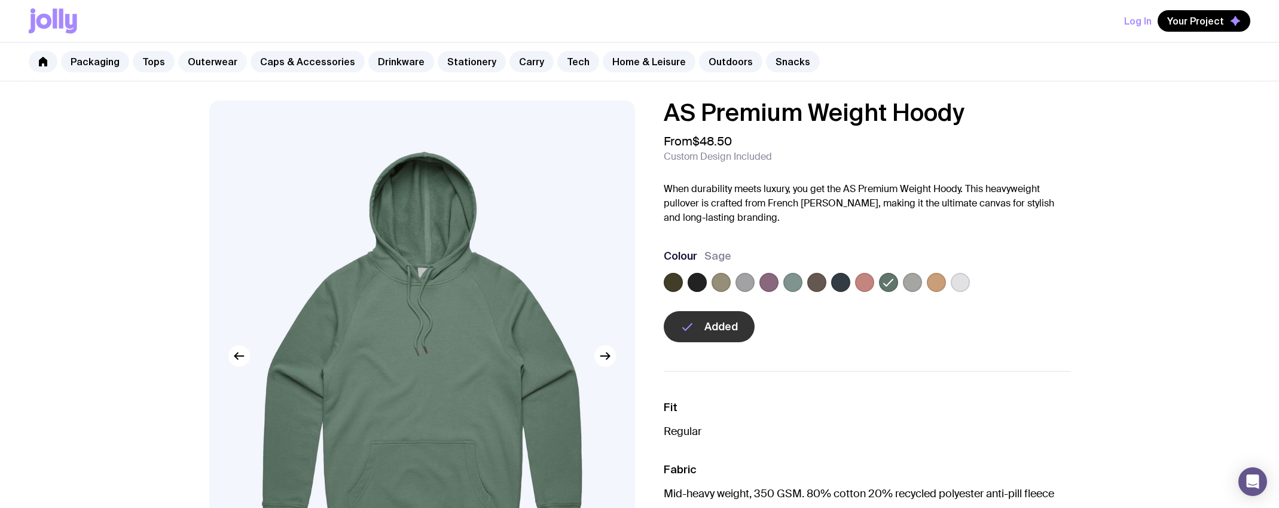
click at [214, 65] on link "Outerwear" at bounding box center [212, 62] width 69 height 22
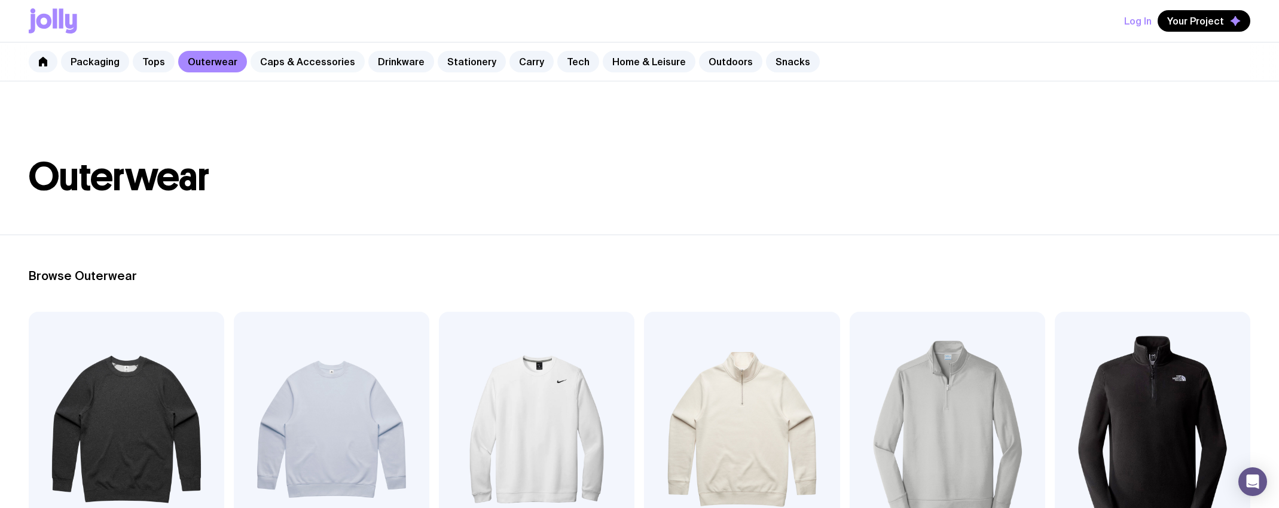
click at [303, 60] on link "Caps & Accessories" at bounding box center [308, 62] width 114 height 22
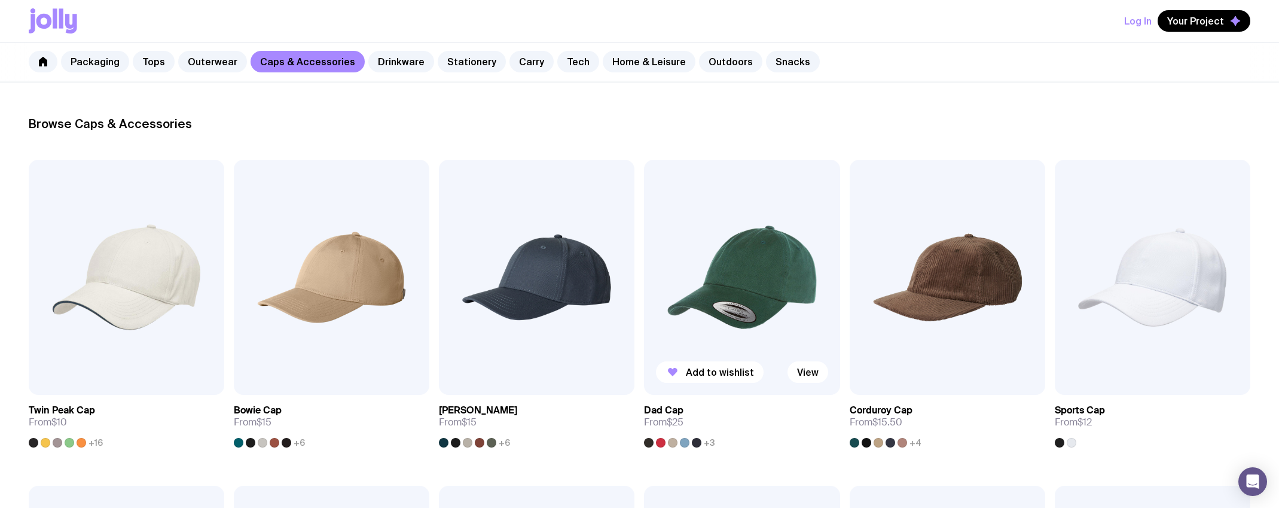
scroll to position [147, 0]
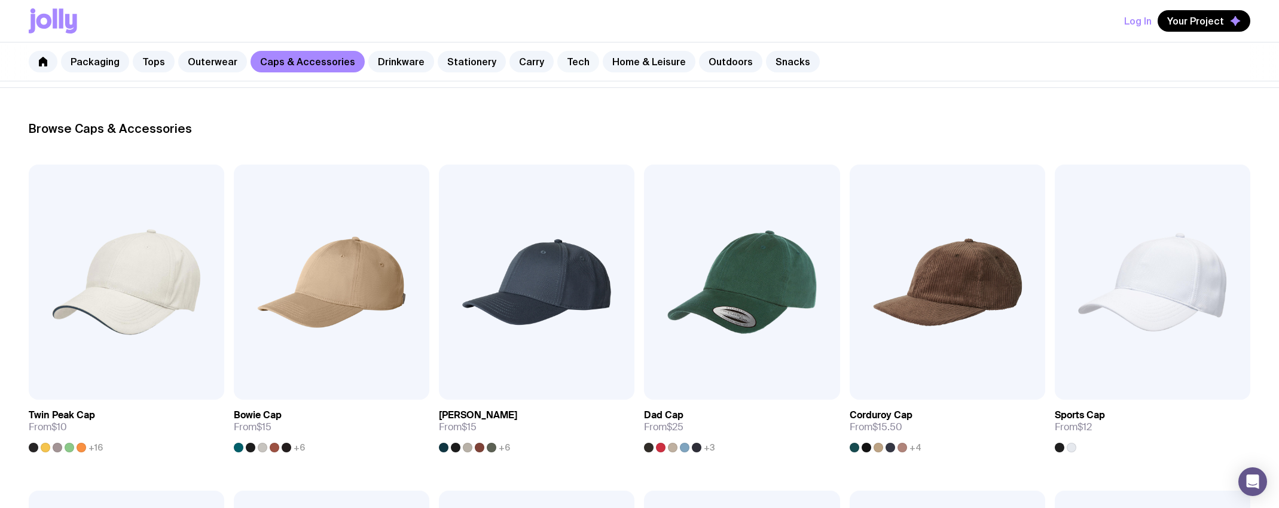
click at [563, 60] on link "Tech" at bounding box center [578, 62] width 42 height 22
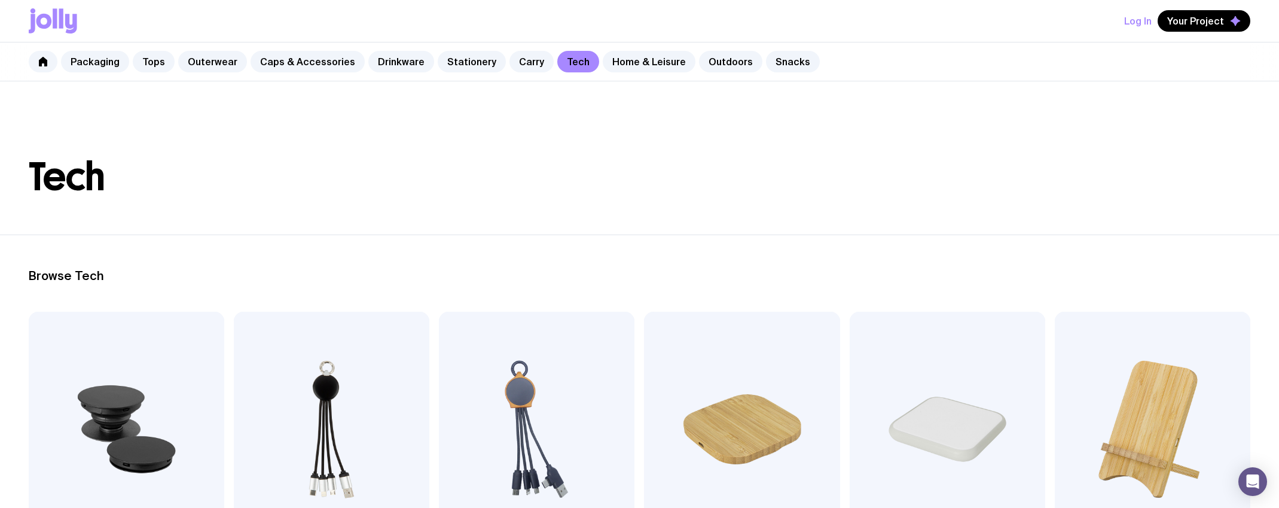
scroll to position [1, 0]
click at [150, 66] on link "Tops" at bounding box center [154, 62] width 42 height 22
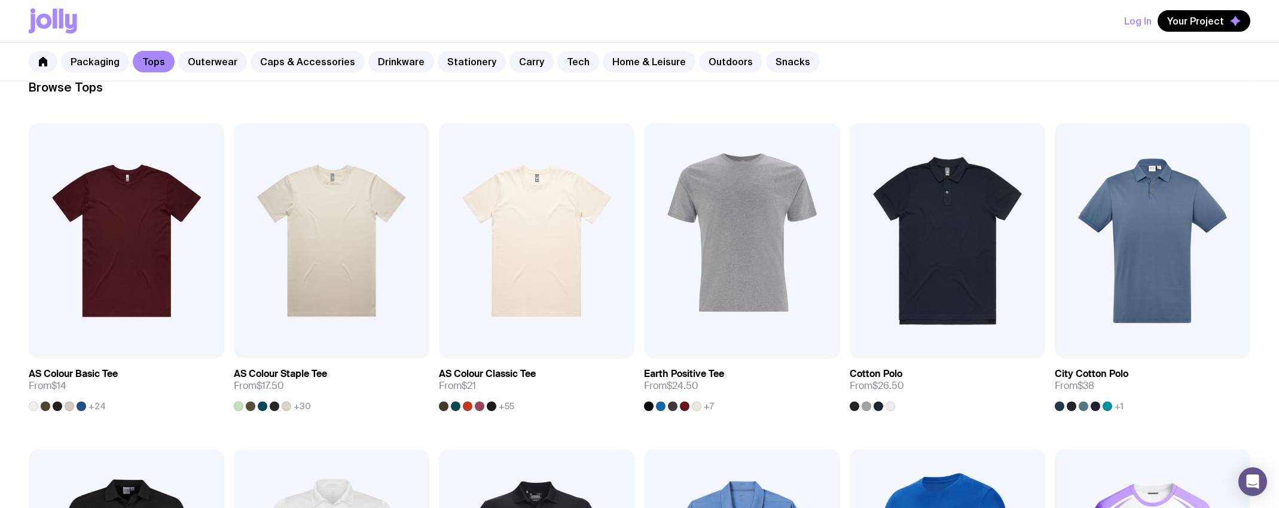
scroll to position [128, 0]
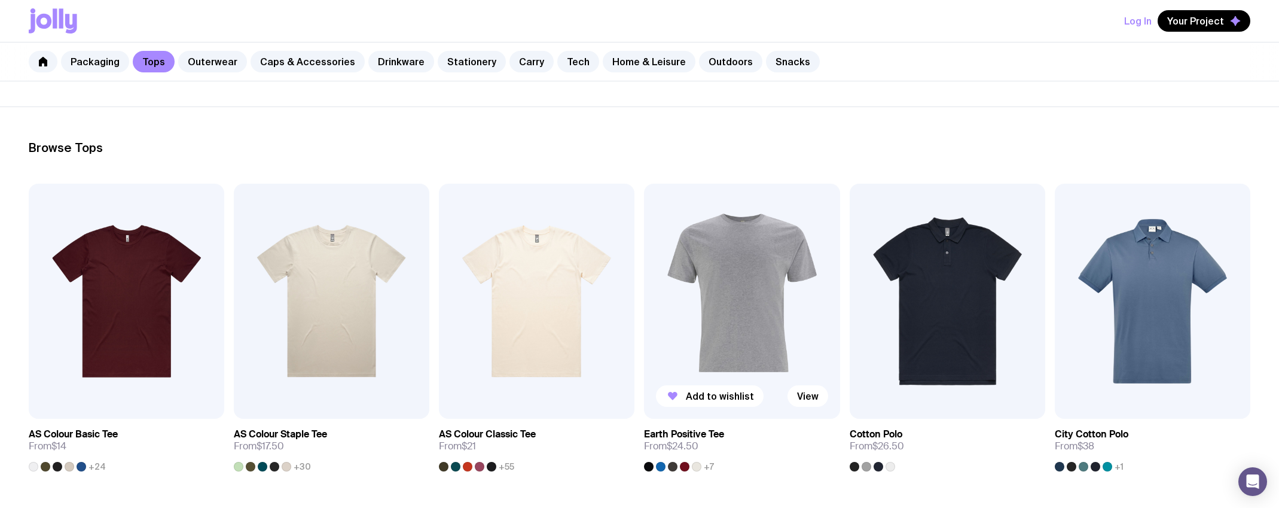
click at [761, 241] on img at bounding box center [742, 301] width 196 height 235
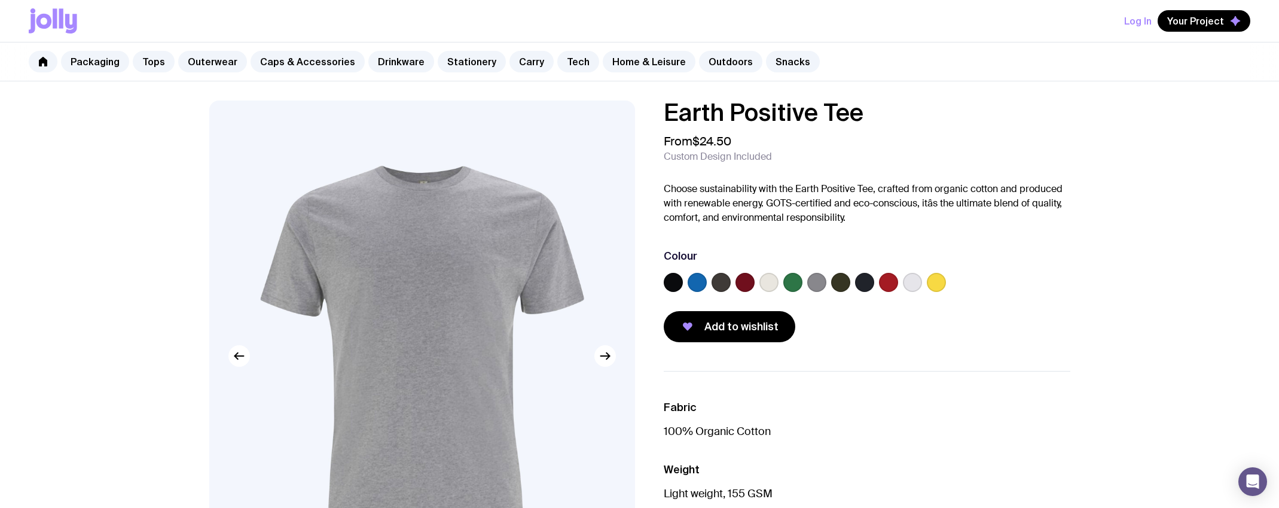
click at [794, 279] on label at bounding box center [793, 282] width 19 height 19
click at [0, 0] on input "radio" at bounding box center [0, 0] width 0 height 0
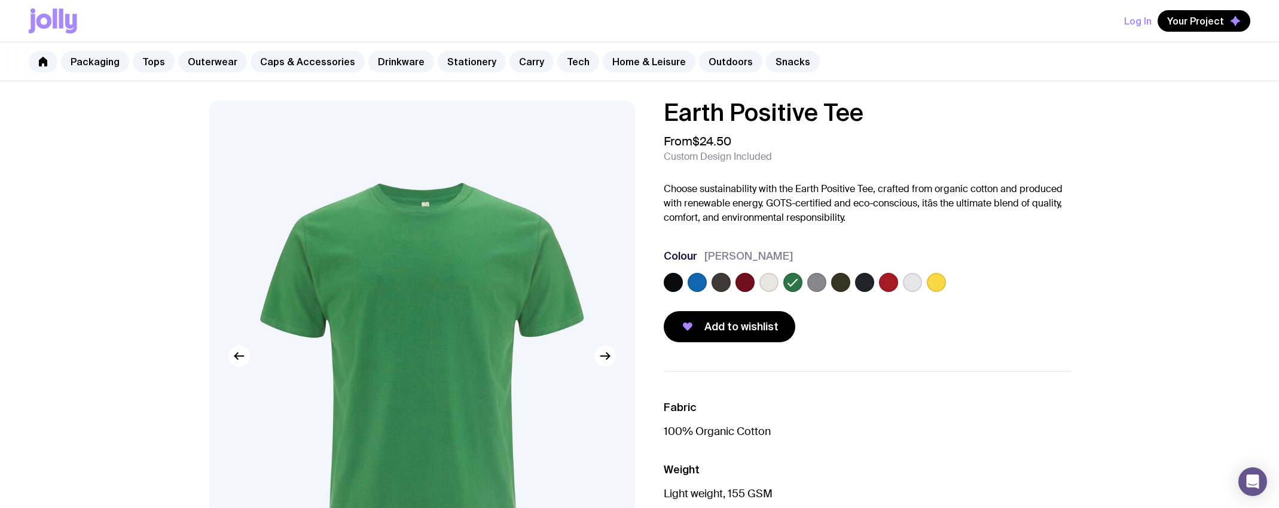
click at [724, 280] on label at bounding box center [721, 282] width 19 height 19
click at [0, 0] on input "radio" at bounding box center [0, 0] width 0 height 0
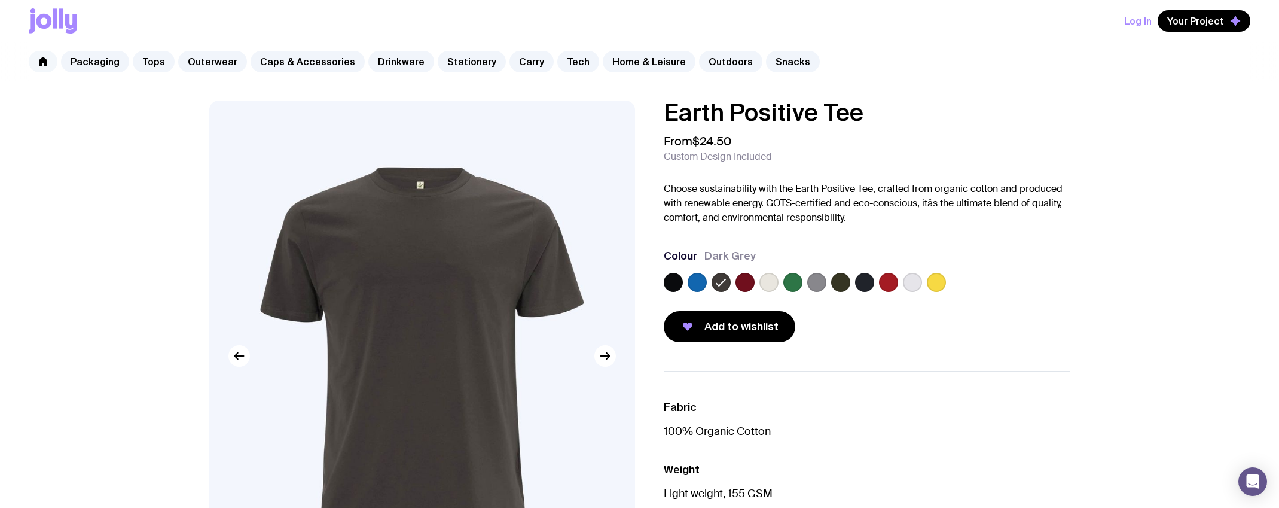
click at [41, 64] on icon at bounding box center [43, 62] width 8 height 10
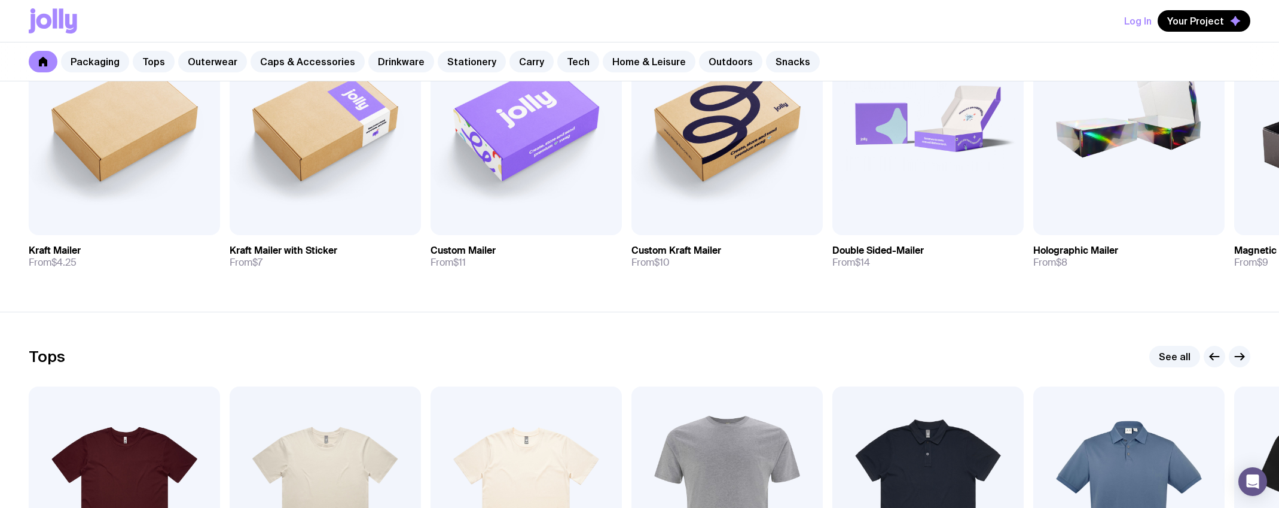
scroll to position [16, 0]
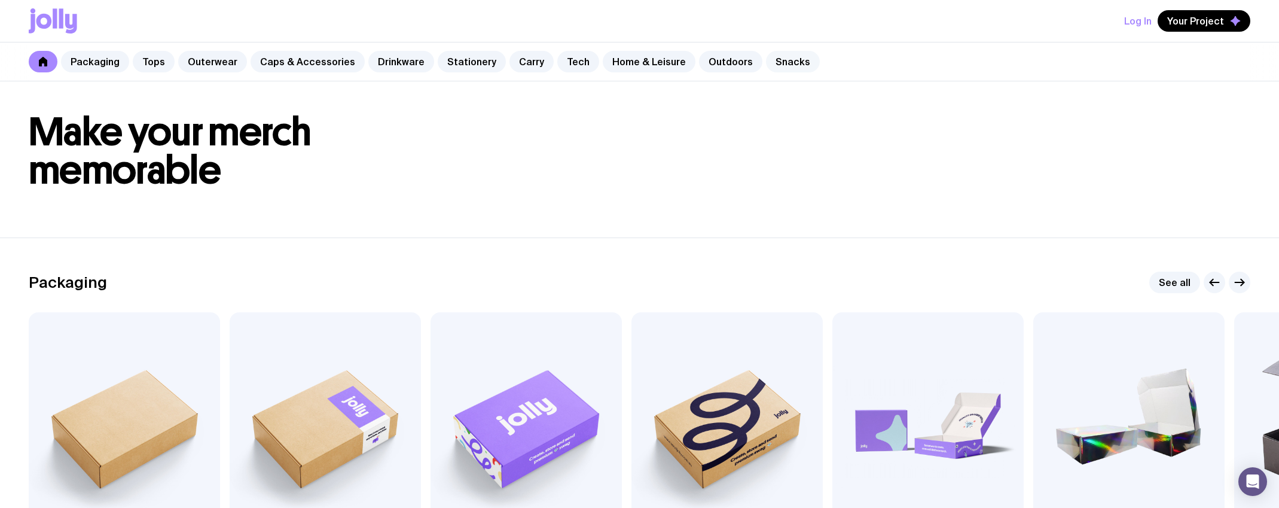
click at [773, 65] on link "Snacks" at bounding box center [793, 62] width 54 height 22
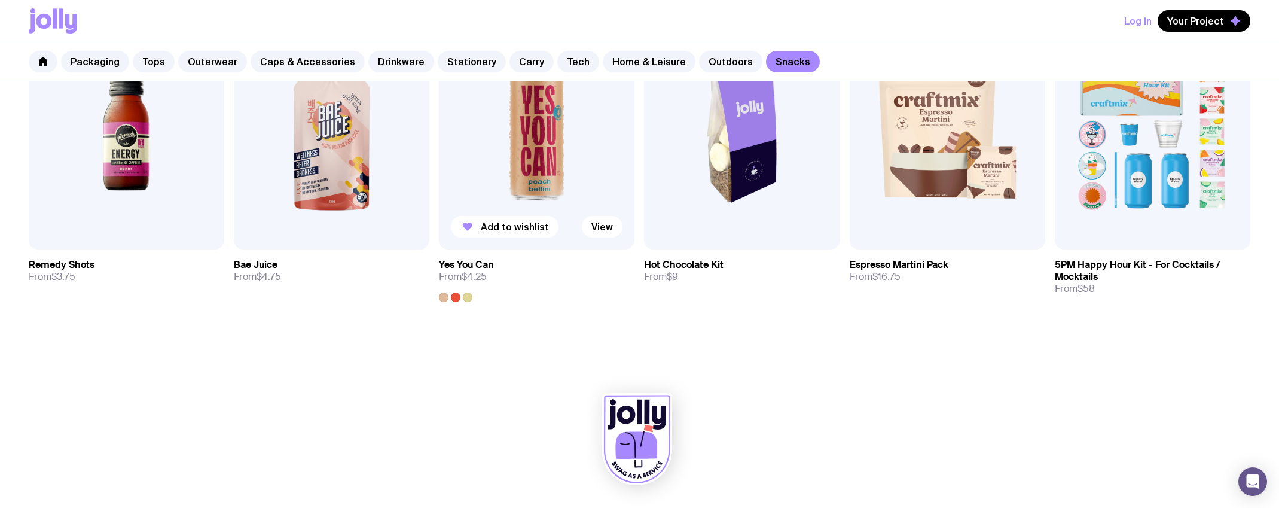
scroll to position [57, 0]
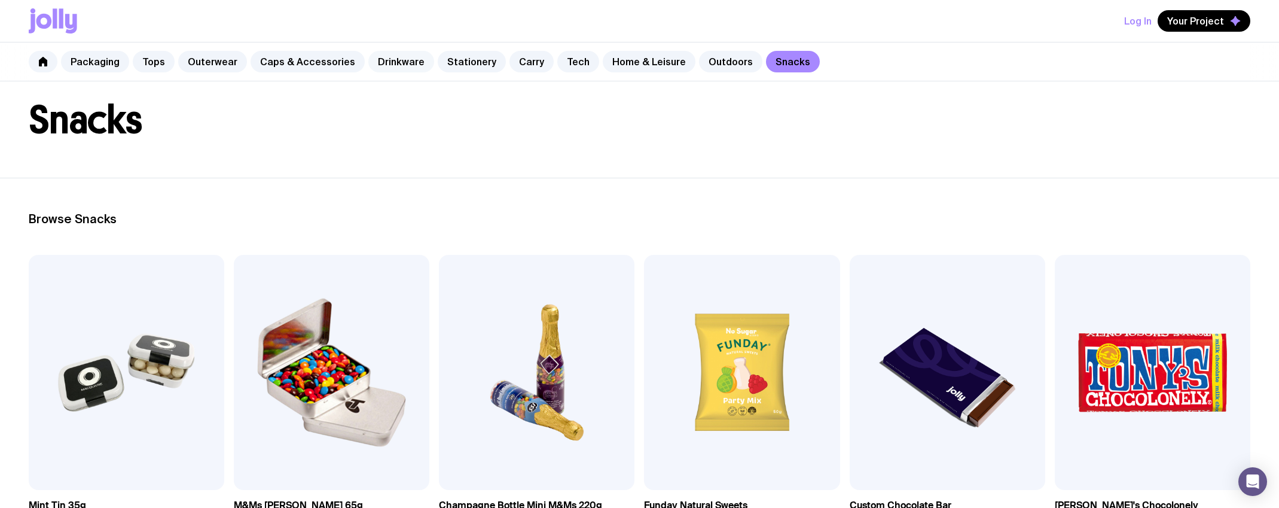
click at [379, 62] on link "Drinkware" at bounding box center [401, 62] width 66 height 22
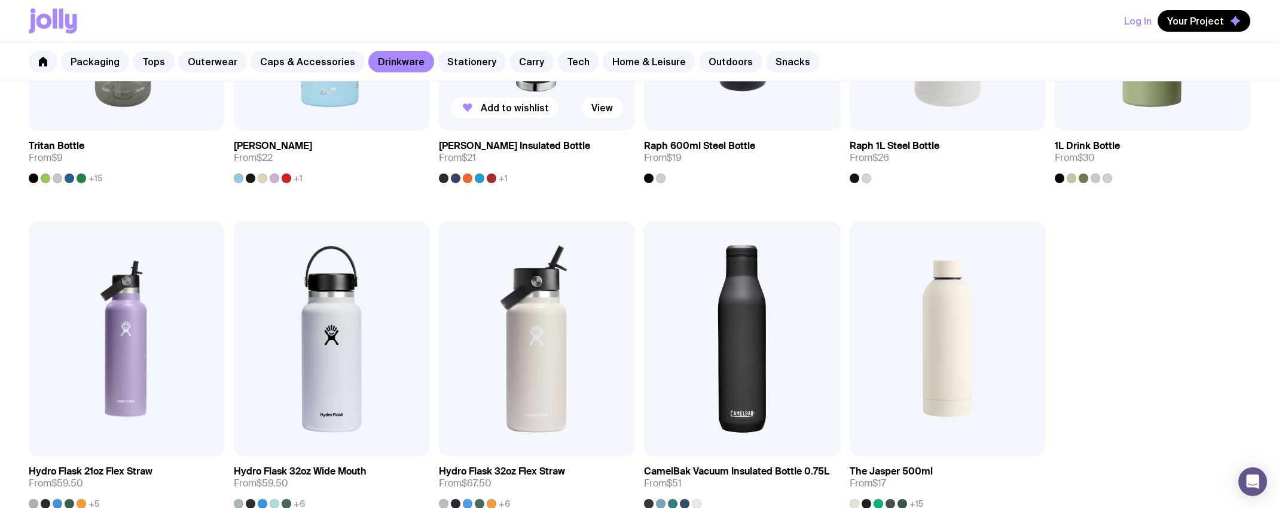
scroll to position [1068, 0]
click at [947, 345] on img at bounding box center [948, 338] width 196 height 235
